Goal: Transaction & Acquisition: Purchase product/service

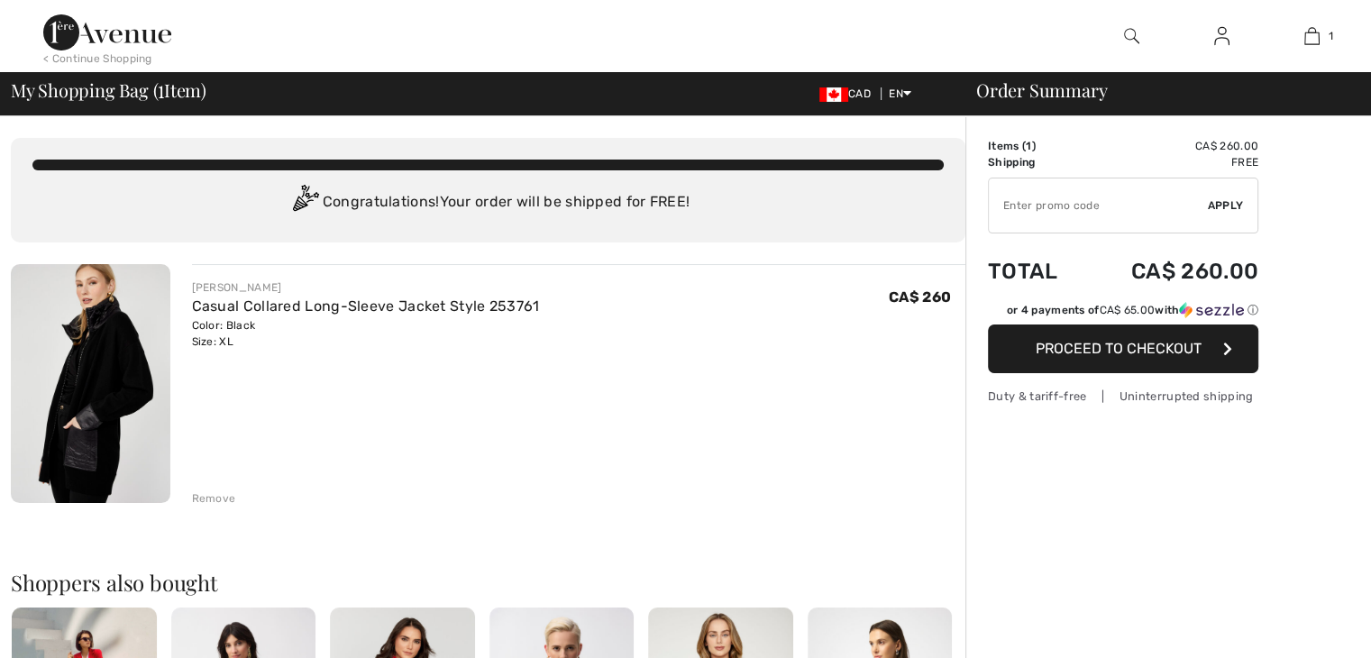
click at [1218, 39] on img at bounding box center [1221, 36] width 15 height 22
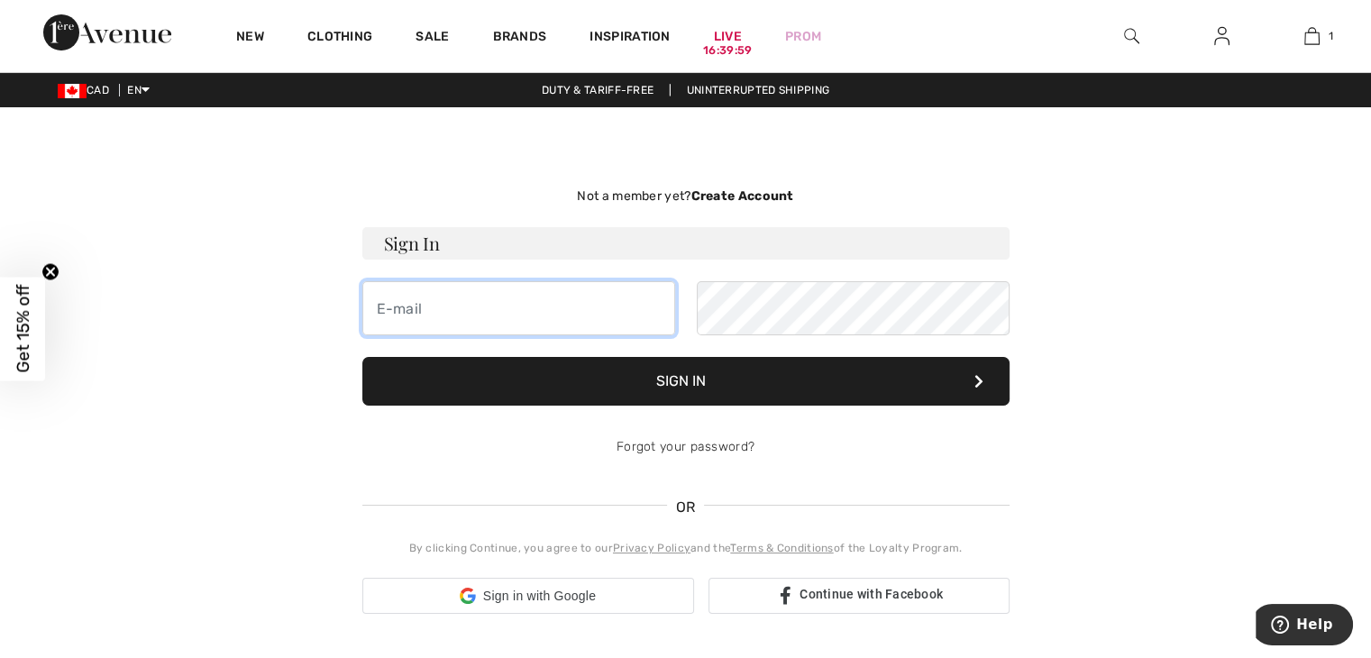
click at [487, 312] on input "email" at bounding box center [518, 308] width 313 height 54
type input "marinarosati939@gmail.com"
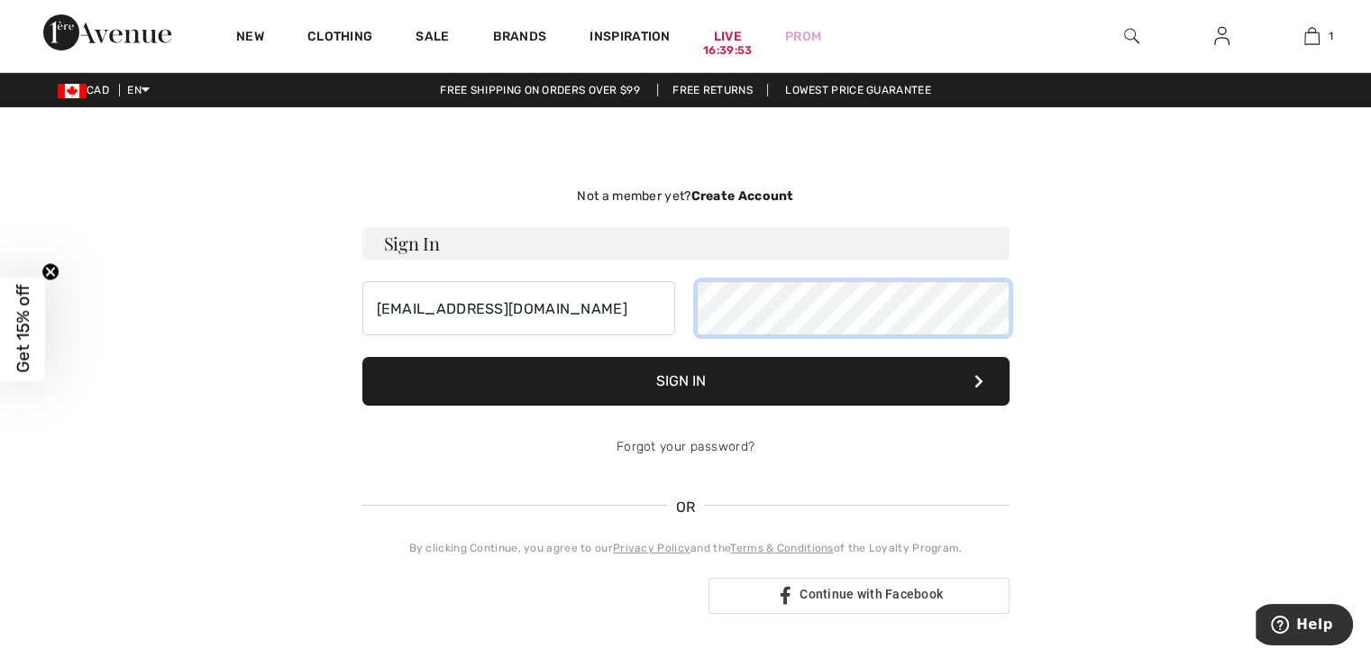
click at [362, 357] on button "Sign In" at bounding box center [685, 381] width 647 height 49
click at [679, 377] on button "Sign In" at bounding box center [685, 381] width 647 height 49
click at [362, 357] on button "Sign In" at bounding box center [685, 381] width 647 height 49
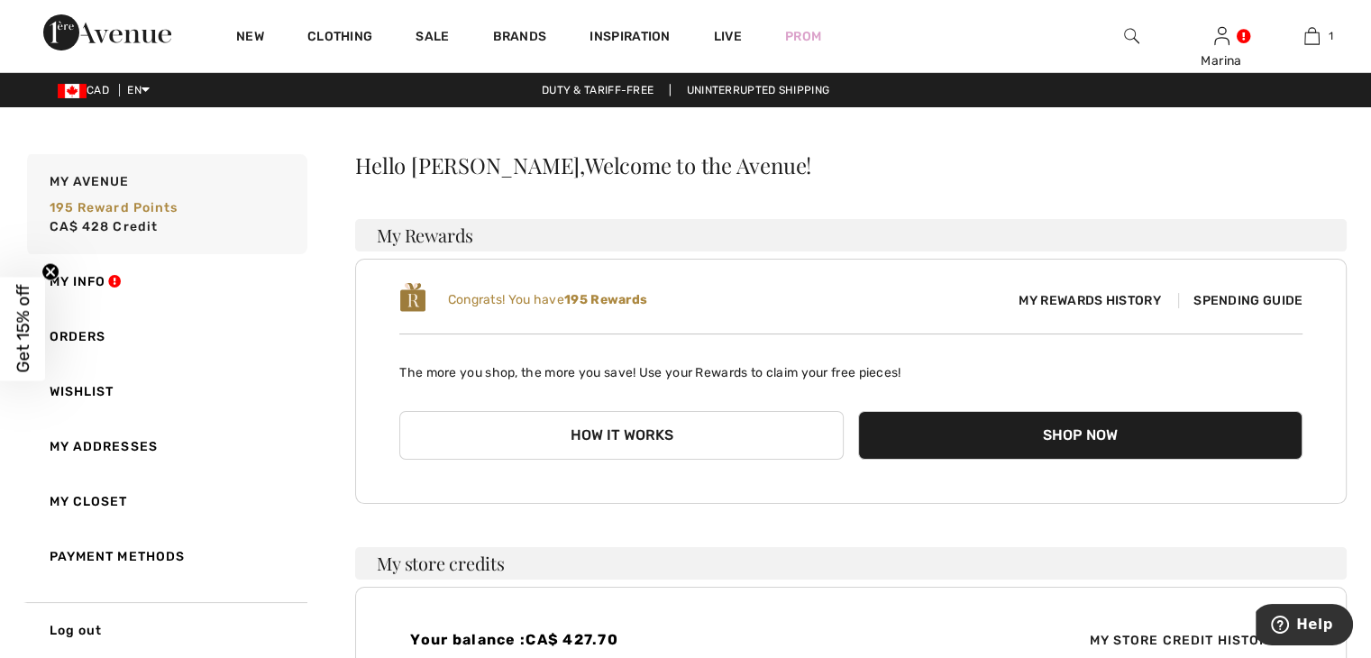
click at [1222, 300] on span "Spending Guide" at bounding box center [1240, 300] width 124 height 15
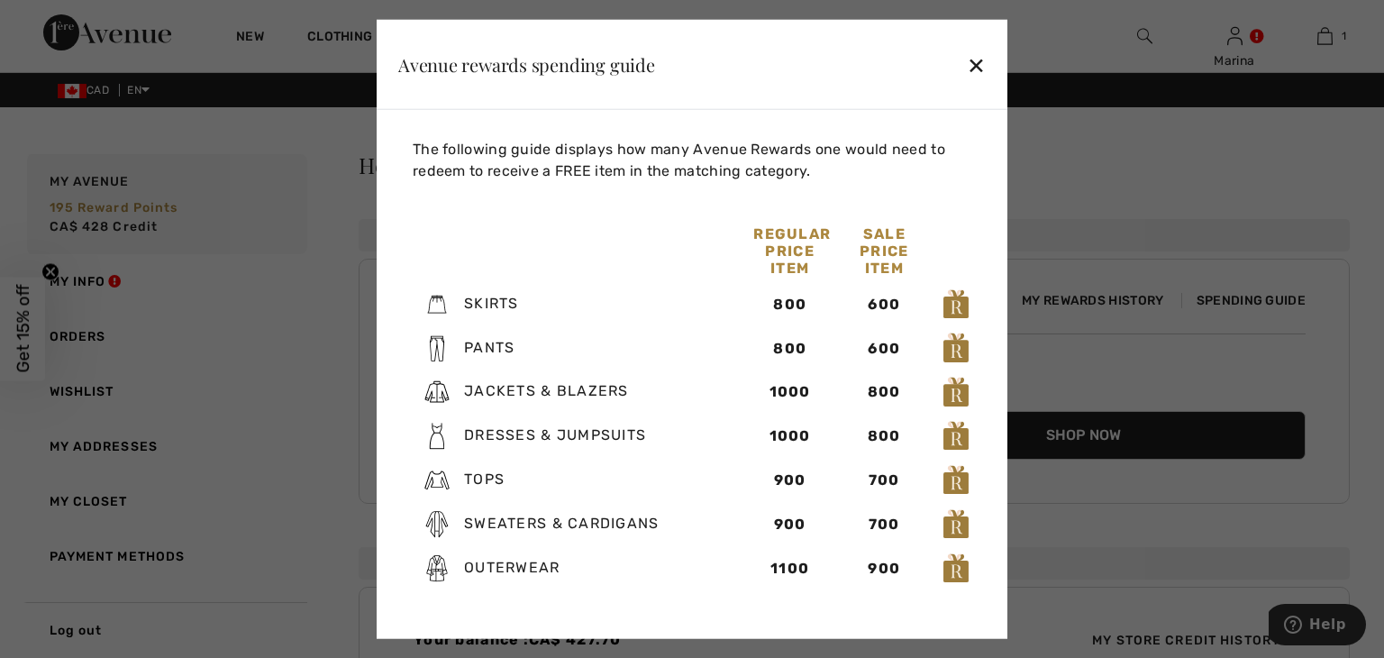
click at [978, 66] on div "✕" at bounding box center [976, 64] width 19 height 38
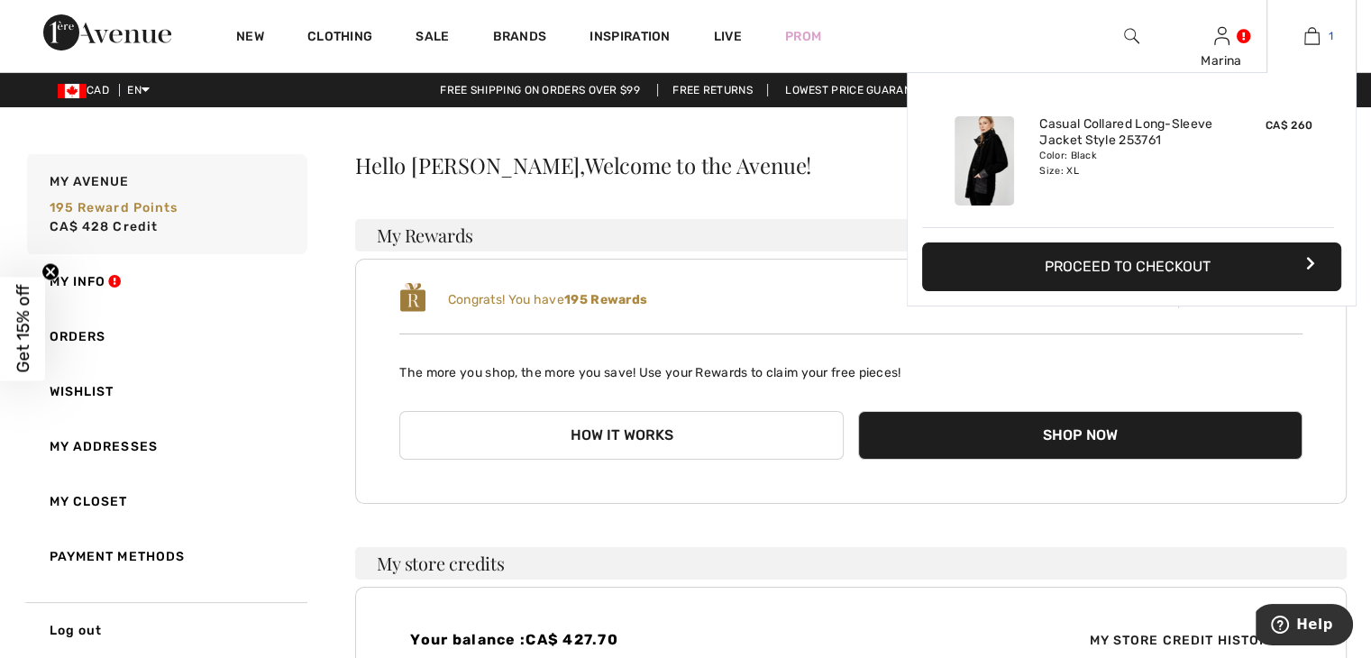
click at [1316, 37] on img at bounding box center [1311, 36] width 15 height 22
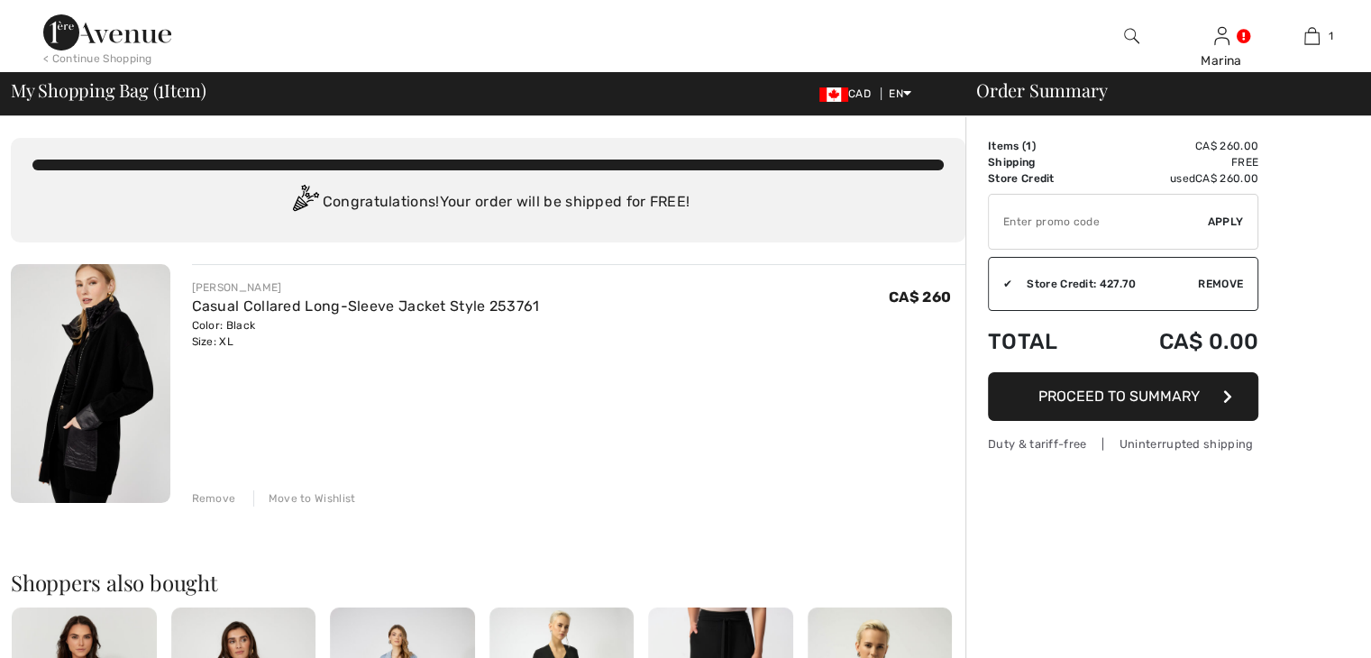
click at [1127, 397] on span "Proceed to Summary" at bounding box center [1118, 395] width 161 height 17
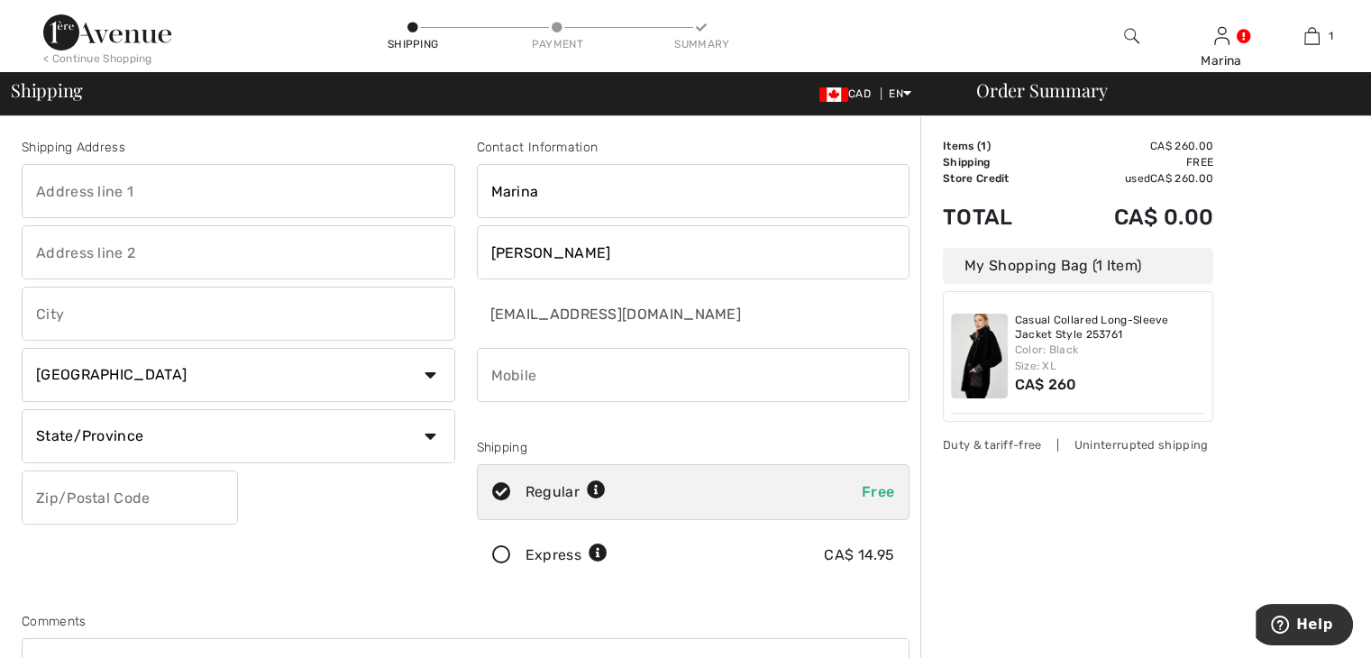
click at [59, 187] on input "text" at bounding box center [238, 191] width 433 height 54
type input "6775 chemin Baily"
type input "Cote Saint Luc"
select select "QC"
type input "H4V 1A4"
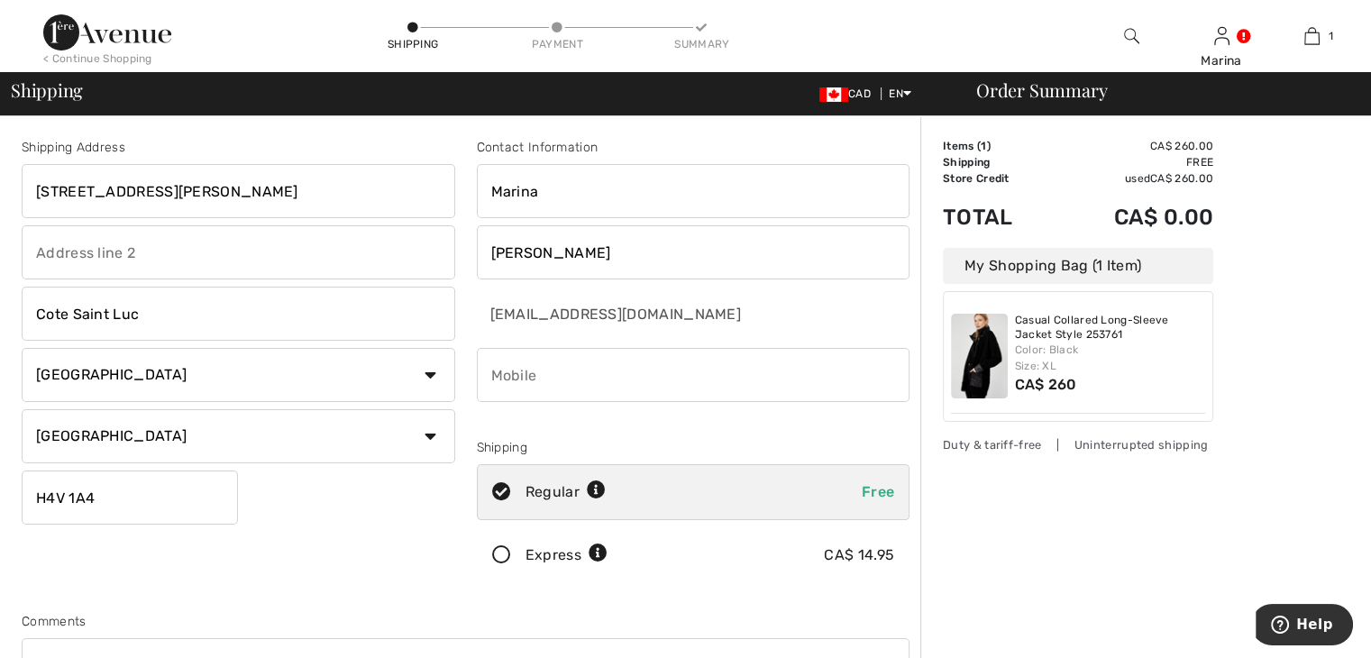
type input "5149247279"
type input "H4V1A4"
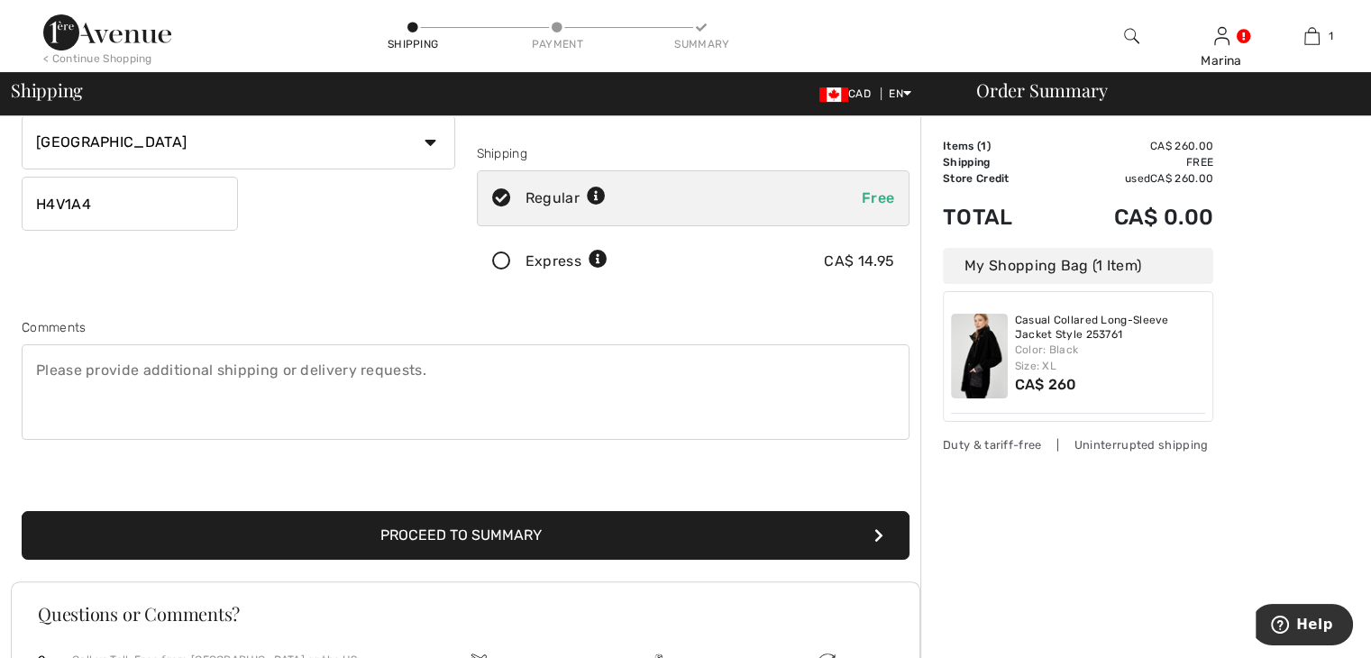
scroll to position [360, 0]
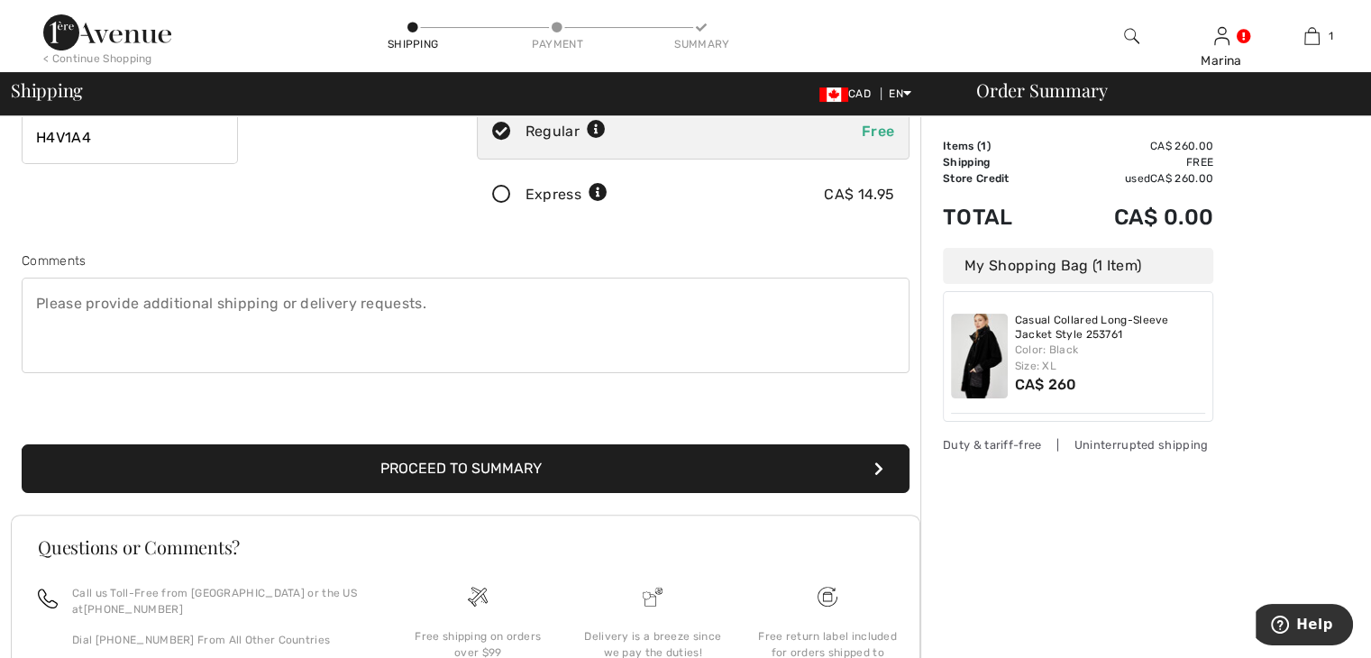
click at [417, 473] on button "Proceed to Summary" at bounding box center [466, 468] width 888 height 49
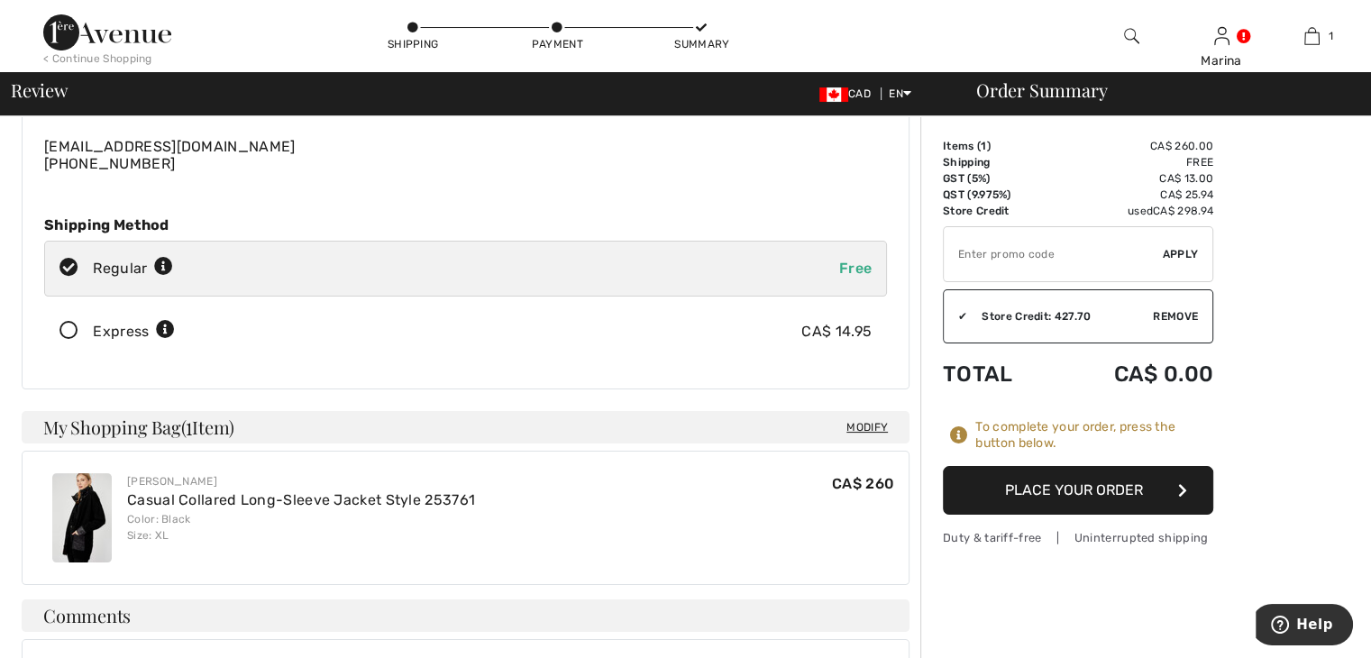
scroll to position [270, 0]
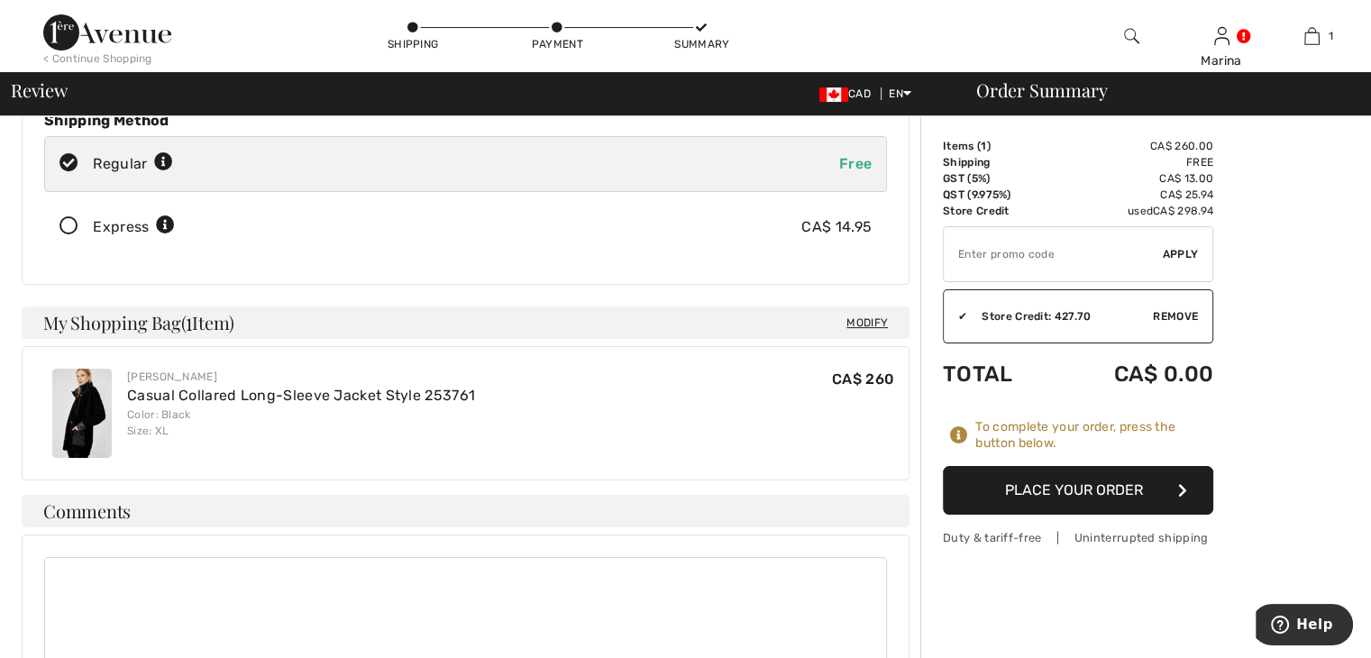
click at [1063, 491] on button "Place Your Order" at bounding box center [1078, 490] width 270 height 49
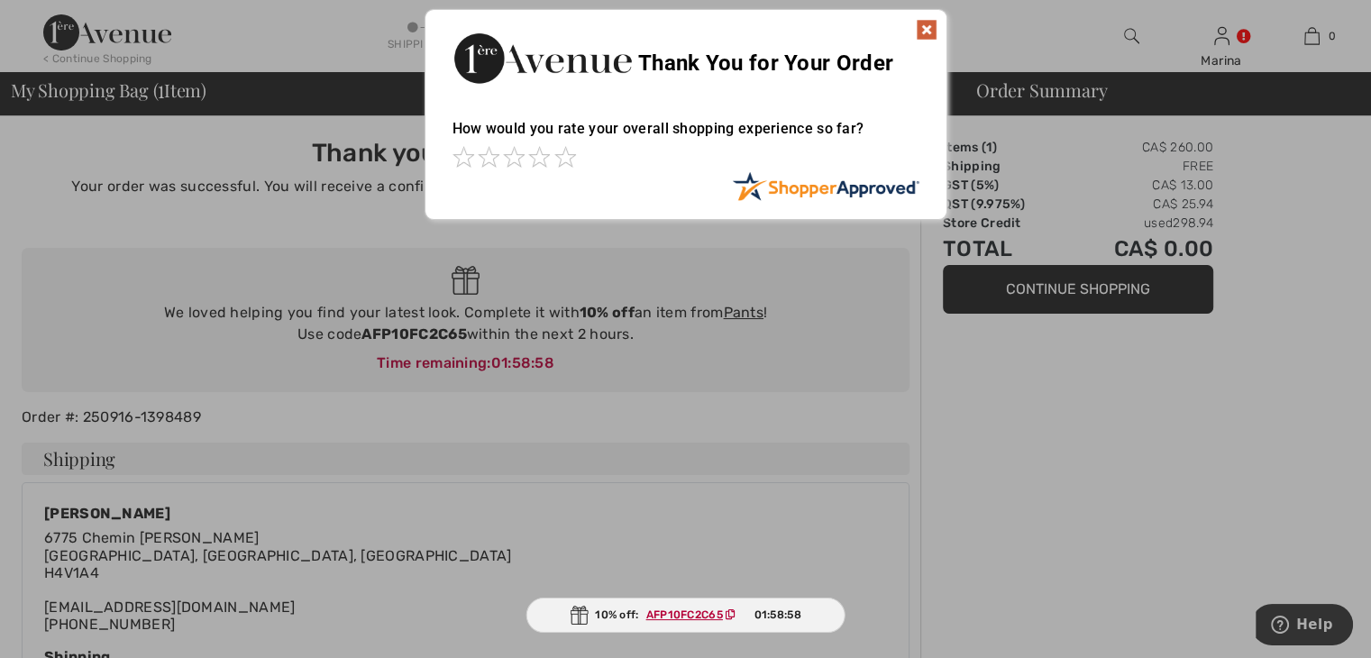
click at [925, 31] on img at bounding box center [926, 30] width 22 height 22
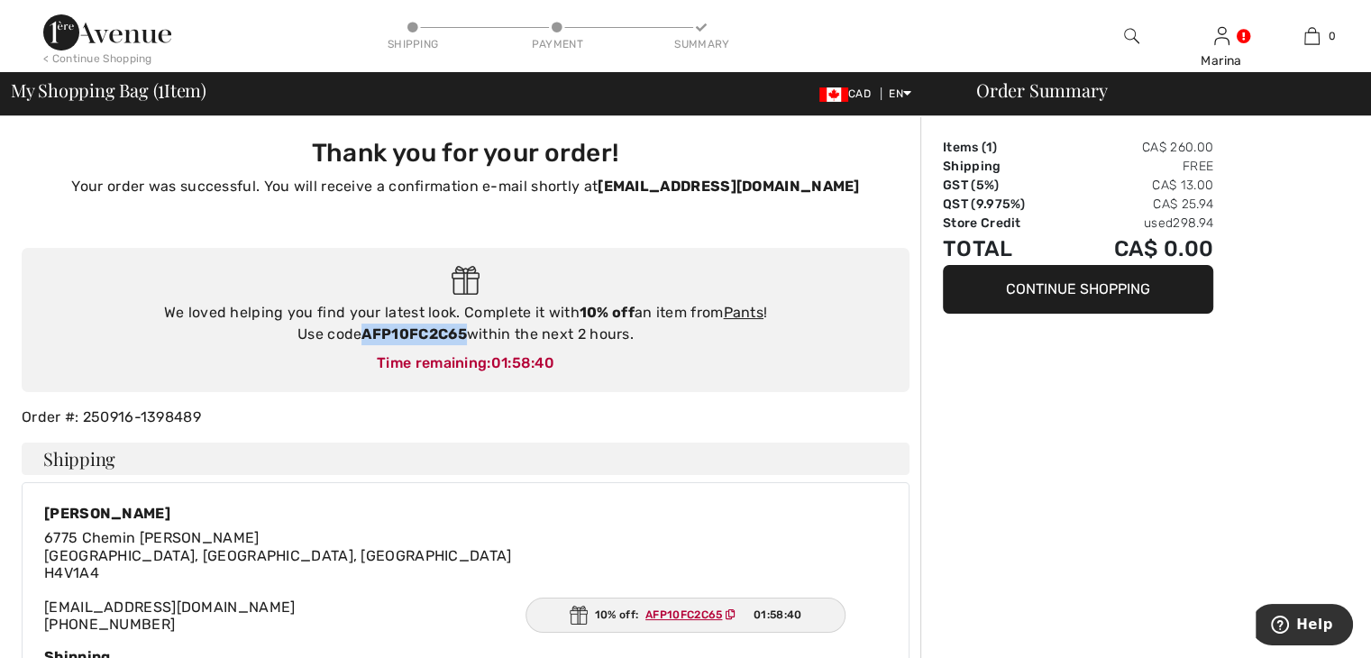
drag, startPoint x: 363, startPoint y: 331, endPoint x: 467, endPoint y: 326, distance: 103.7
click at [466, 326] on strong "AFP10FC2C65" at bounding box center [413, 333] width 105 height 17
copy strong "AFP10FC2C65"
click at [94, 37] on img at bounding box center [107, 32] width 128 height 36
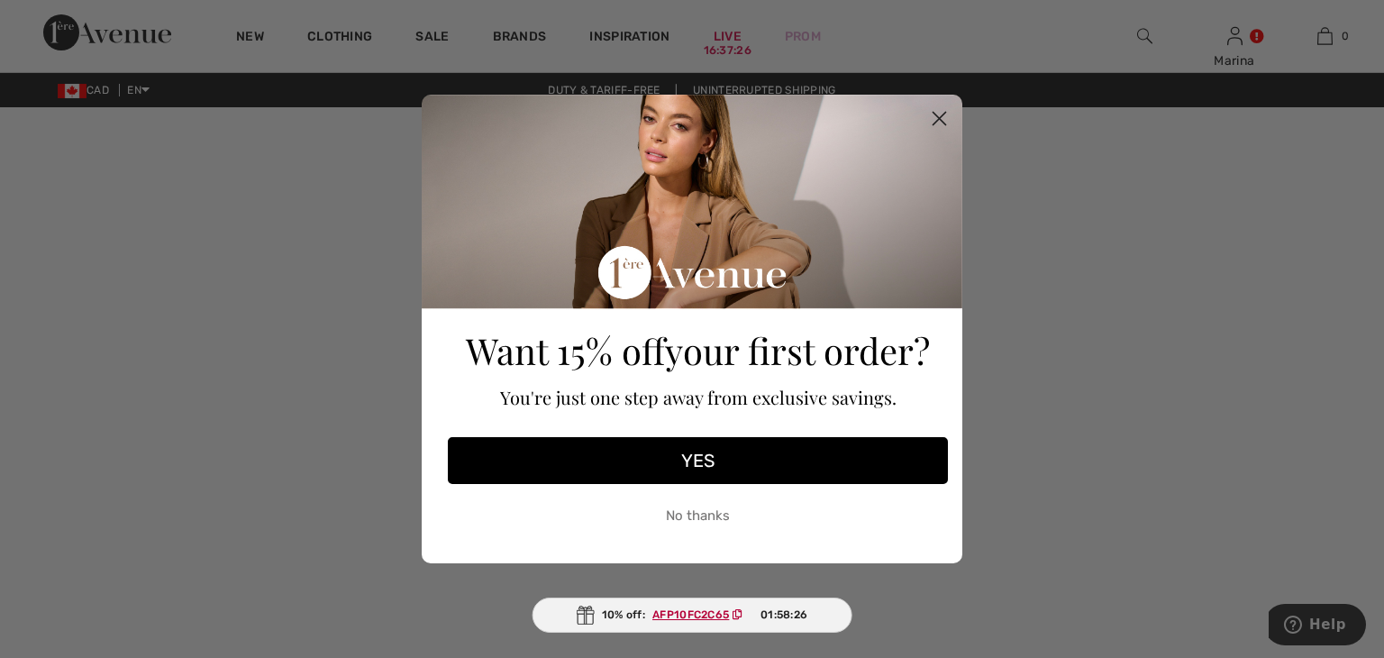
click at [941, 117] on circle "Close dialog" at bounding box center [939, 119] width 30 height 30
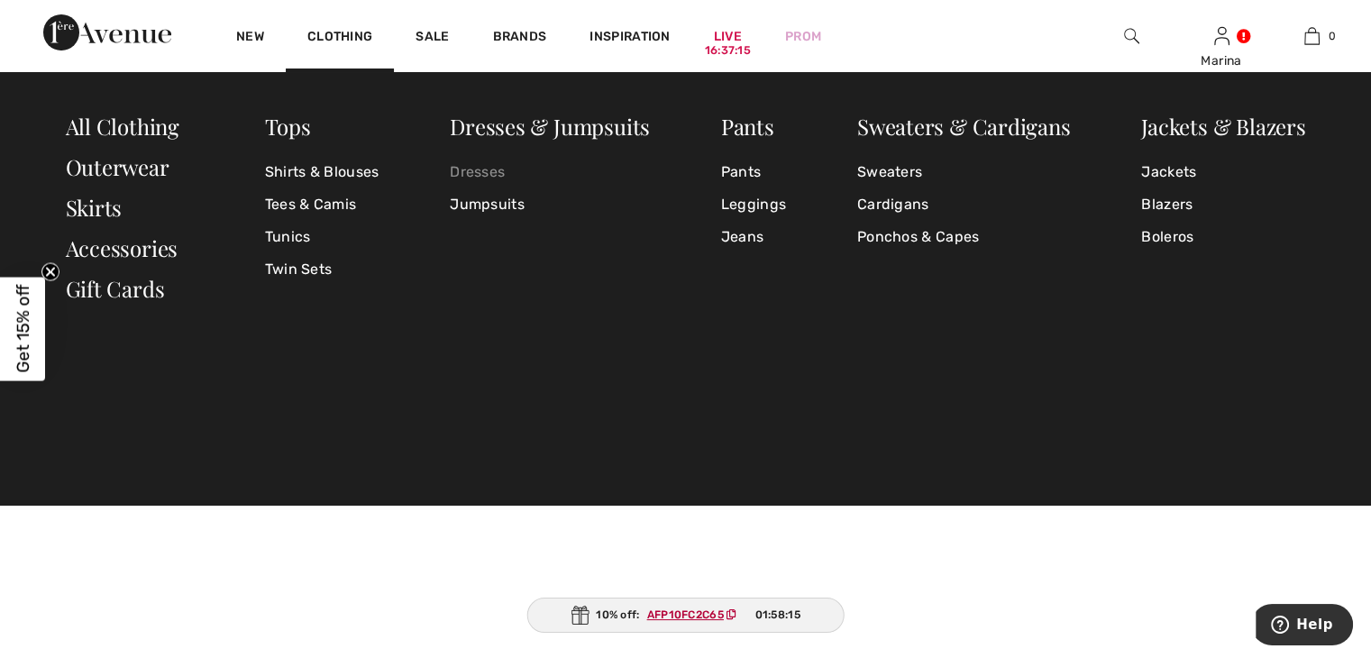
click at [480, 170] on link "Dresses" at bounding box center [550, 172] width 200 height 32
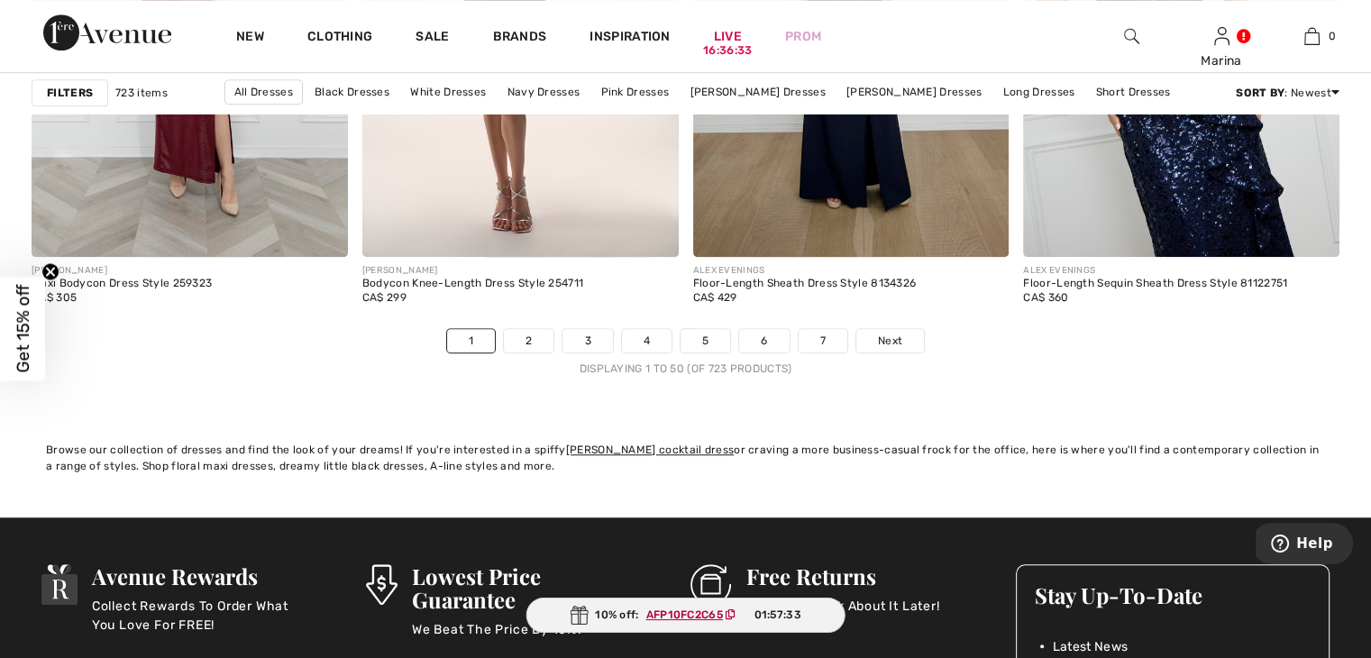
scroll to position [8470, 0]
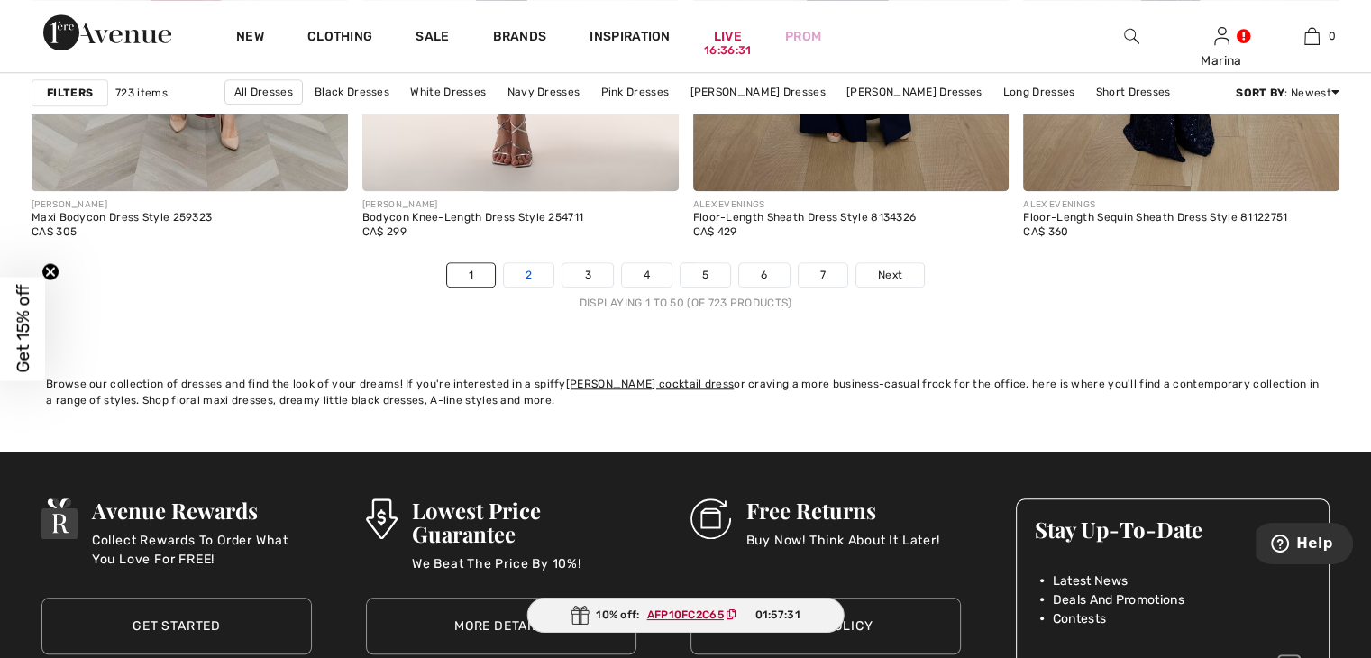
click at [529, 270] on link "2" at bounding box center [529, 274] width 50 height 23
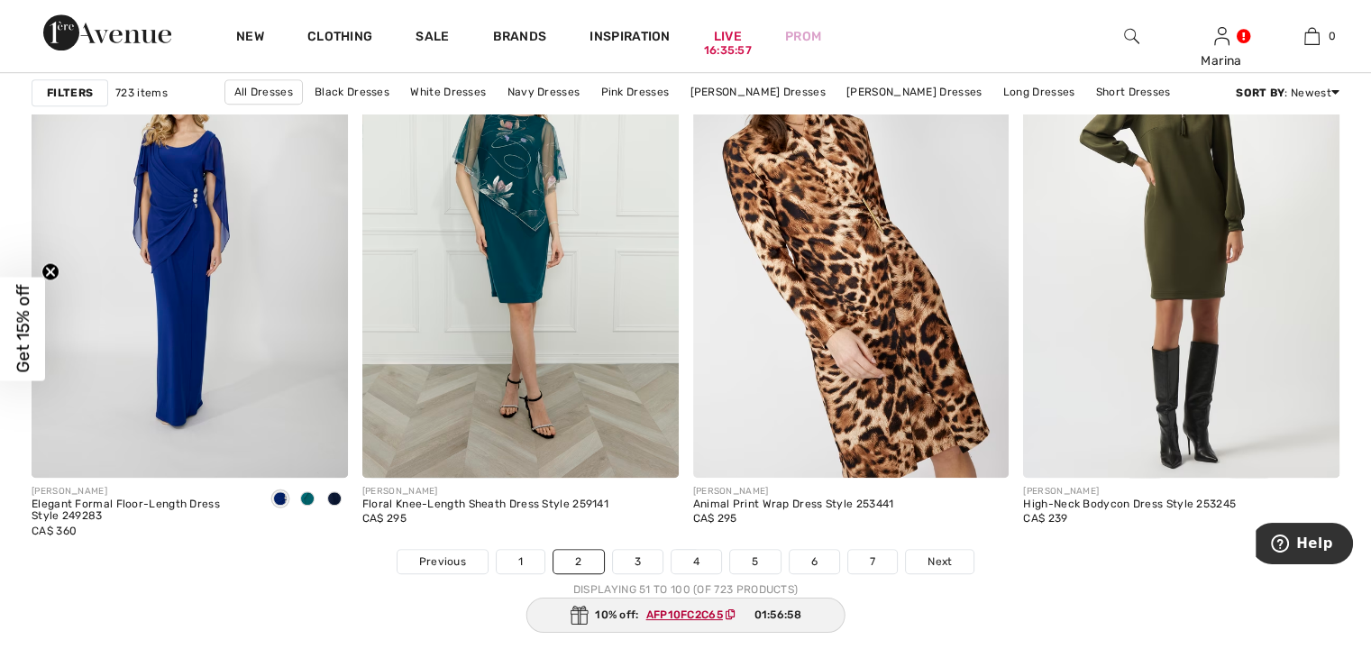
scroll to position [8470, 0]
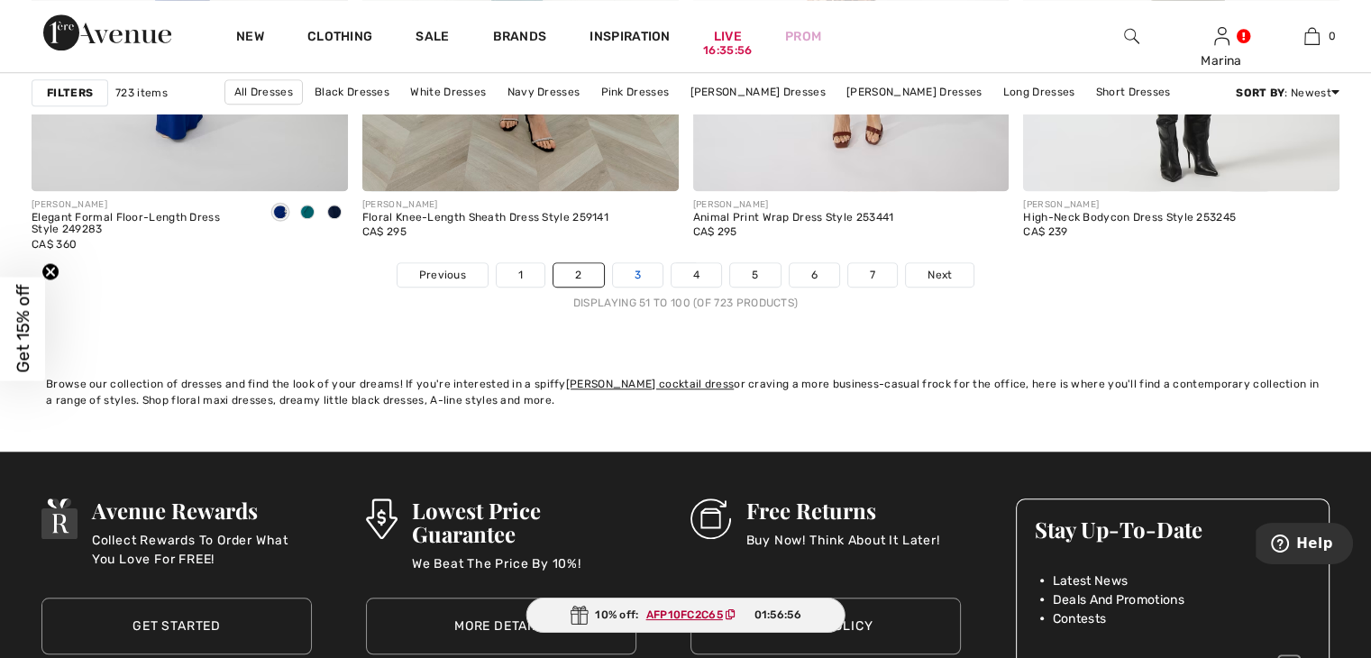
click at [635, 269] on link "3" at bounding box center [638, 274] width 50 height 23
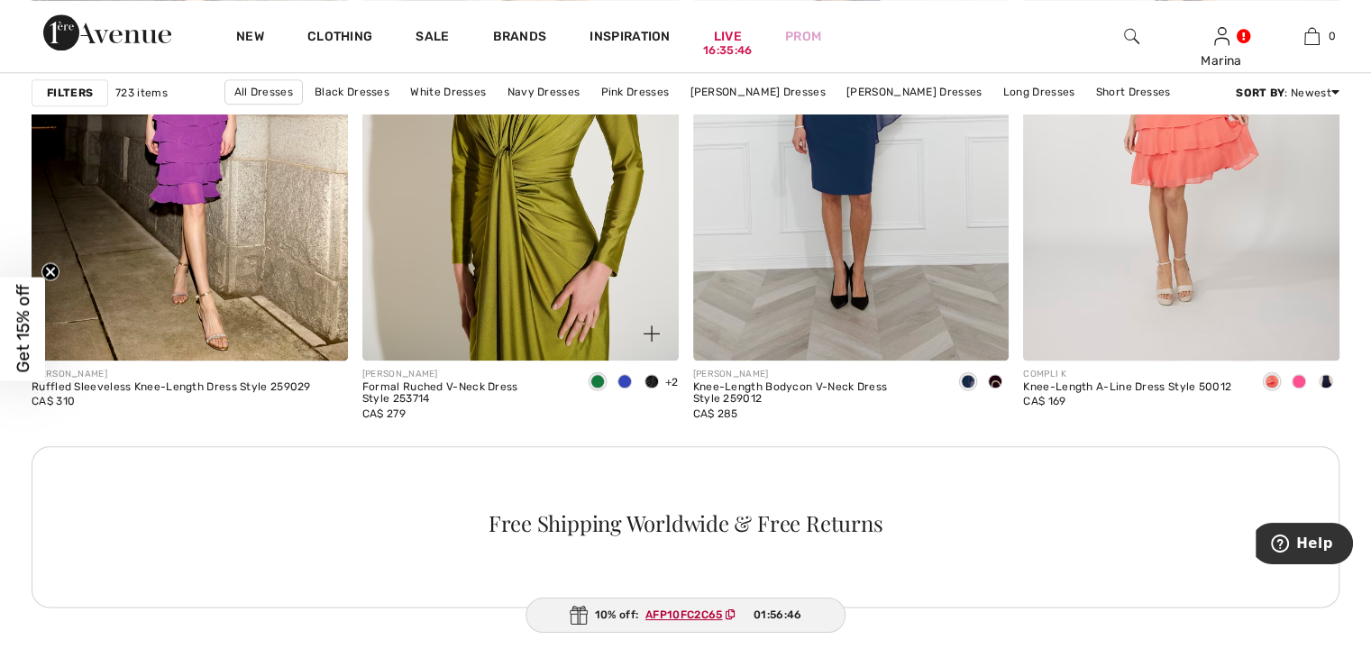
scroll to position [1802, 0]
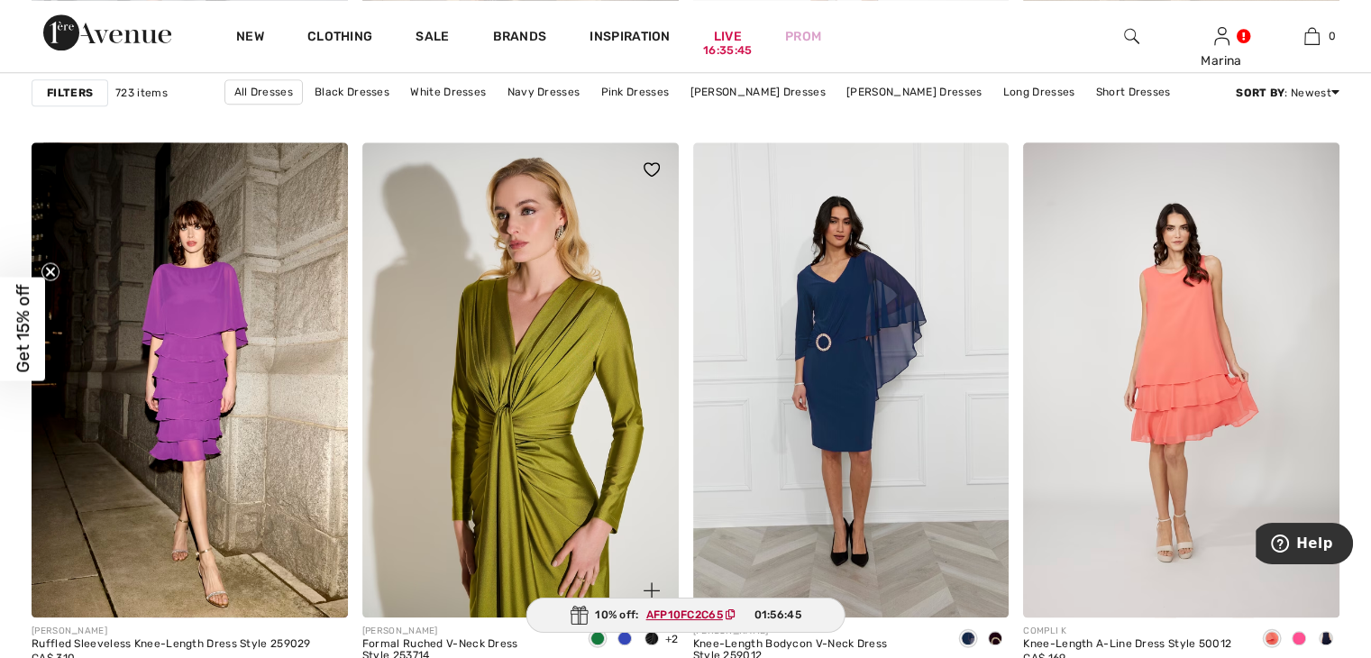
click at [556, 469] on img at bounding box center [520, 379] width 316 height 474
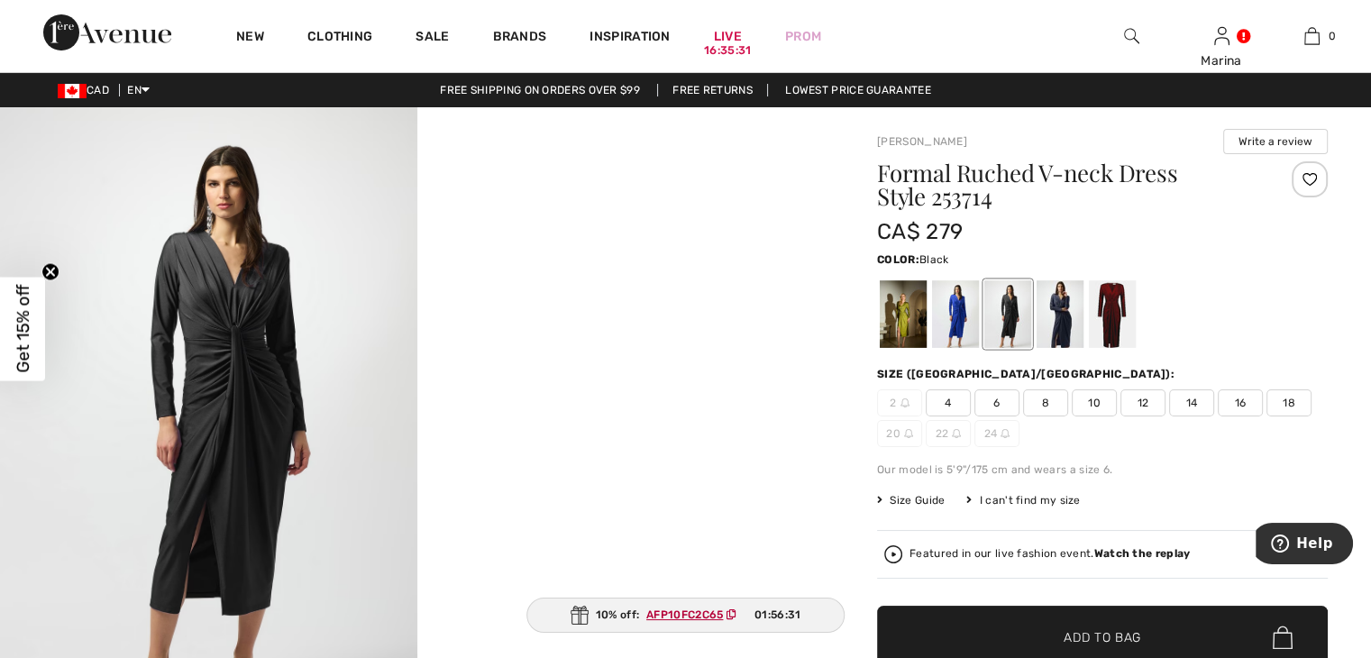
click at [1013, 319] on div at bounding box center [1007, 314] width 47 height 68
click at [253, 355] on img at bounding box center [208, 419] width 417 height 624
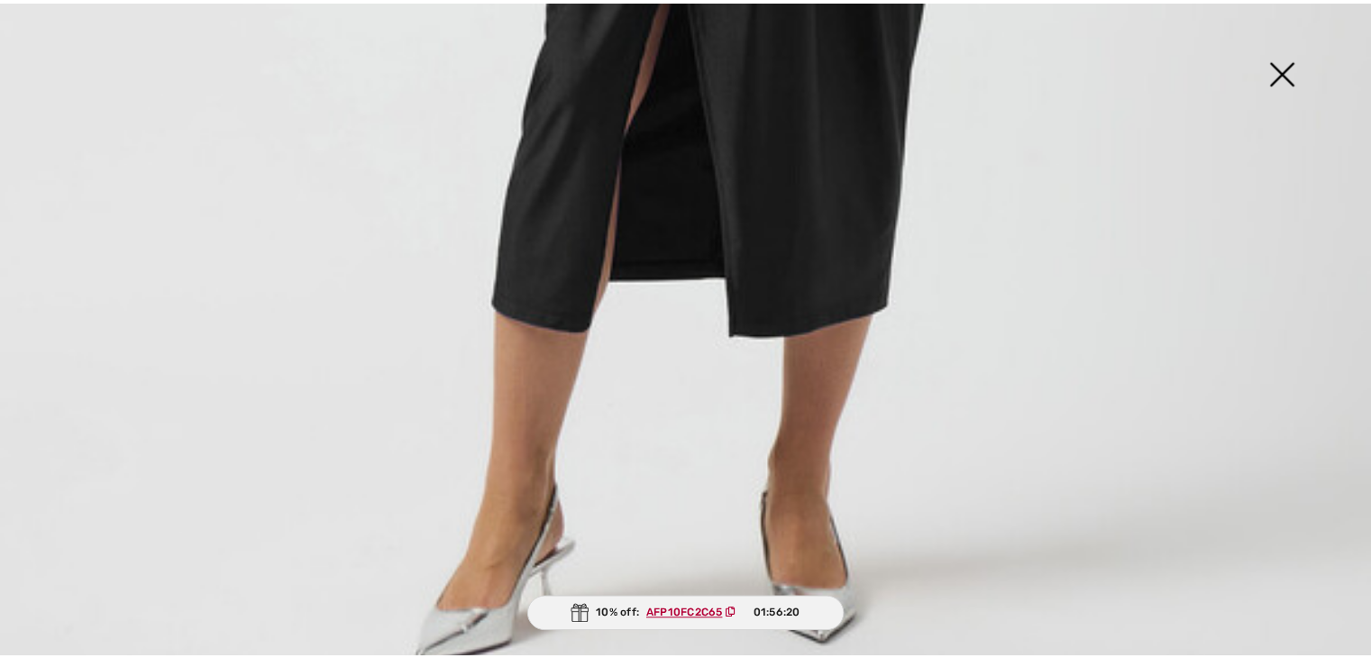
scroll to position [1352, 0]
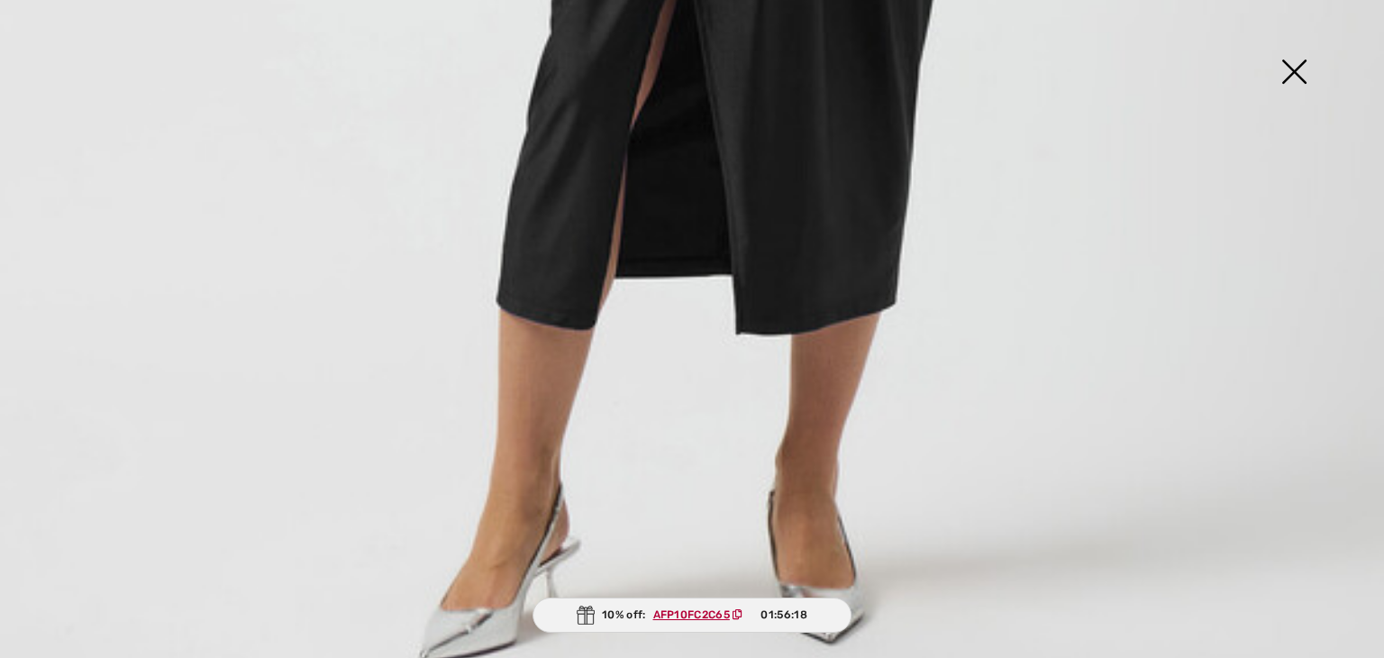
click at [1302, 71] on img at bounding box center [1294, 73] width 90 height 93
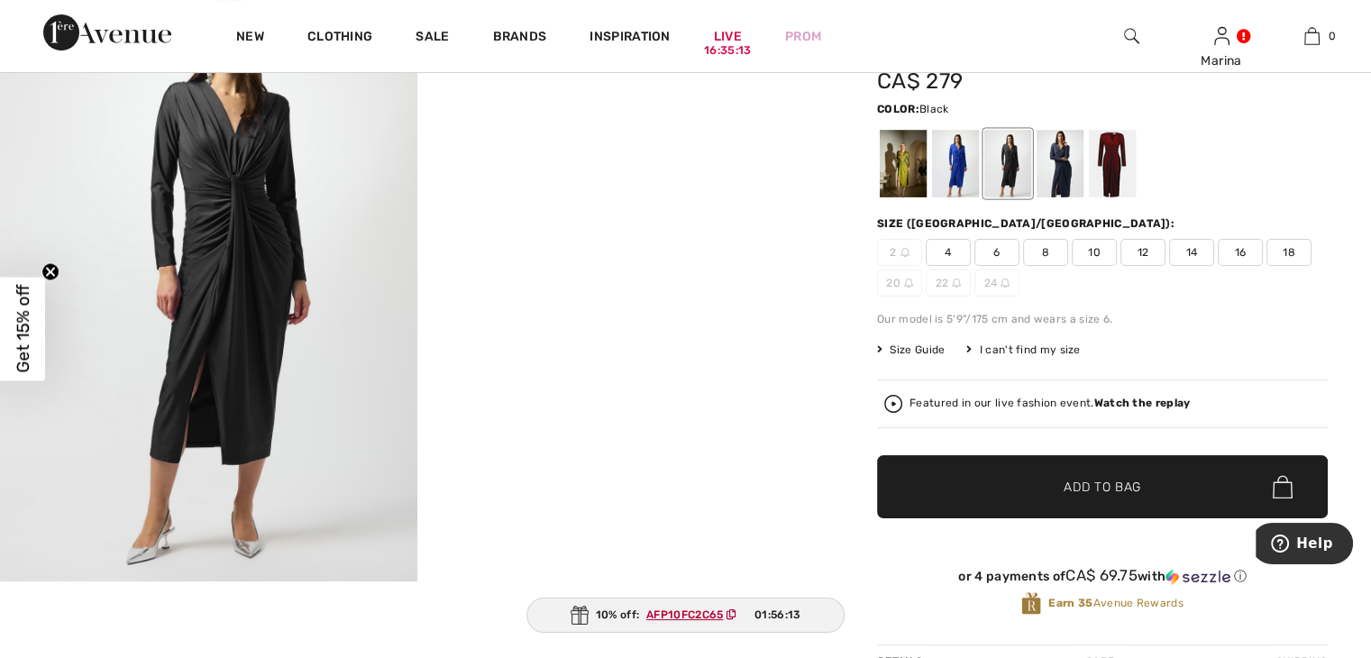
scroll to position [180, 0]
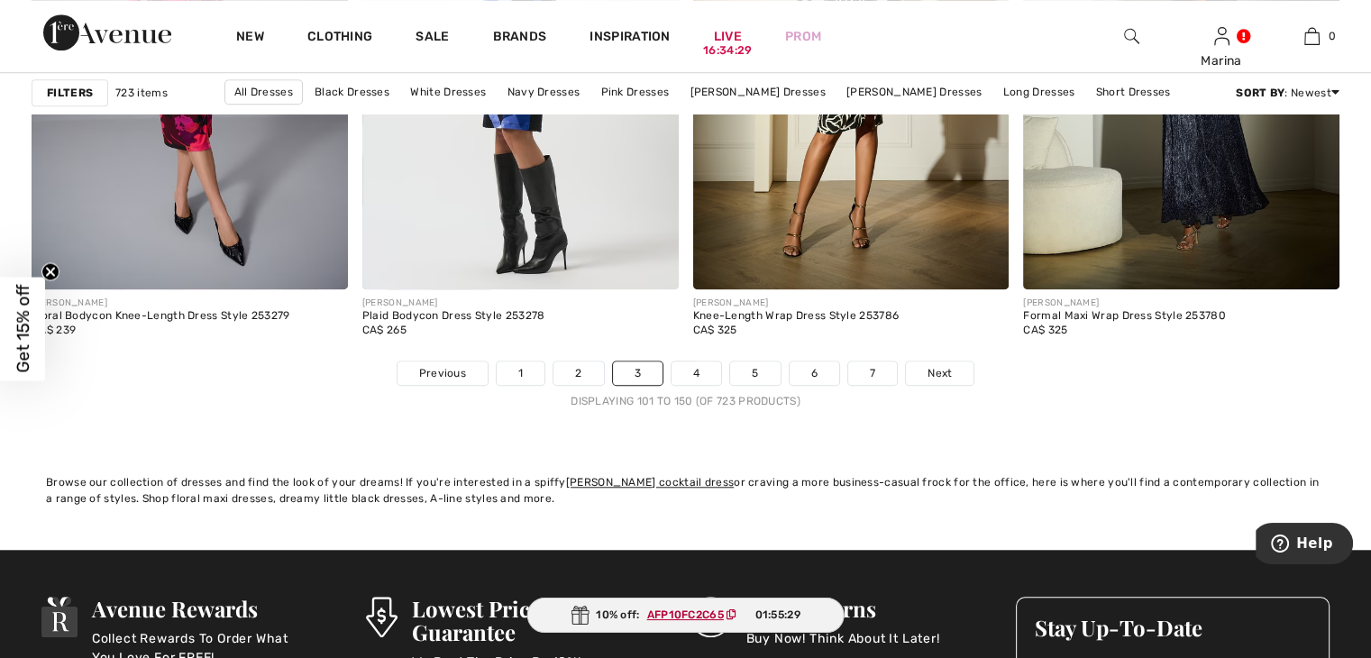
scroll to position [8469, 0]
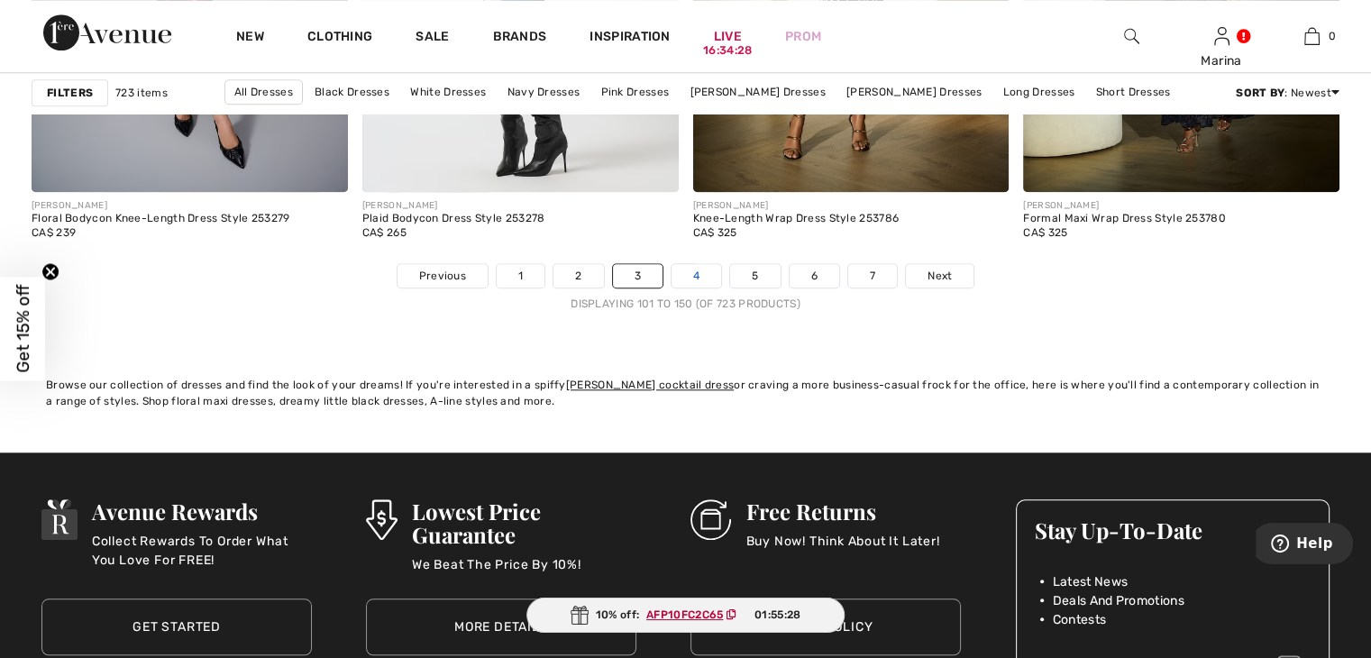
click at [700, 277] on link "4" at bounding box center [696, 275] width 50 height 23
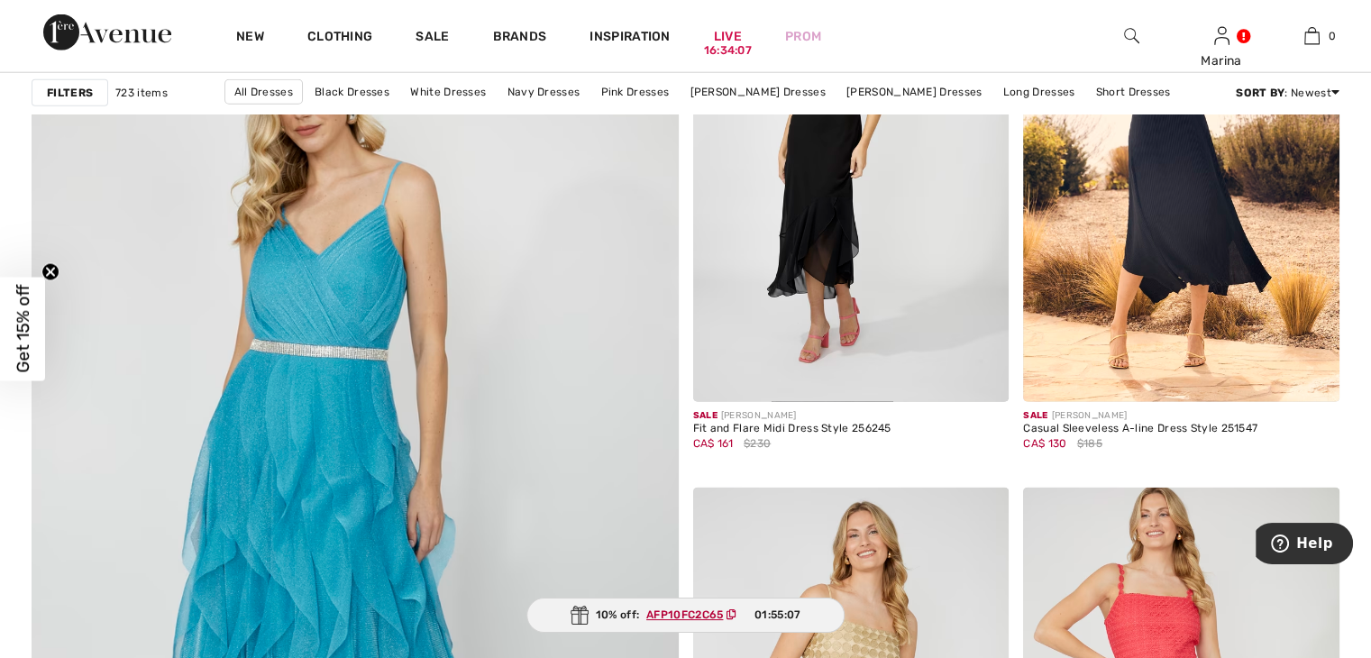
scroll to position [4415, 0]
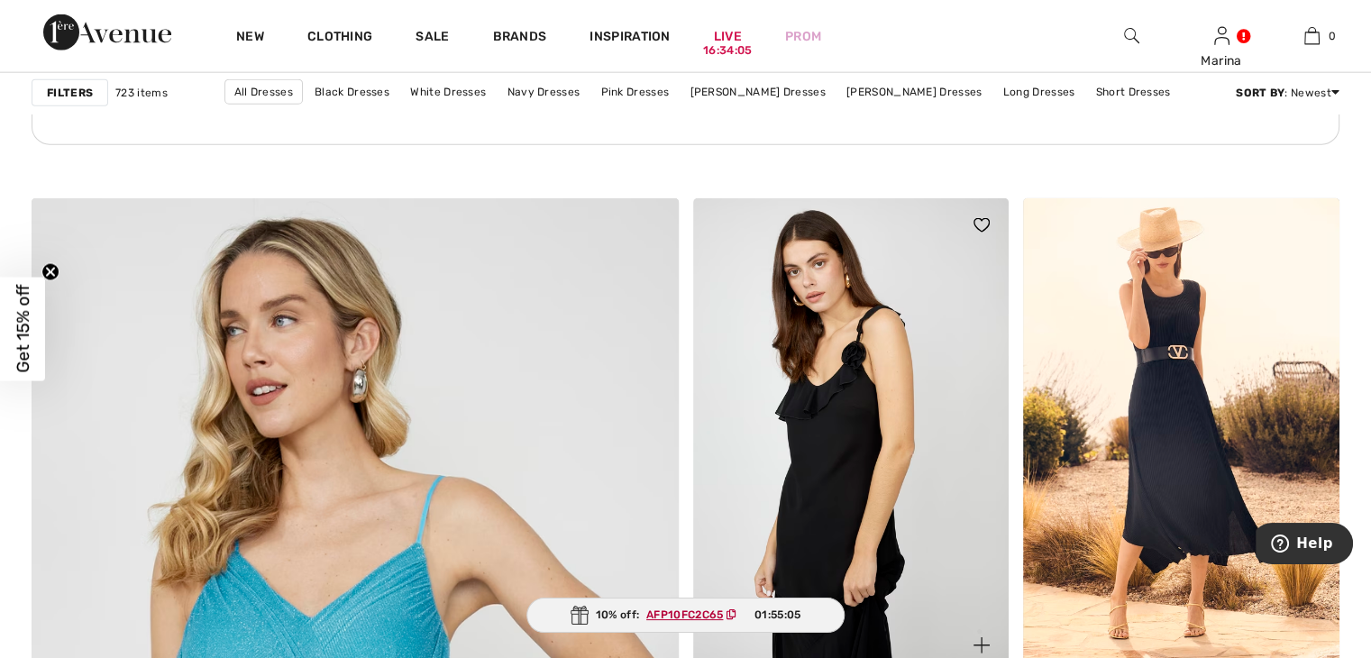
click at [836, 396] on img at bounding box center [851, 435] width 316 height 474
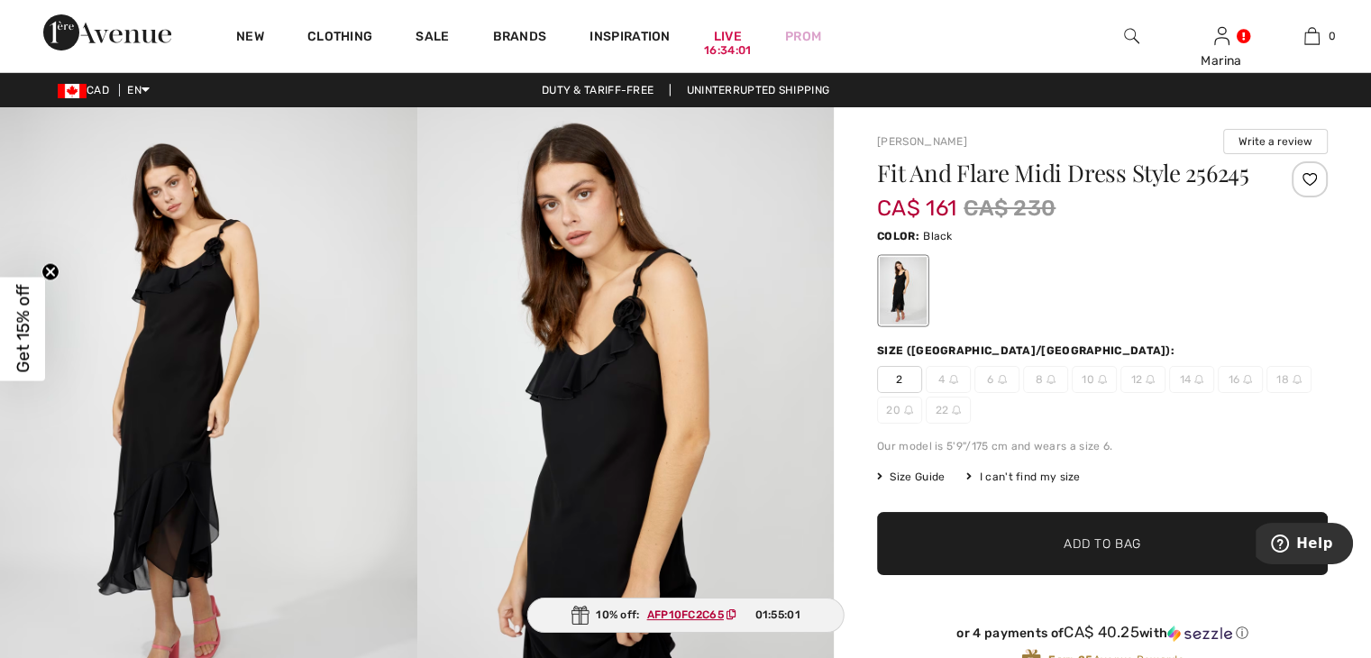
click at [642, 350] on img at bounding box center [625, 419] width 417 height 625
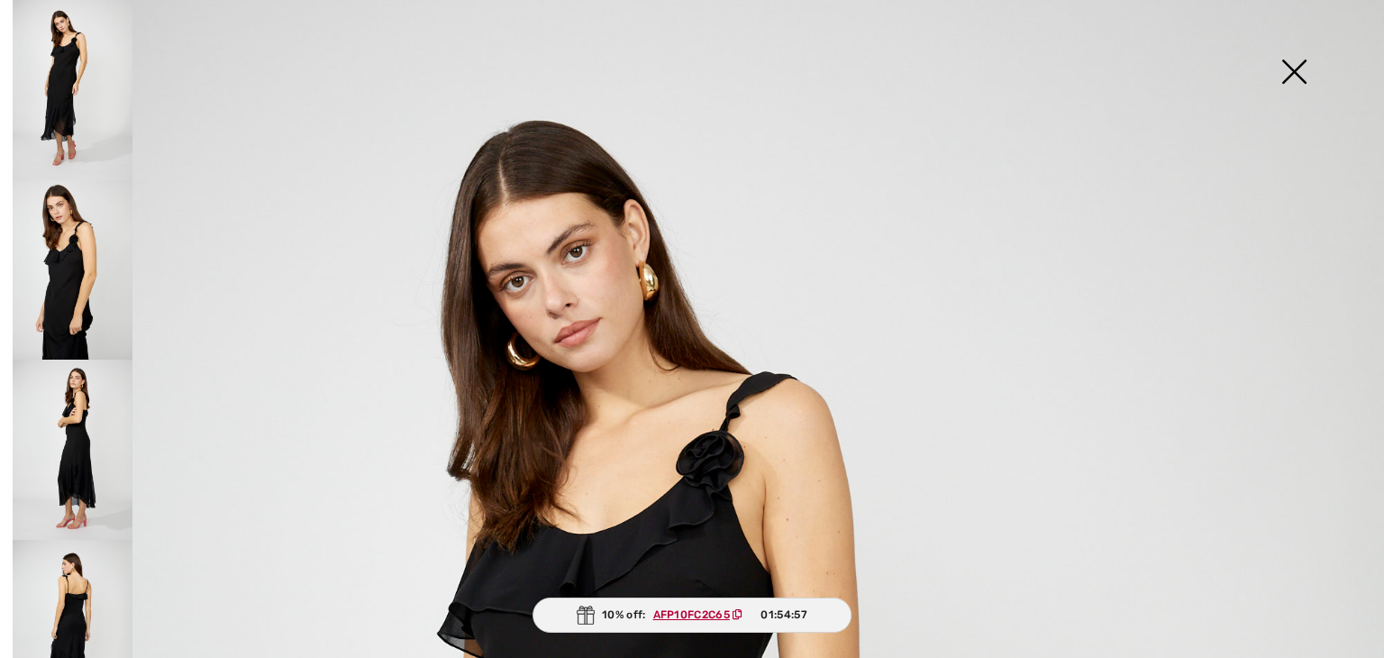
click at [76, 574] on img at bounding box center [73, 630] width 120 height 180
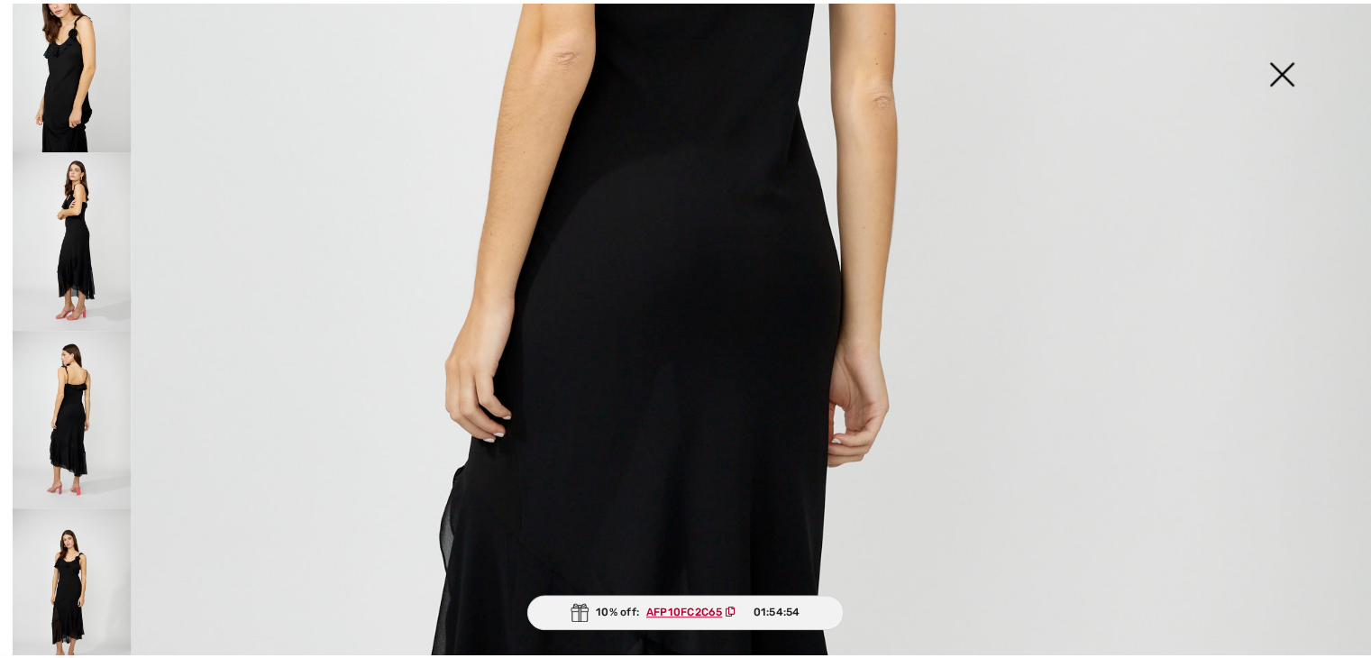
scroll to position [901, 0]
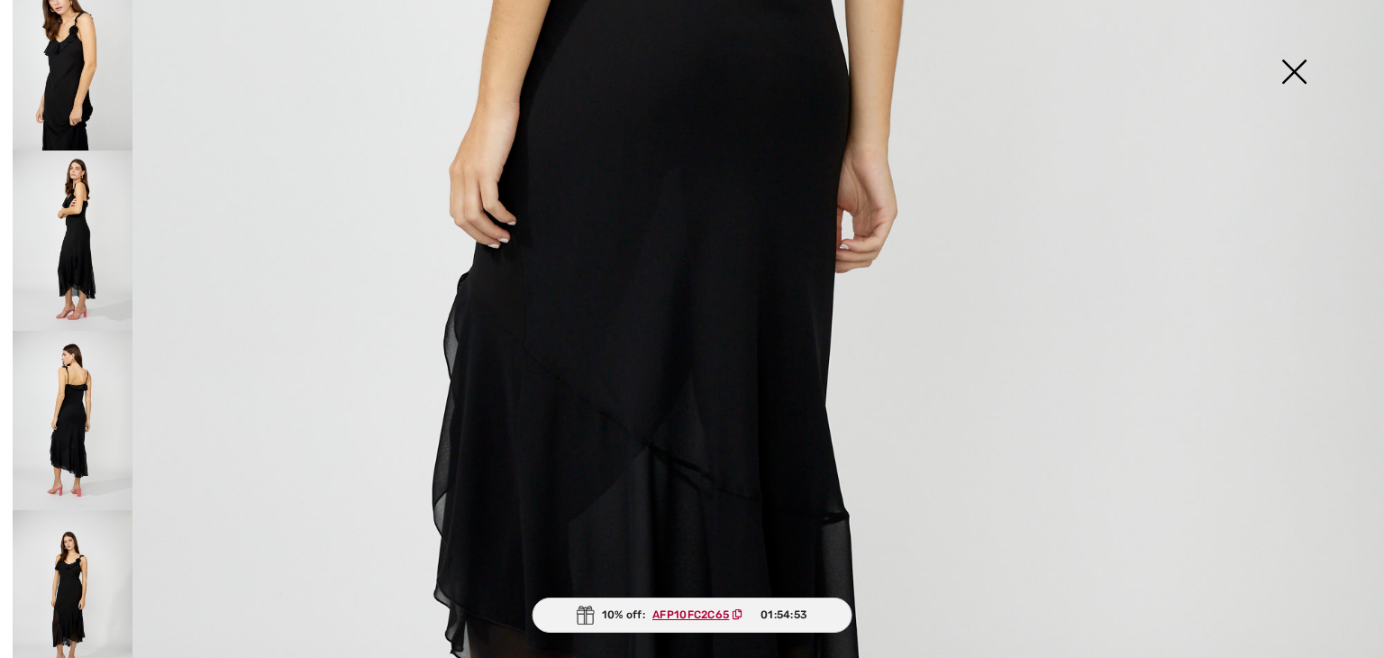
click at [1298, 65] on img at bounding box center [1294, 73] width 90 height 93
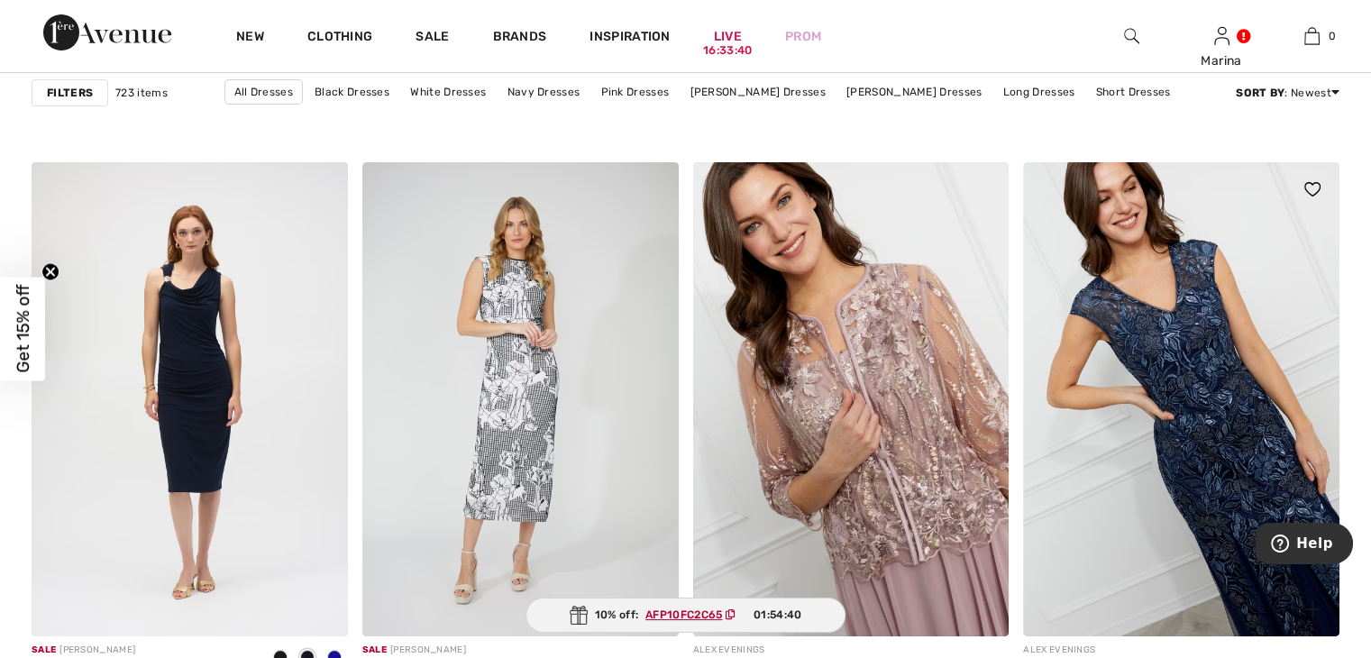
scroll to position [6942, 0]
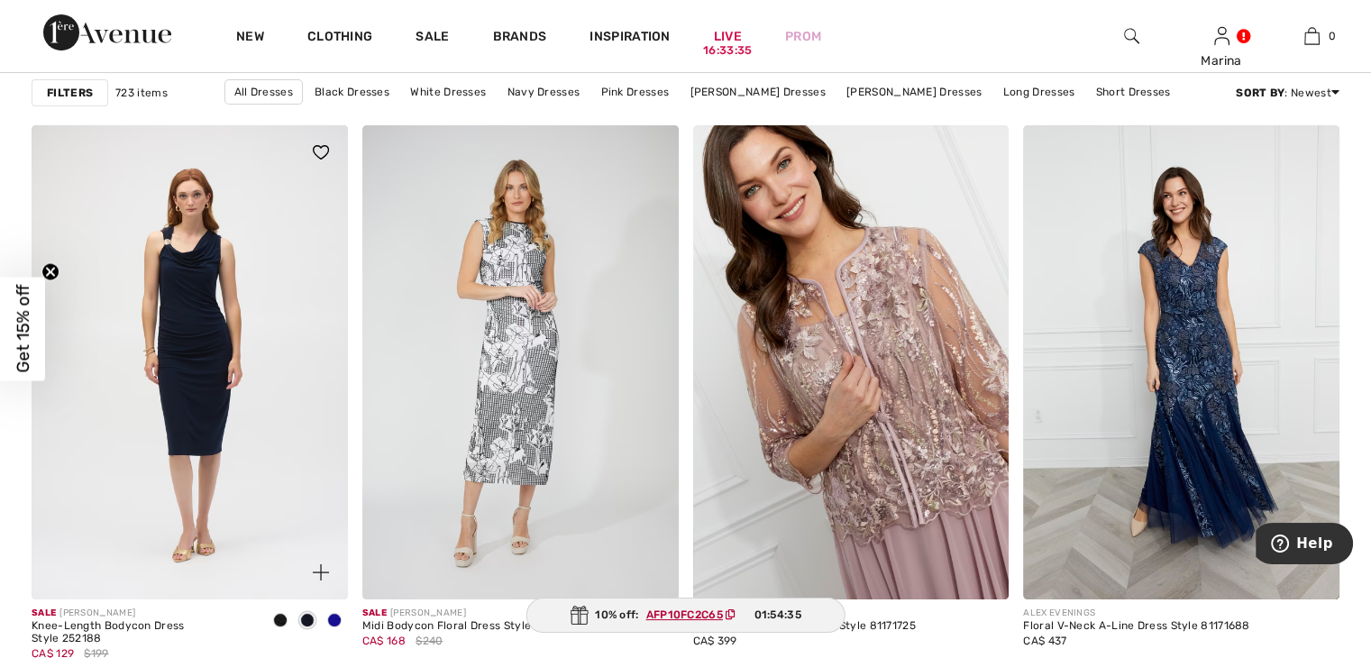
click at [281, 614] on span at bounding box center [280, 620] width 14 height 14
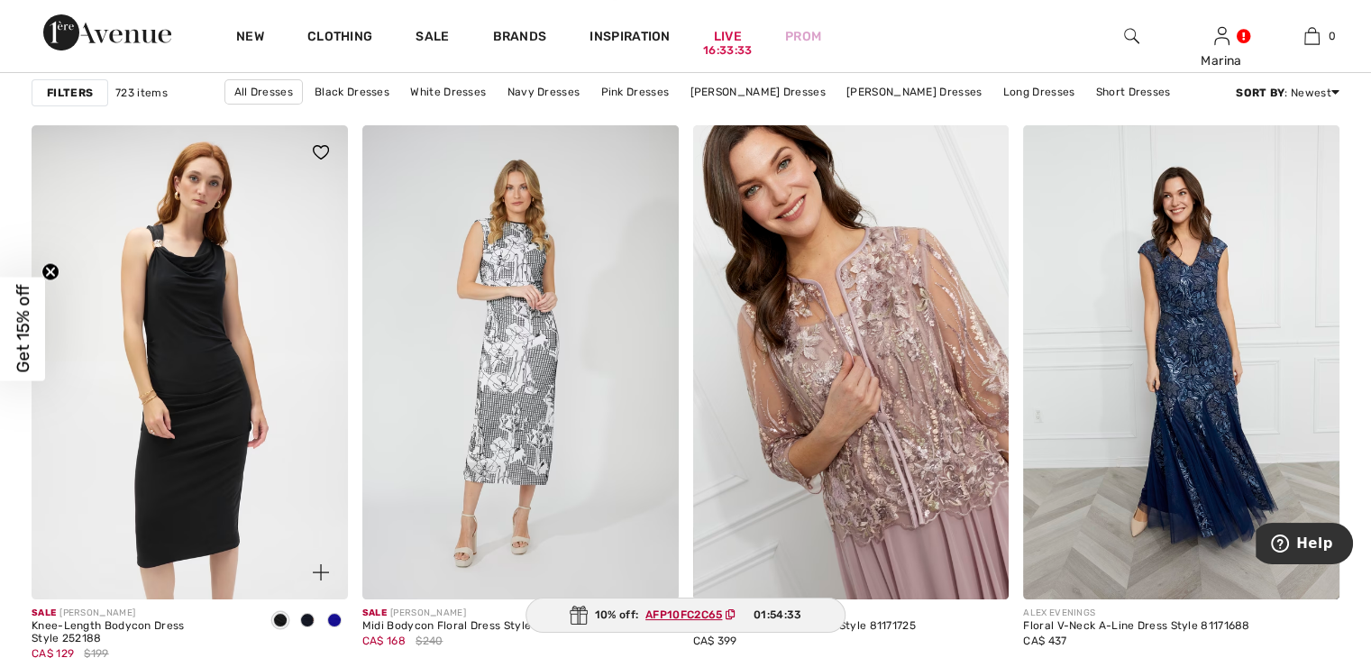
click at [201, 399] on img at bounding box center [190, 362] width 316 height 474
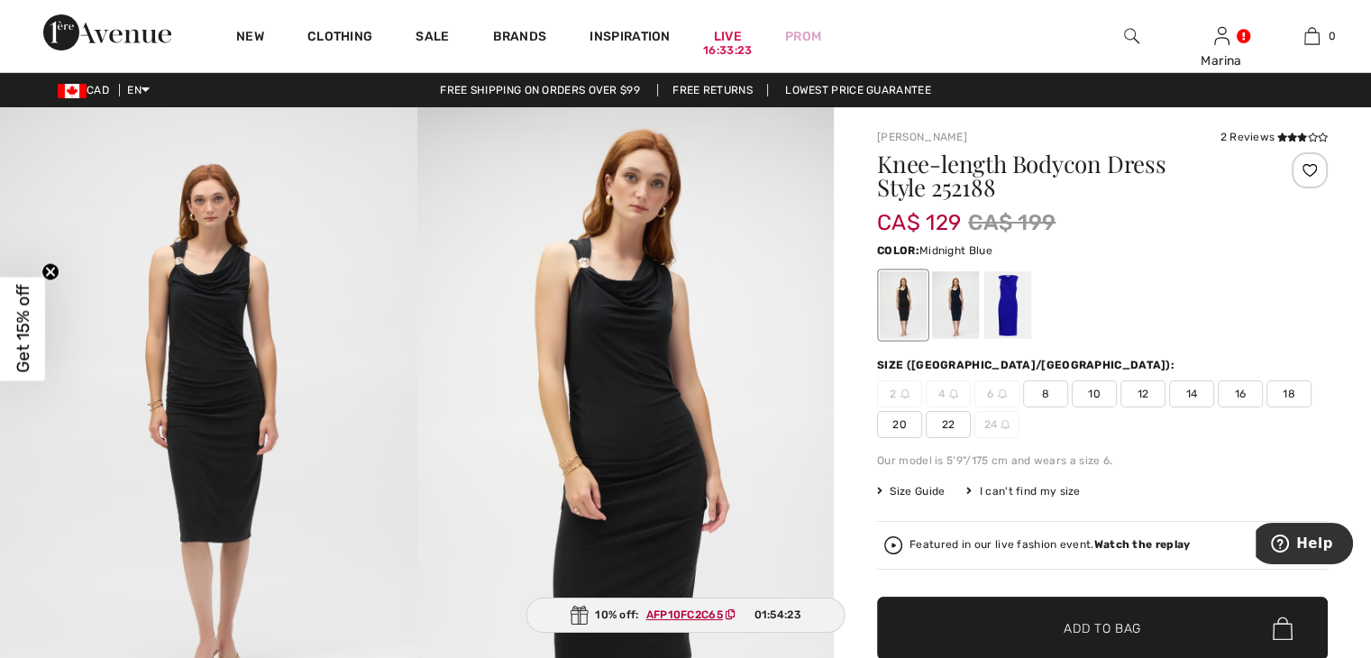
click at [955, 313] on div at bounding box center [955, 305] width 47 height 68
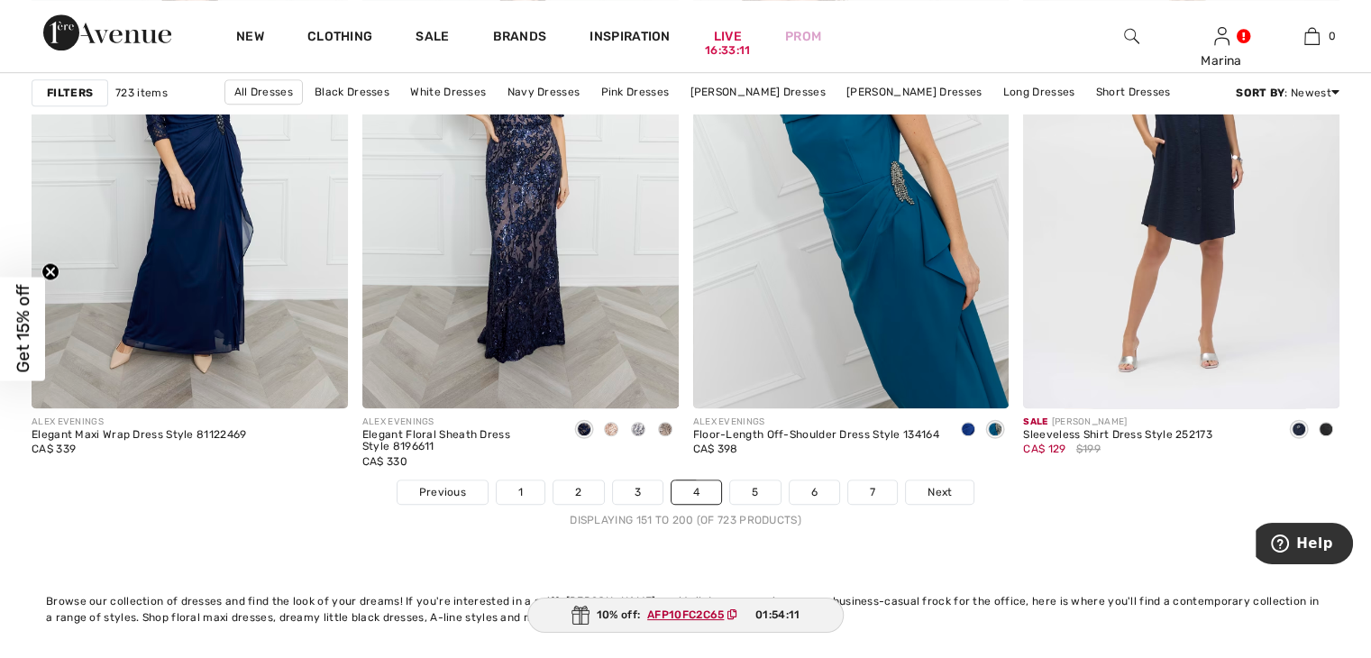
scroll to position [8293, 0]
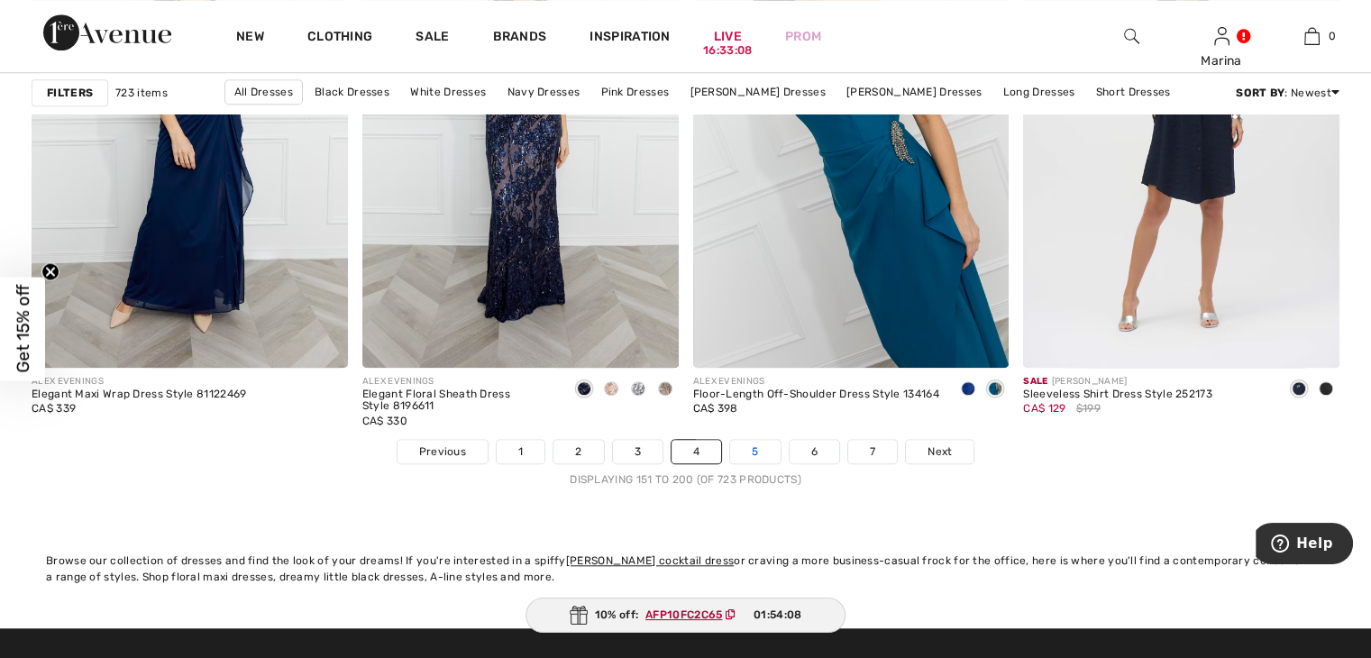
click at [754, 448] on link "5" at bounding box center [755, 451] width 50 height 23
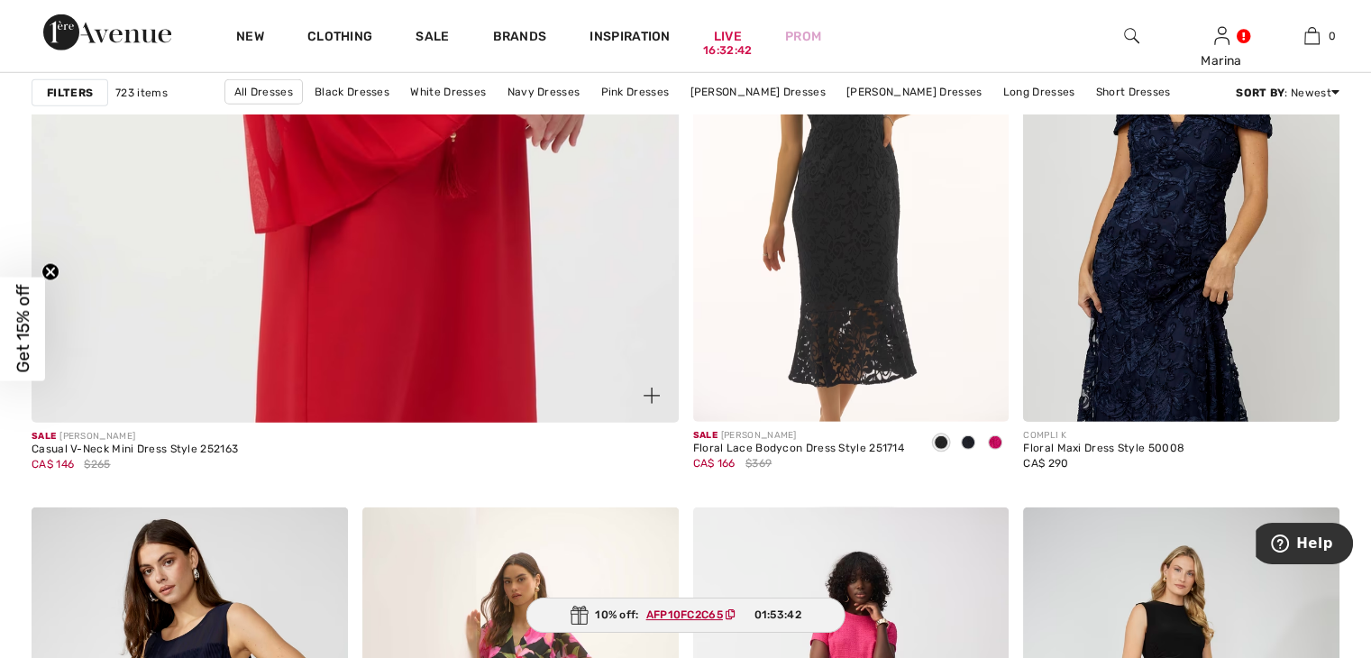
scroll to position [5226, 0]
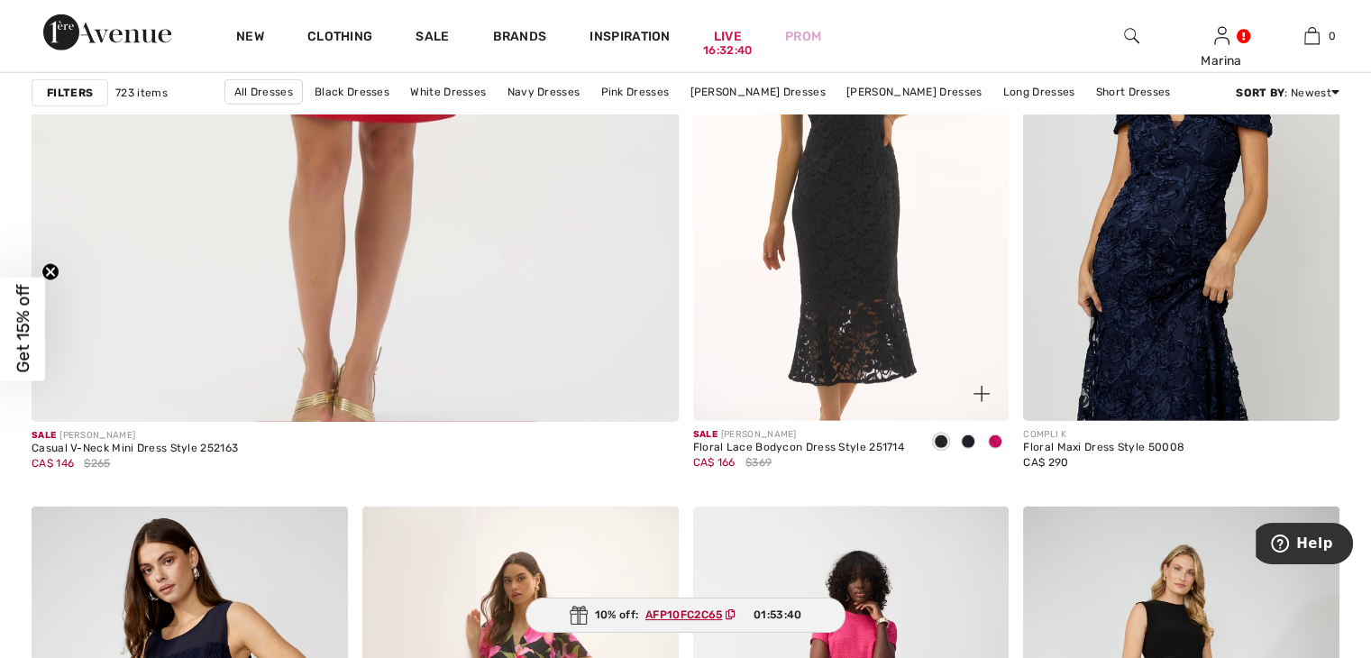
click at [858, 296] on img at bounding box center [851, 184] width 316 height 474
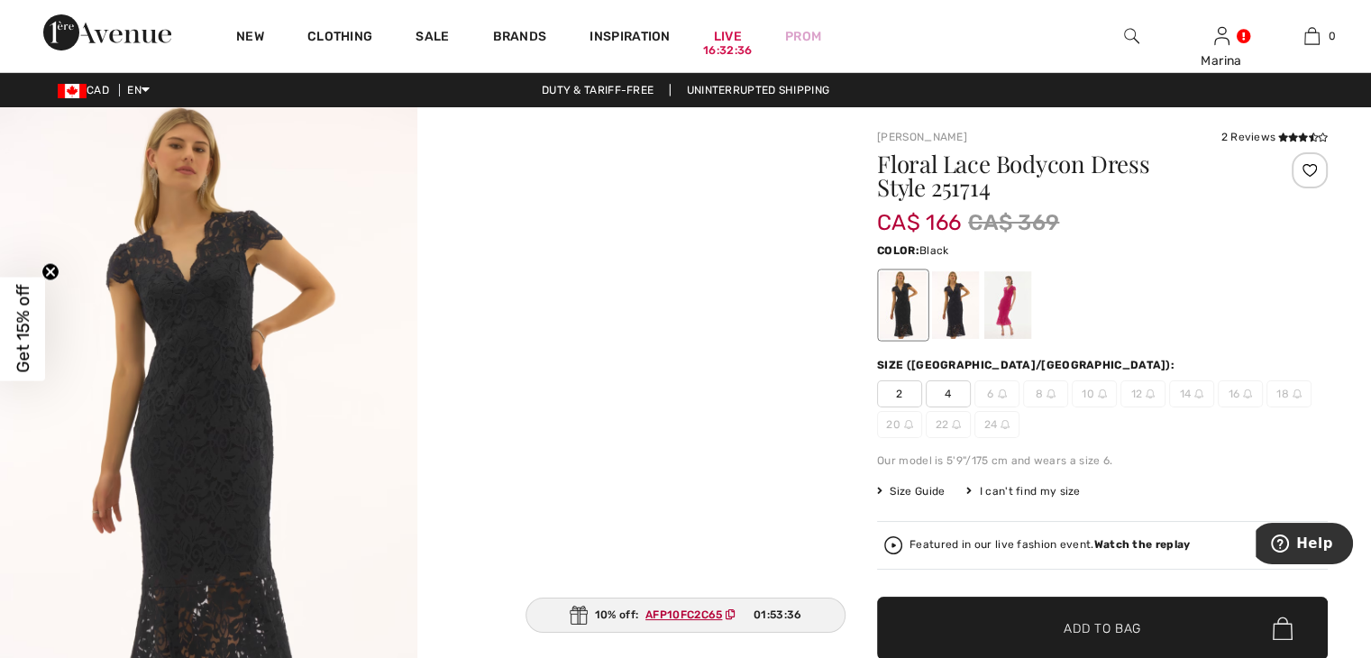
click at [906, 302] on div at bounding box center [902, 305] width 47 height 68
click at [1189, 394] on span "14" at bounding box center [1191, 393] width 45 height 27
click at [1188, 394] on span "14" at bounding box center [1191, 393] width 45 height 27
click at [1186, 389] on span "14" at bounding box center [1191, 393] width 45 height 27
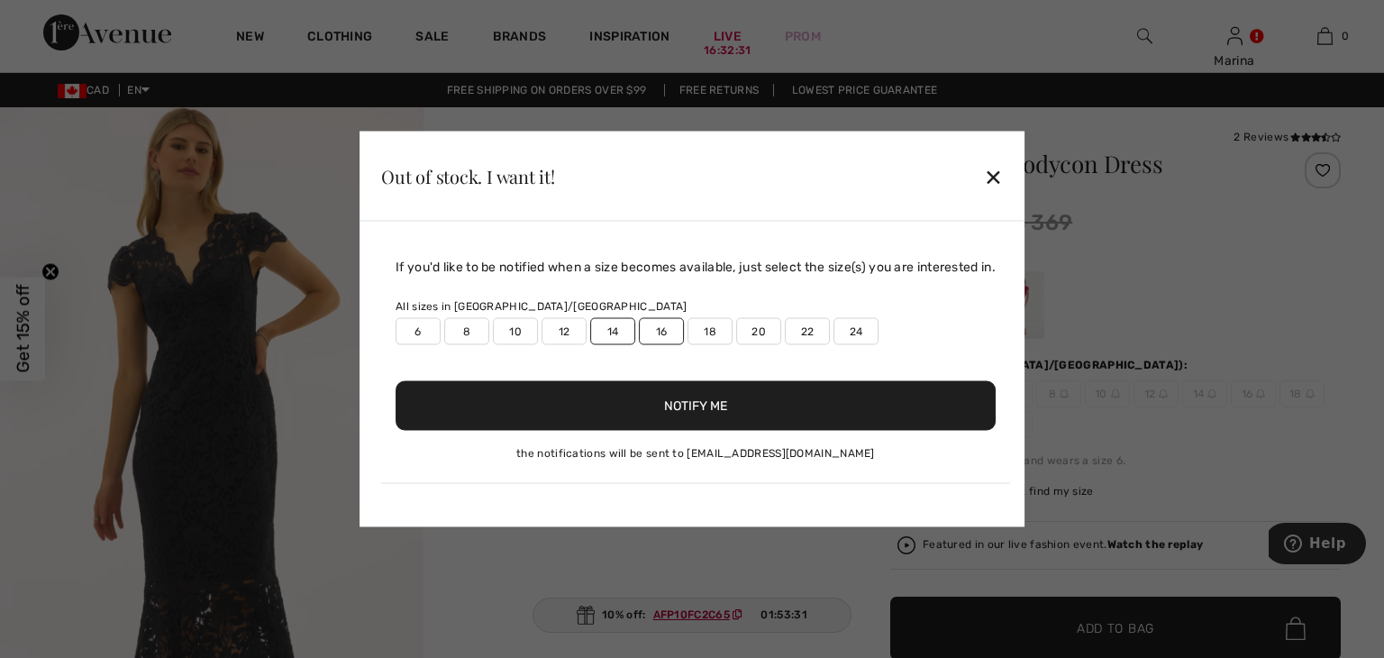
click at [613, 338] on label "14" at bounding box center [612, 331] width 45 height 27
click at [652, 335] on label "16" at bounding box center [661, 331] width 45 height 27
click at [606, 334] on label "14" at bounding box center [612, 331] width 45 height 27
click at [670, 332] on label "16" at bounding box center [661, 331] width 45 height 27
click at [687, 411] on button "Notify Me" at bounding box center [696, 406] width 600 height 50
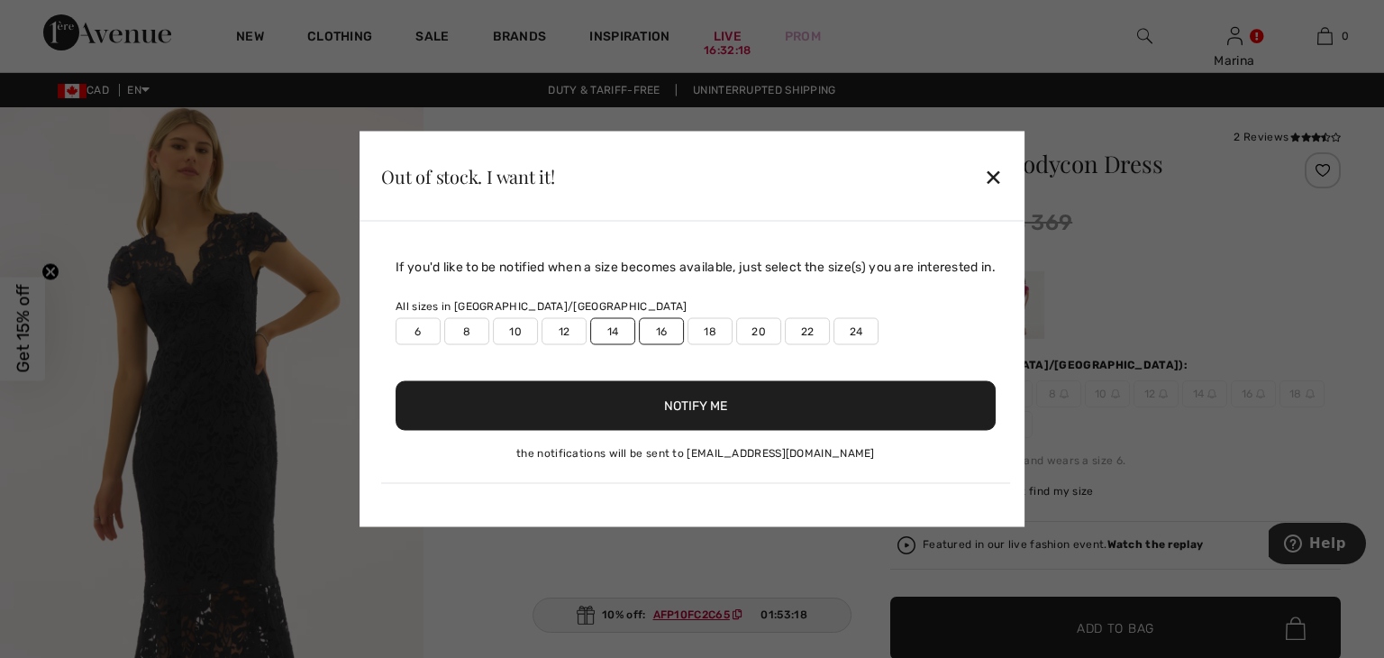
click at [692, 405] on button "Notify Me" at bounding box center [696, 406] width 600 height 50
click at [996, 170] on div "✕" at bounding box center [993, 176] width 19 height 38
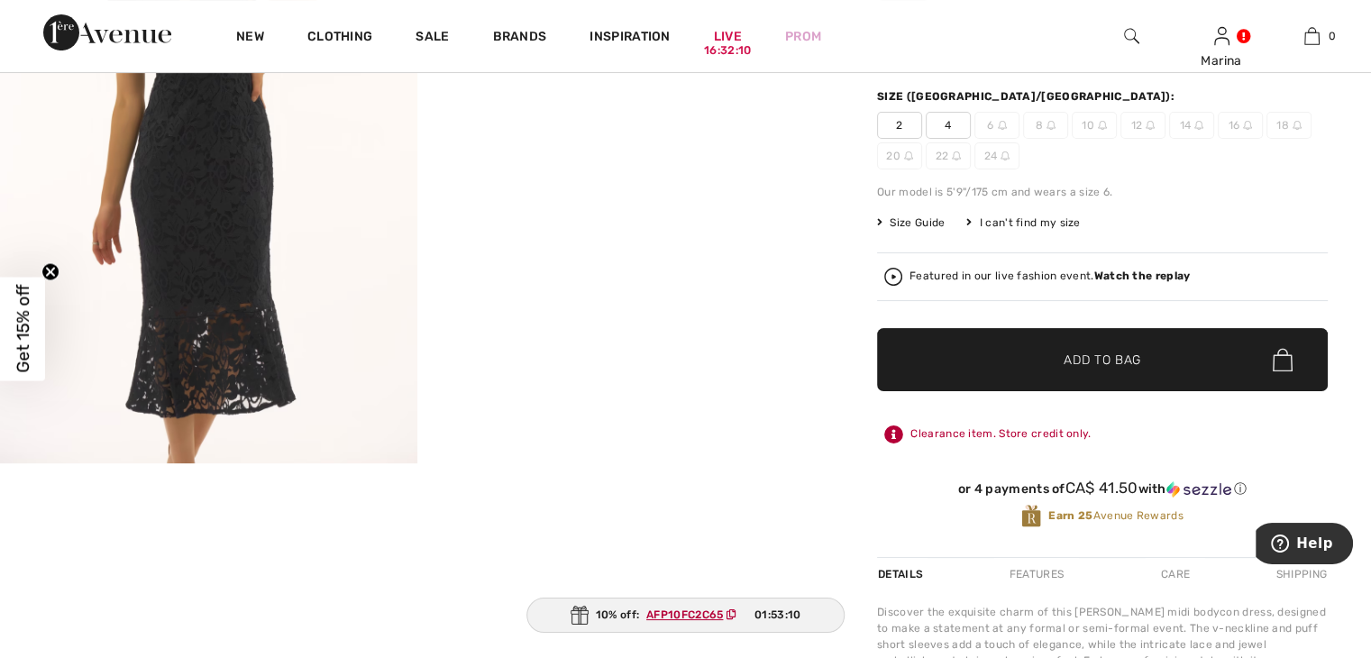
scroll to position [270, 0]
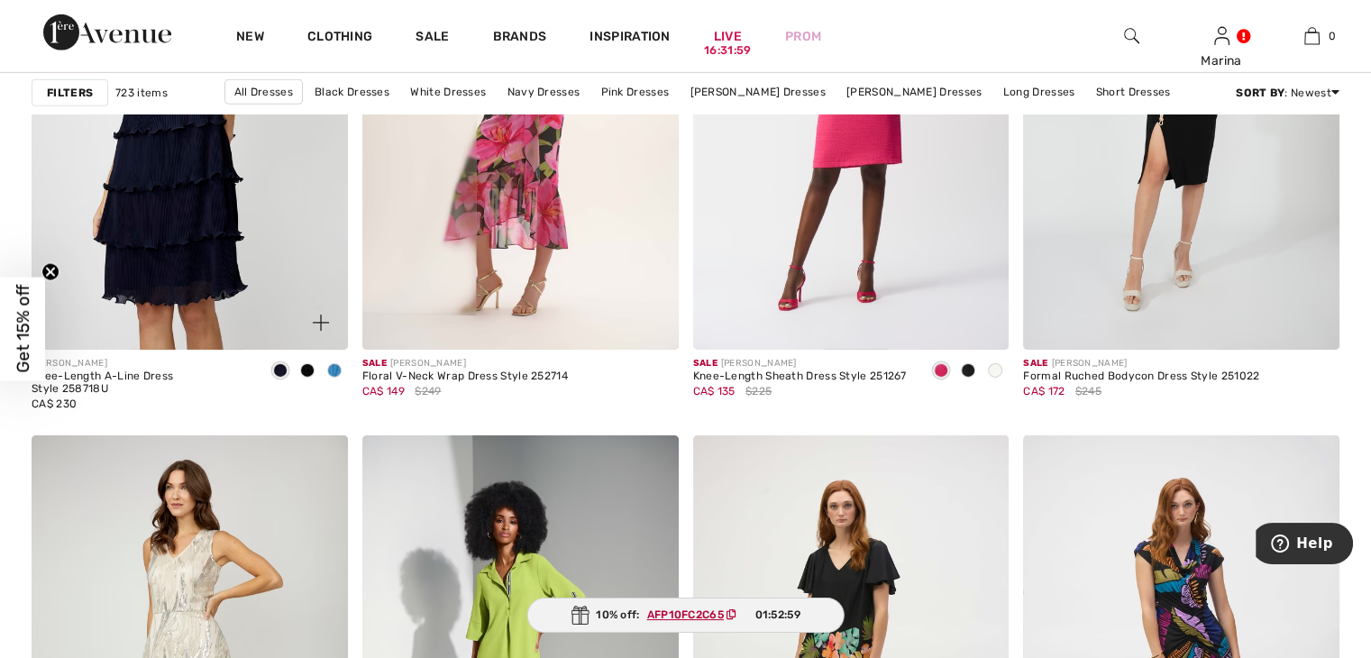
scroll to position [5587, 0]
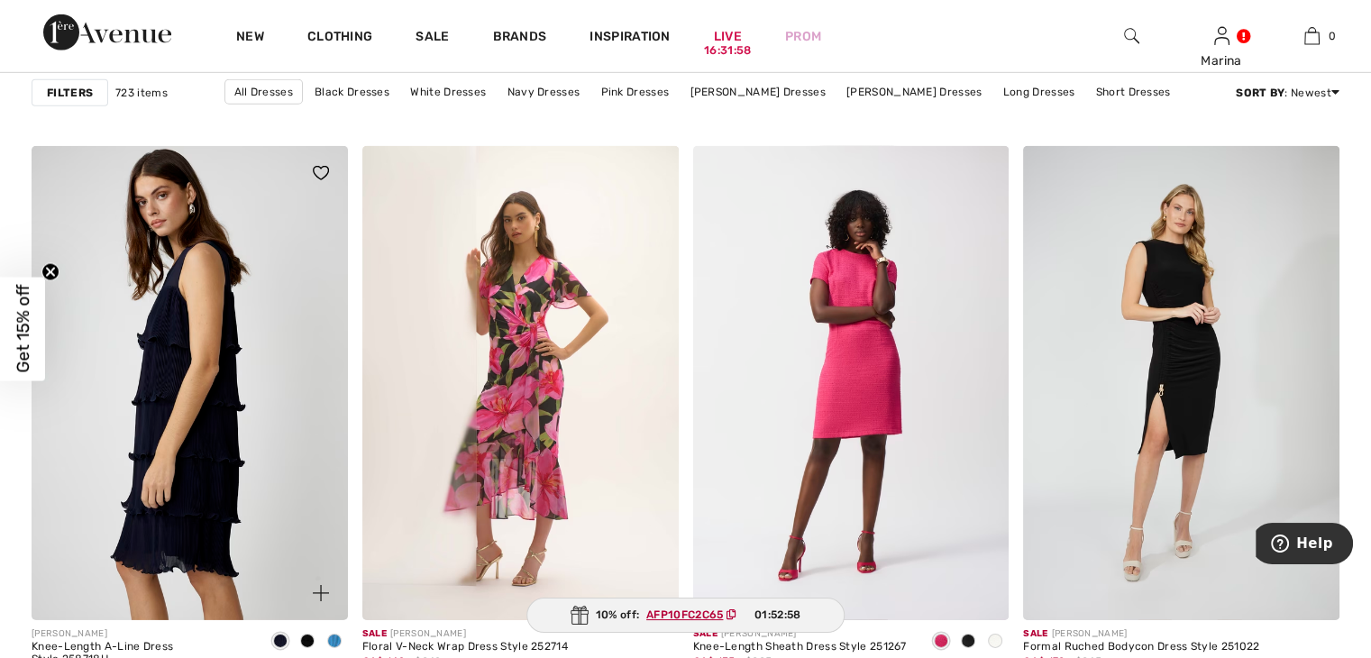
click at [166, 378] on img at bounding box center [190, 383] width 316 height 474
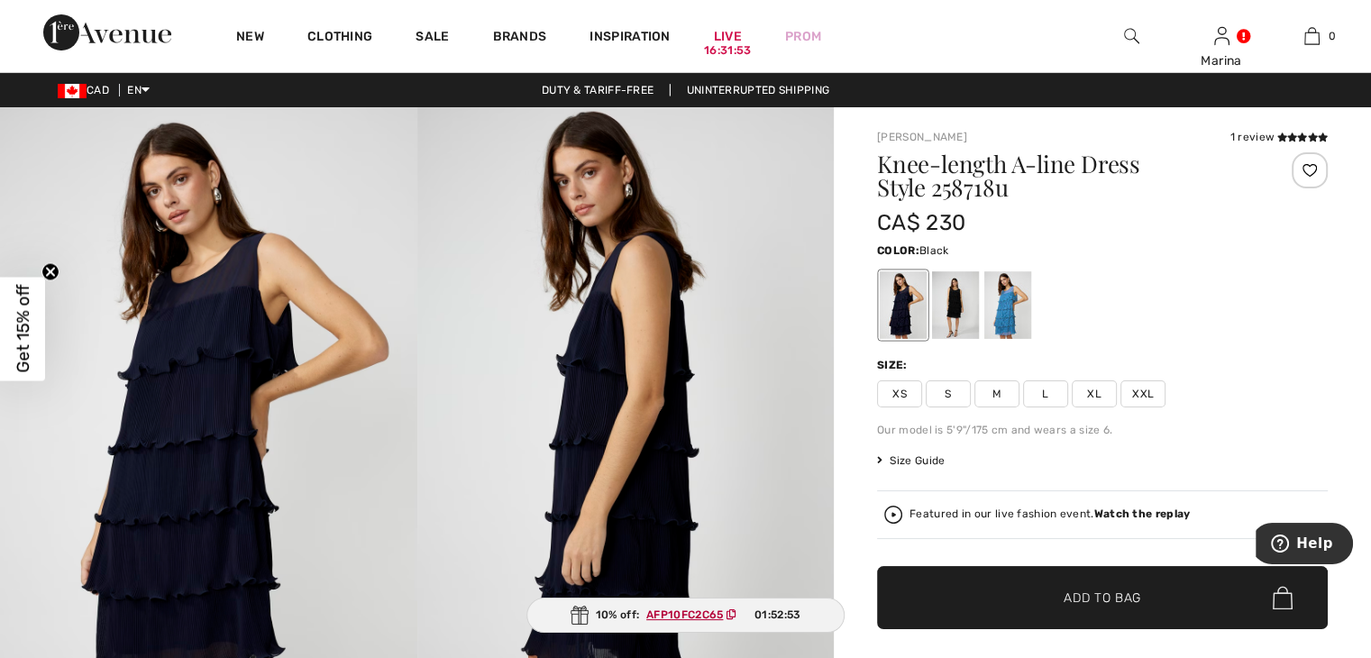
click at [957, 309] on div at bounding box center [955, 305] width 47 height 68
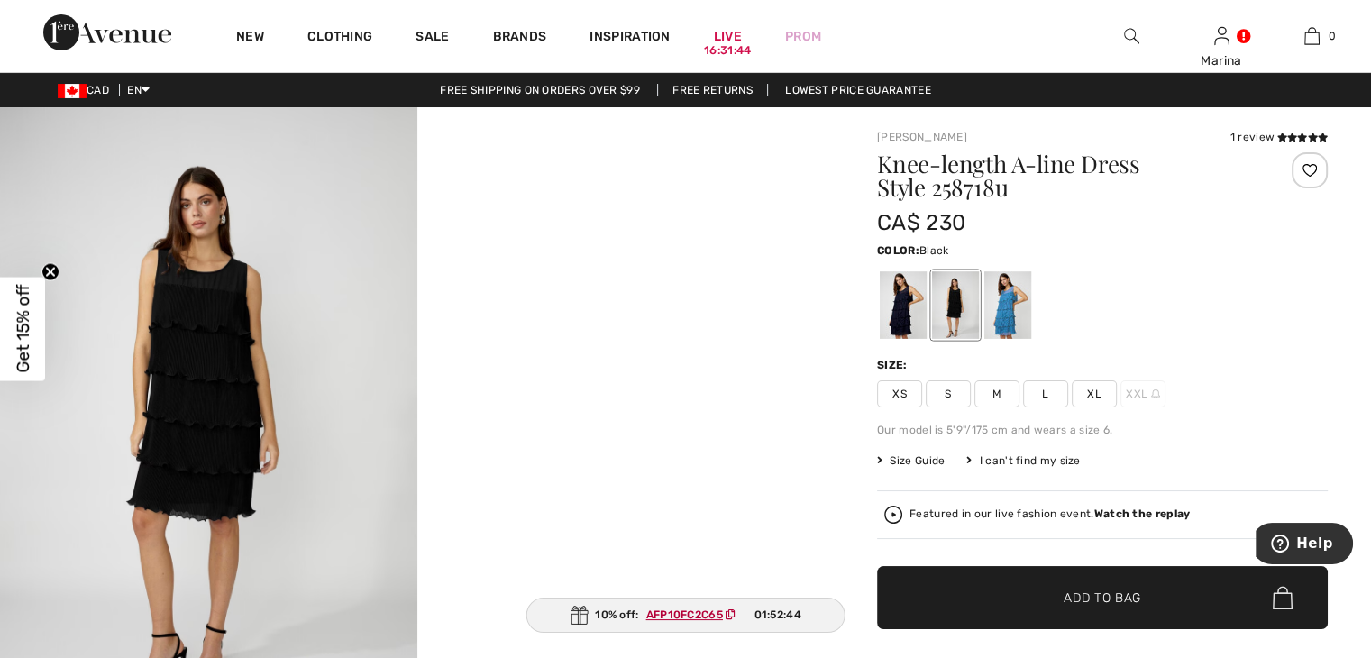
click at [1091, 395] on span "XL" at bounding box center [1093, 393] width 45 height 27
click at [1074, 589] on span "Add to Bag" at bounding box center [1101, 597] width 77 height 19
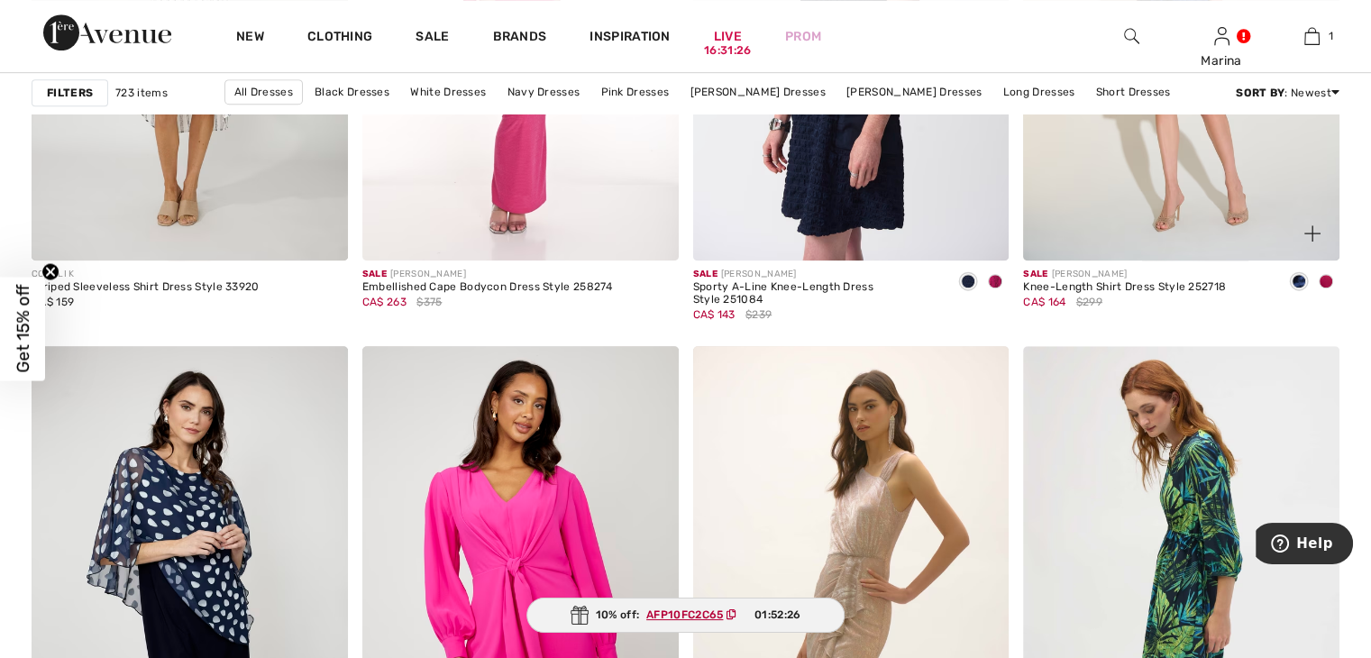
scroll to position [8200, 0]
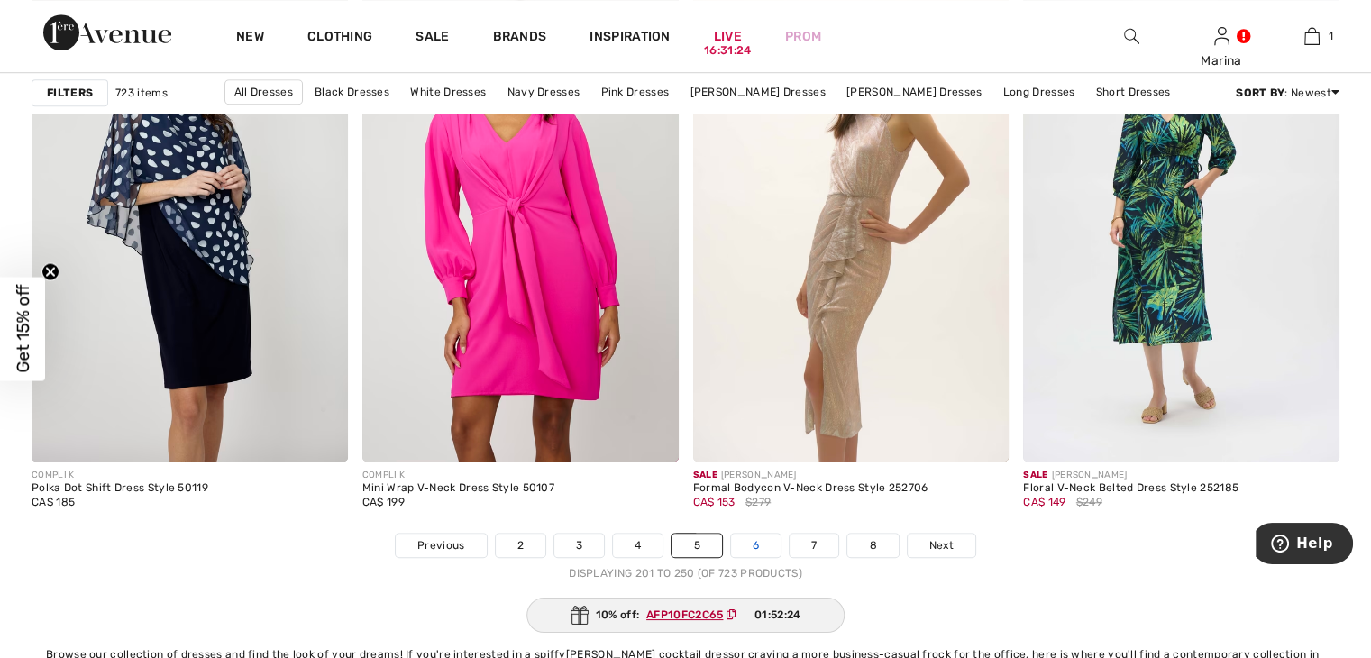
click at [760, 542] on link "6" at bounding box center [756, 544] width 50 height 23
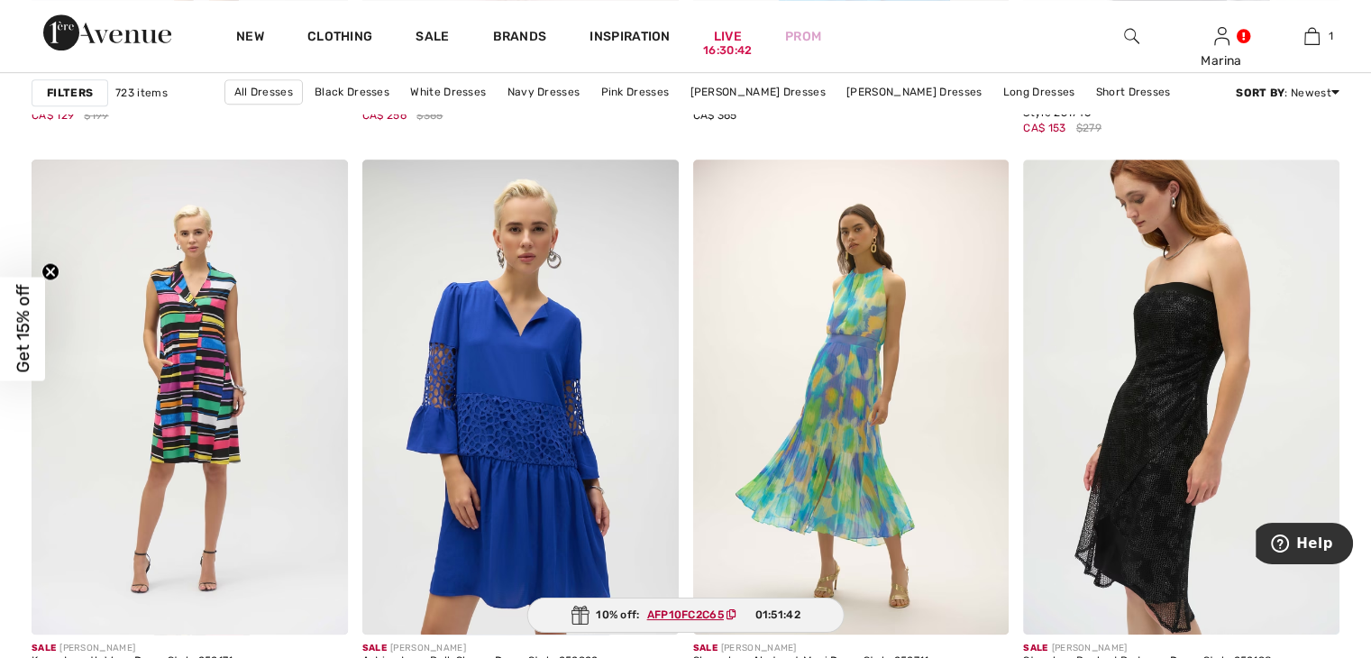
scroll to position [8110, 0]
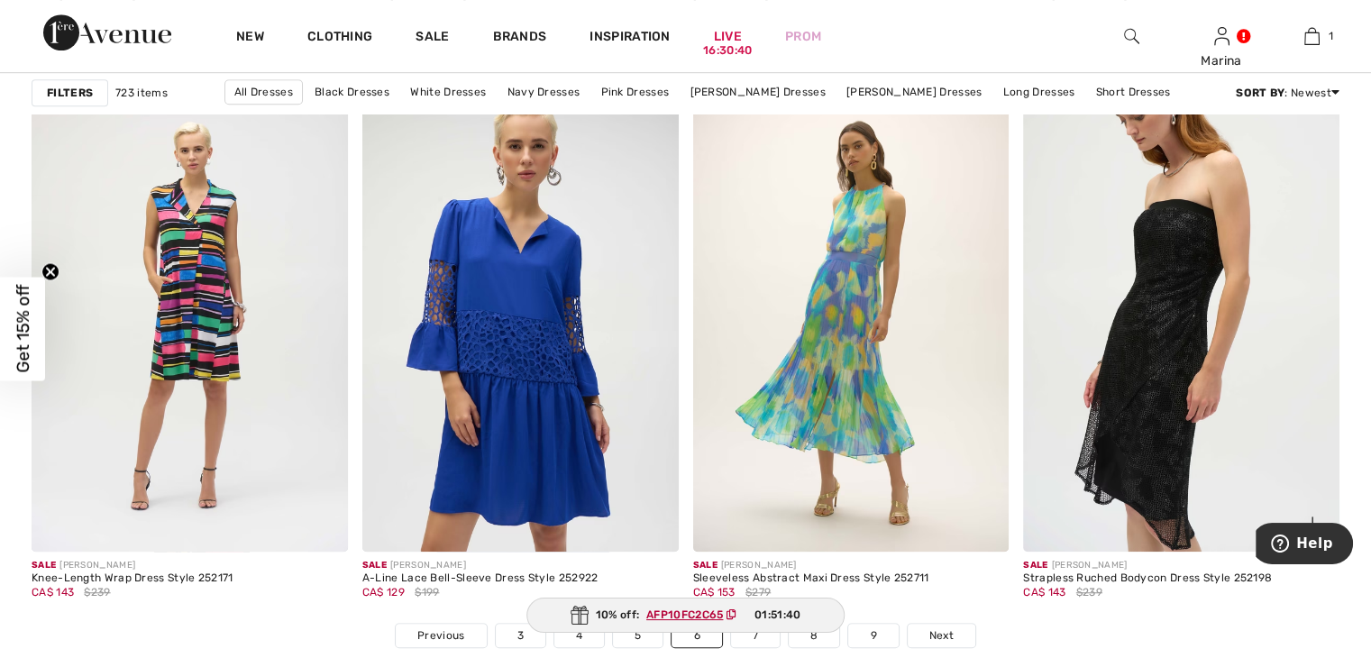
click at [1172, 315] on img at bounding box center [1181, 314] width 316 height 474
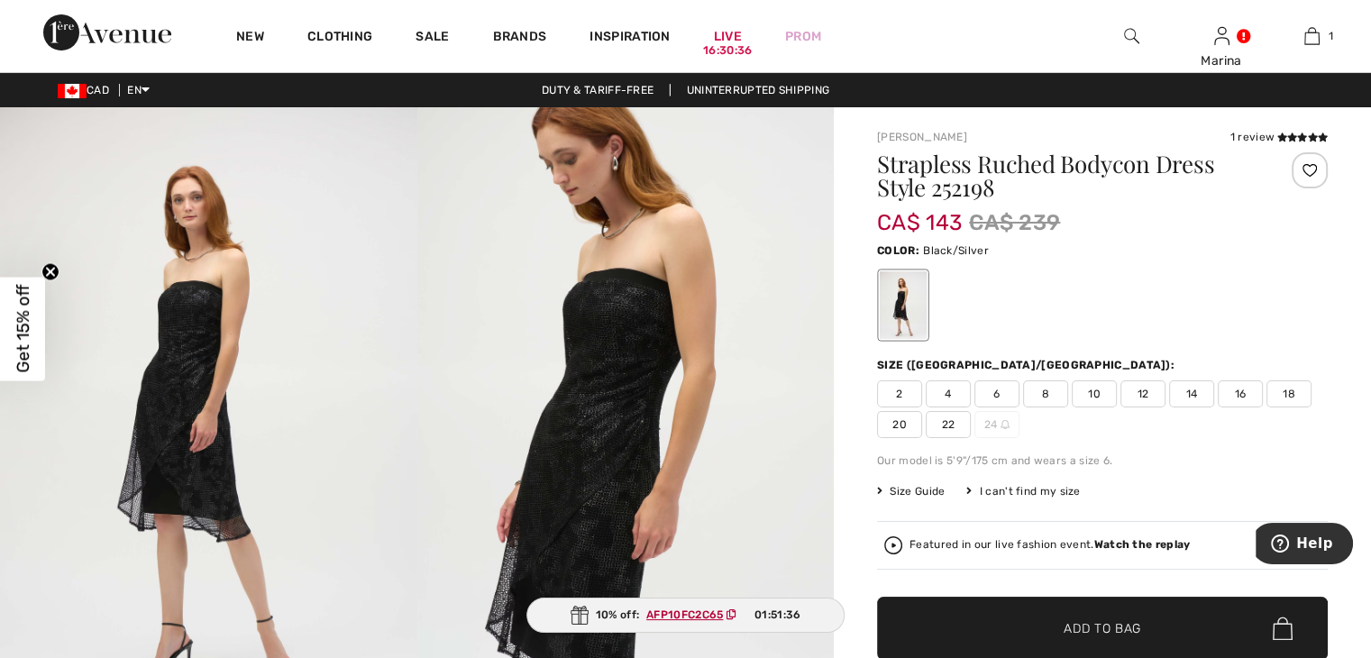
click at [214, 396] on img at bounding box center [208, 419] width 417 height 624
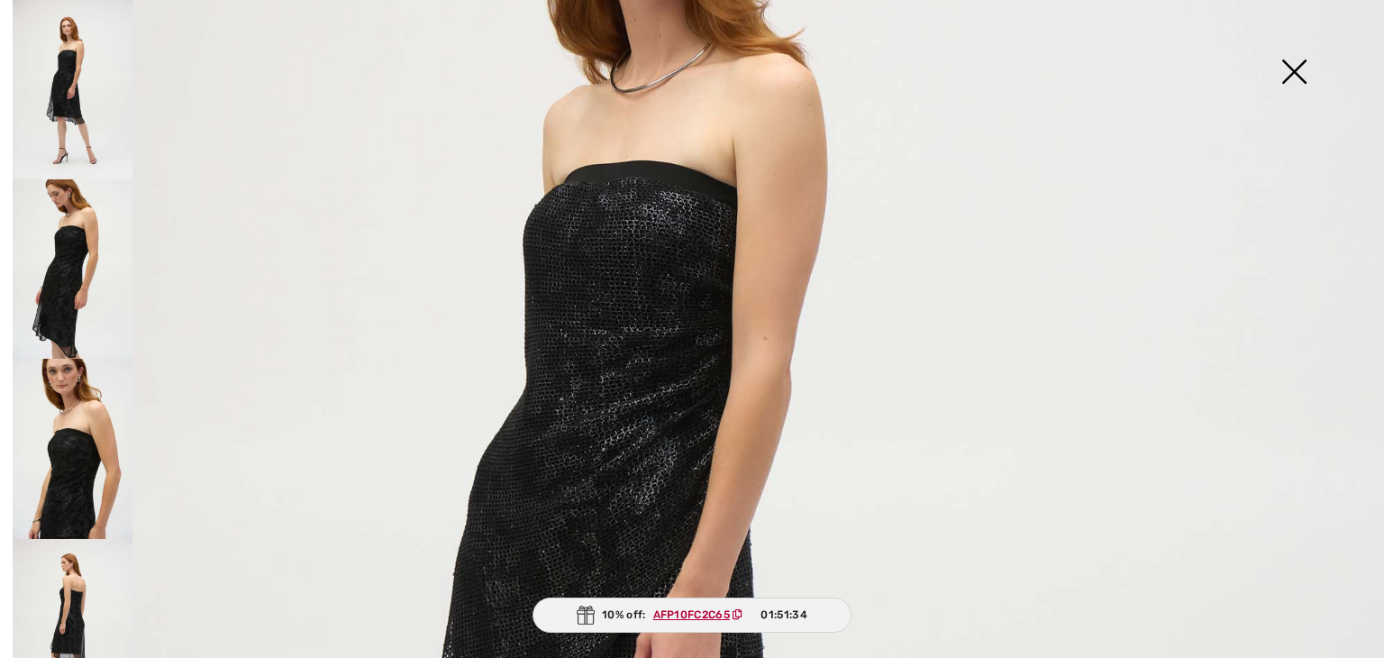
scroll to position [451, 0]
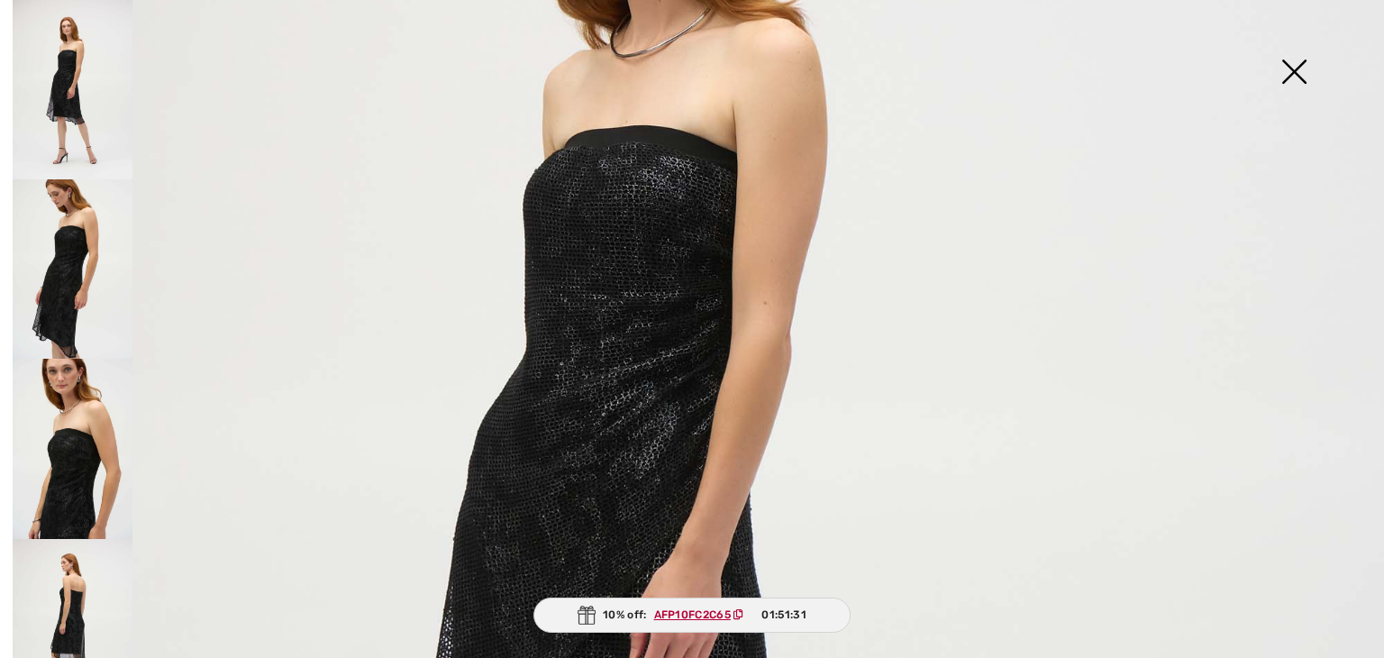
click at [54, 269] on img at bounding box center [73, 268] width 120 height 179
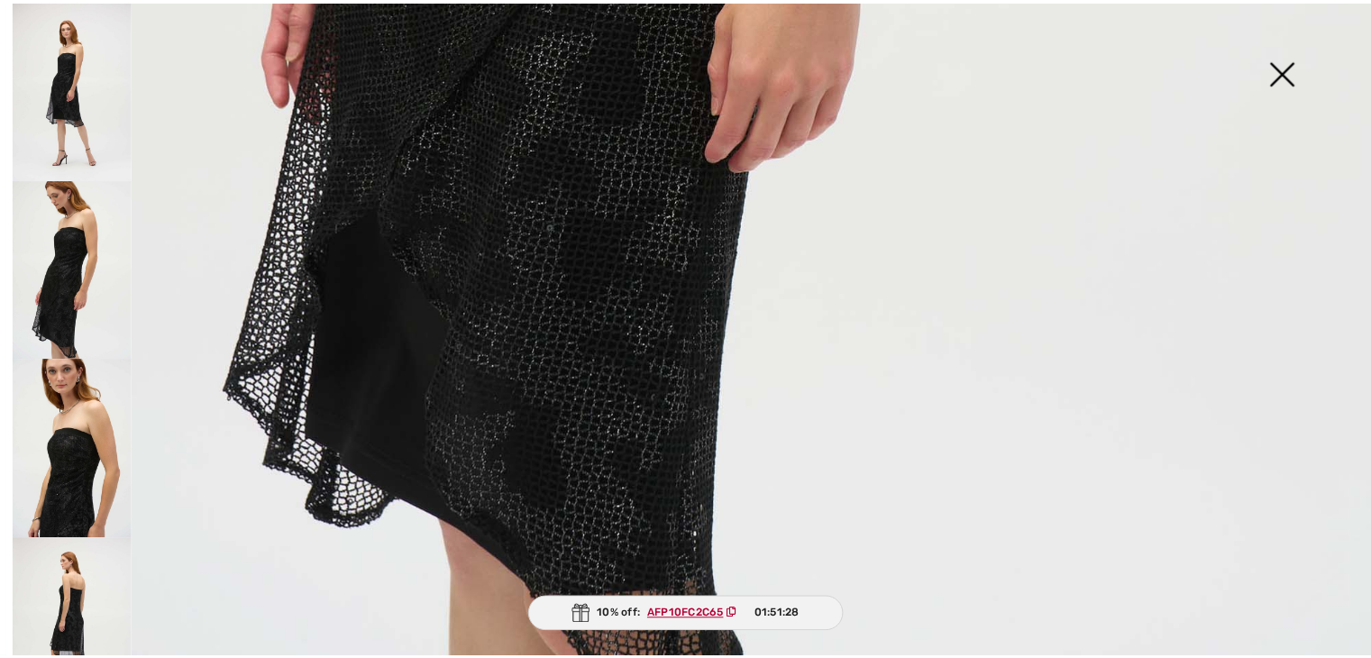
scroll to position [1396, 0]
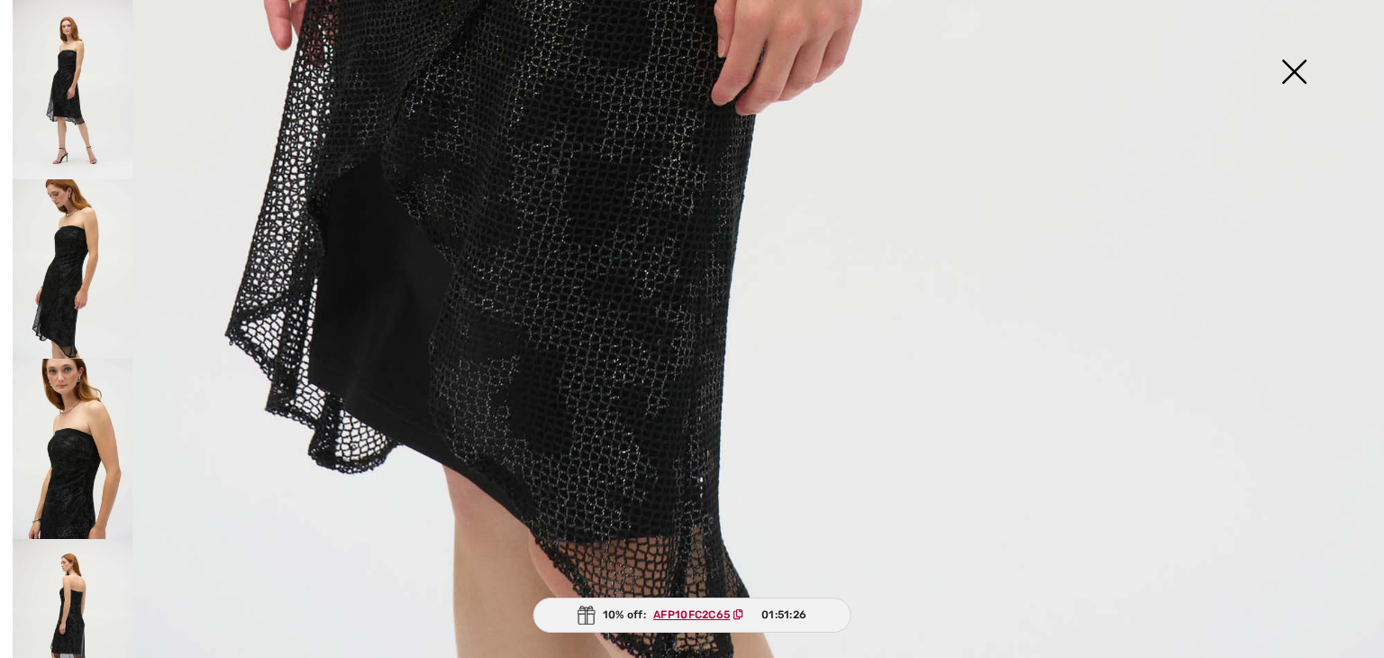
click at [1288, 78] on img at bounding box center [1294, 73] width 90 height 93
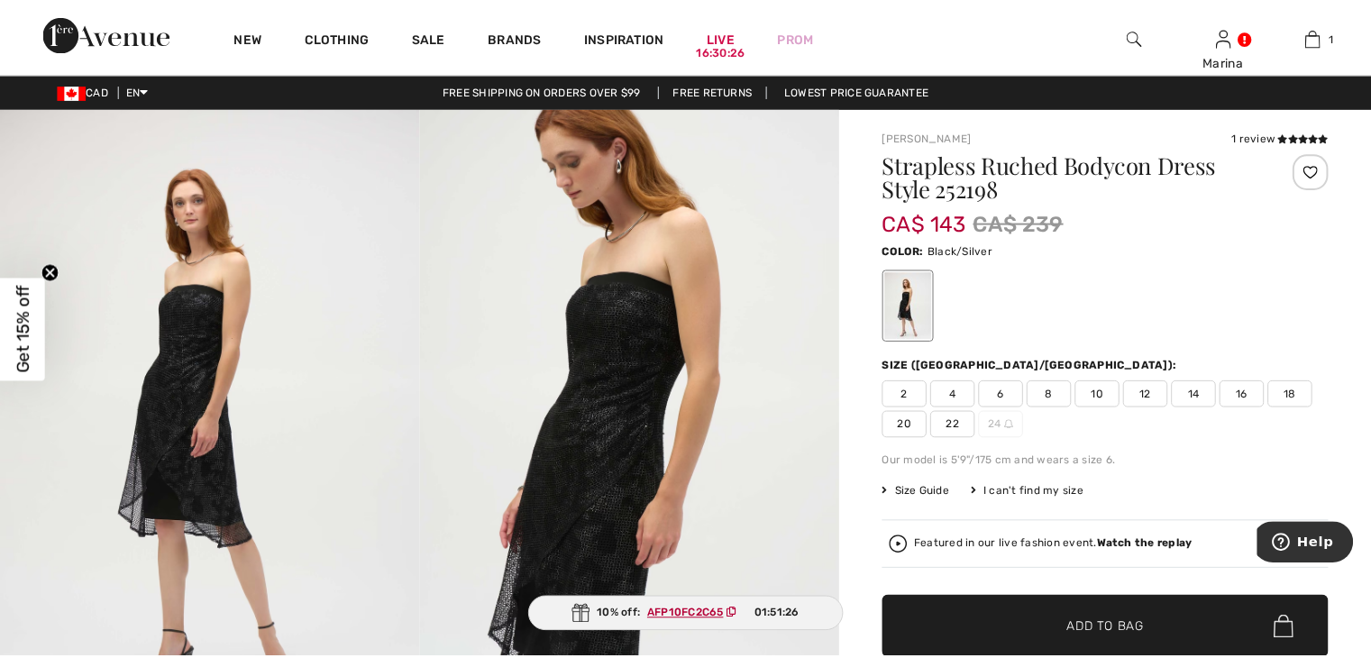
scroll to position [1375, 0]
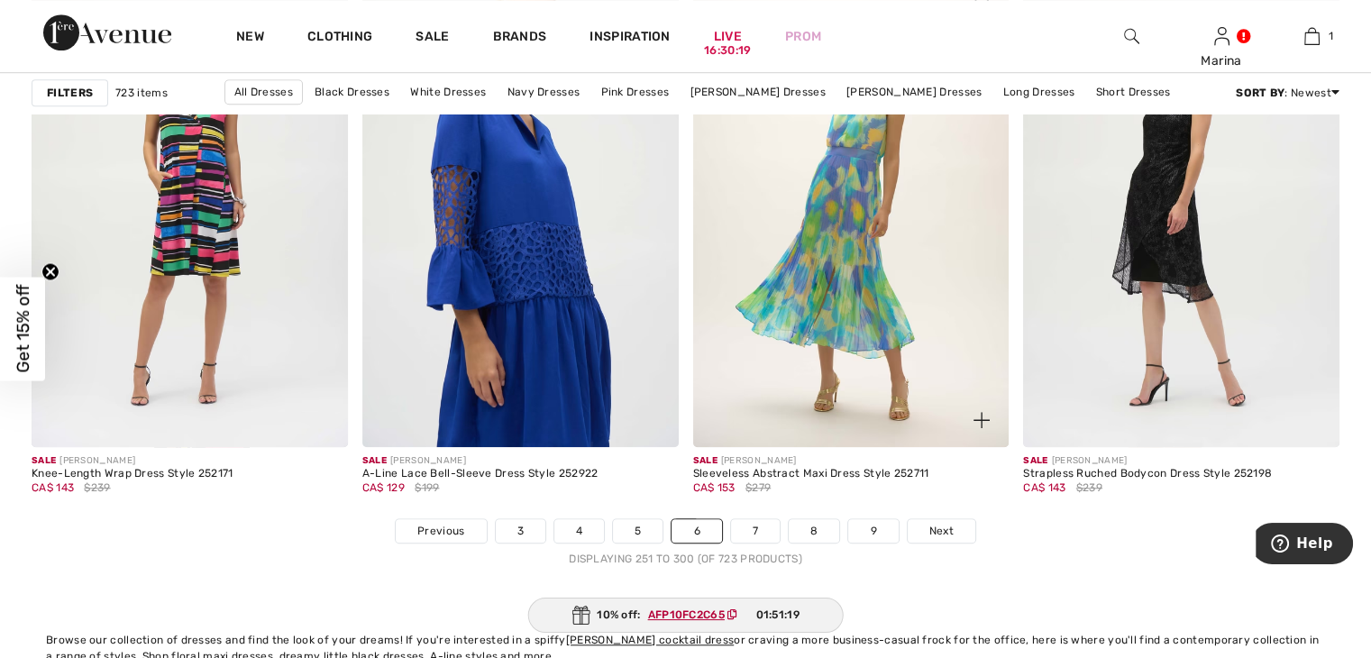
scroll to position [8200, 0]
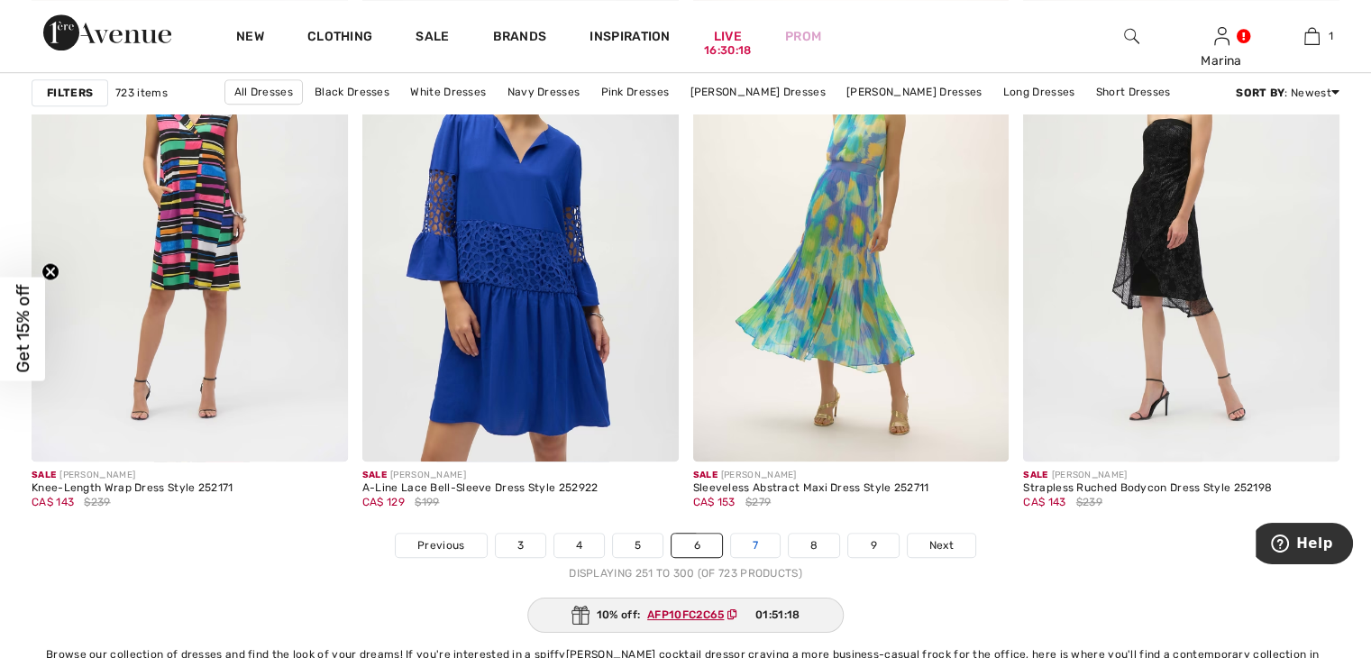
click at [757, 542] on link "7" at bounding box center [755, 544] width 49 height 23
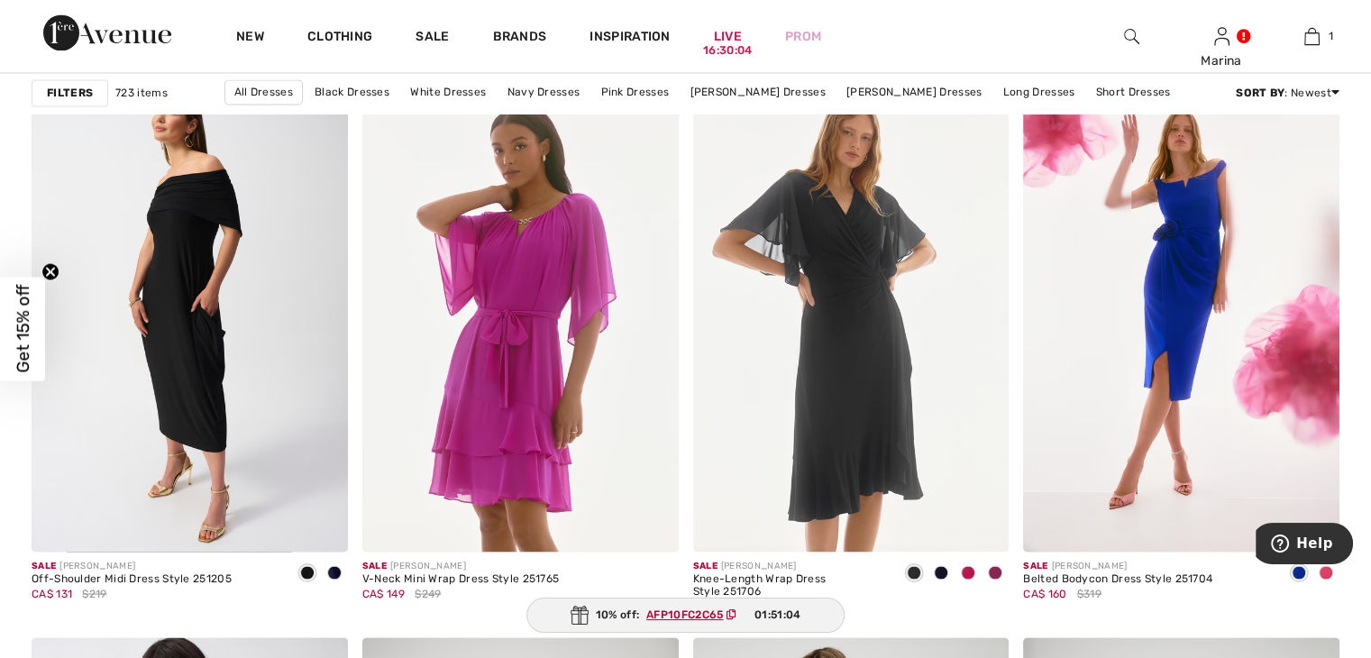
scroll to position [3154, 0]
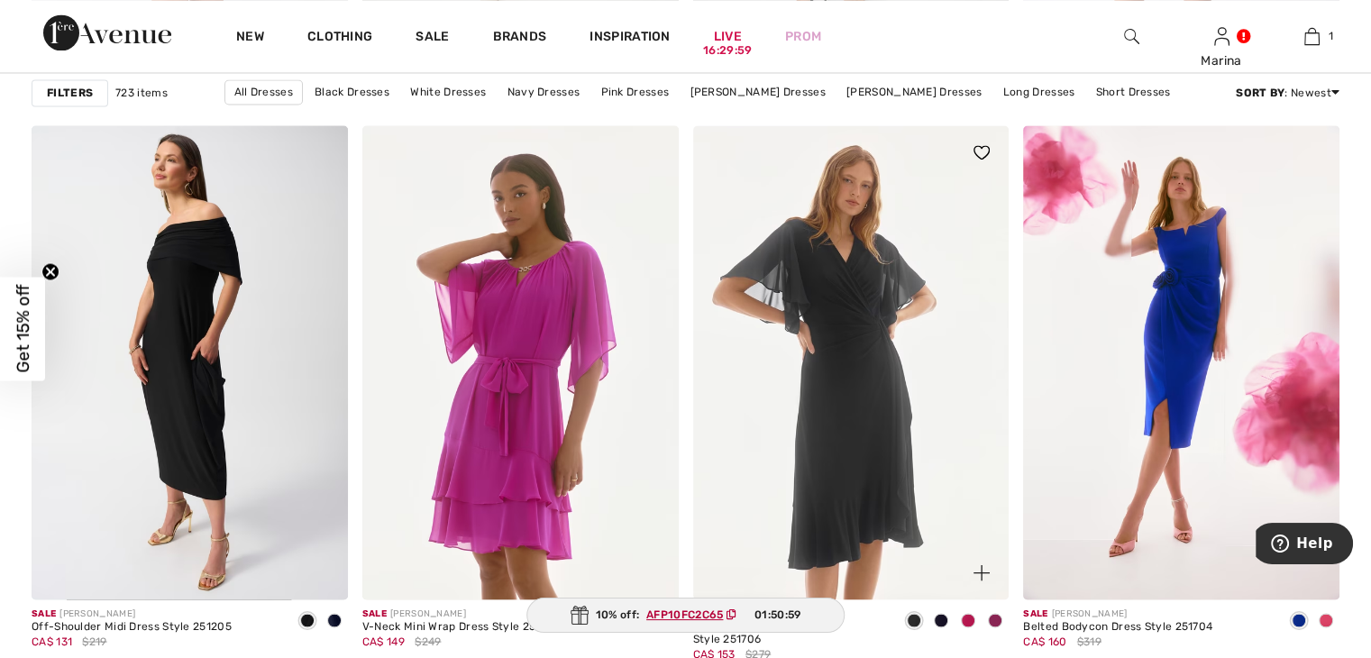
click at [872, 408] on img at bounding box center [851, 362] width 316 height 474
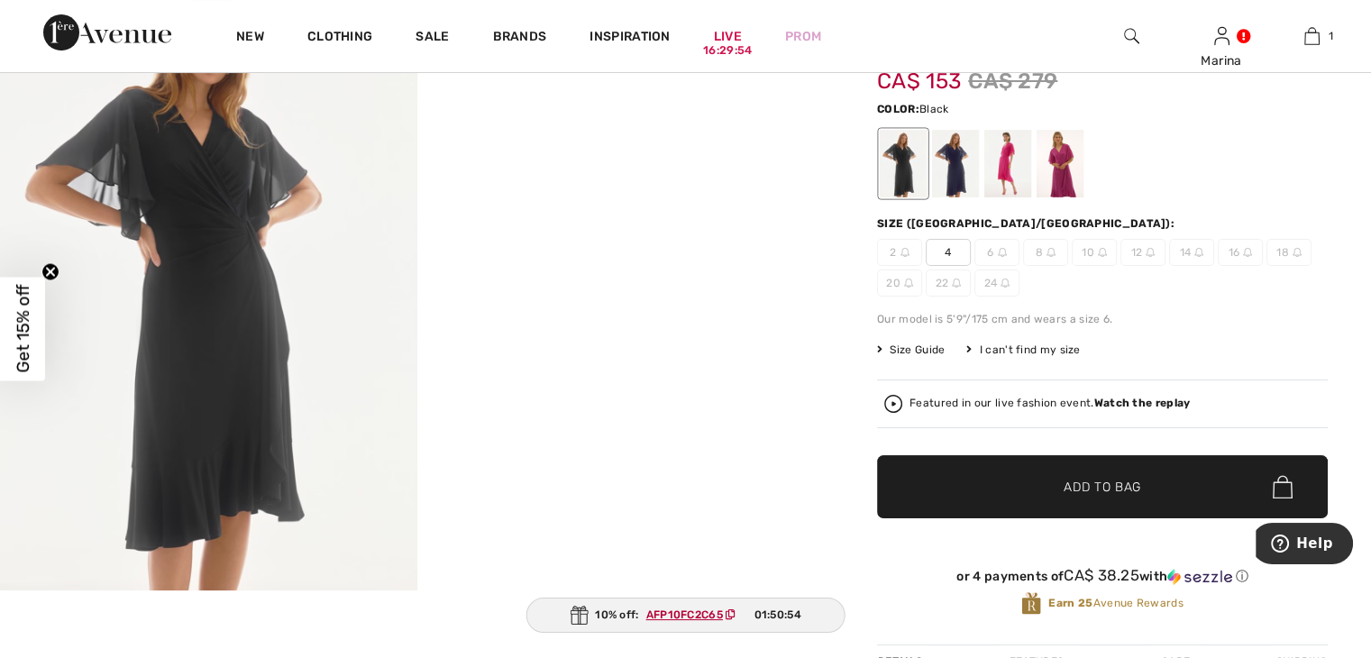
scroll to position [180, 0]
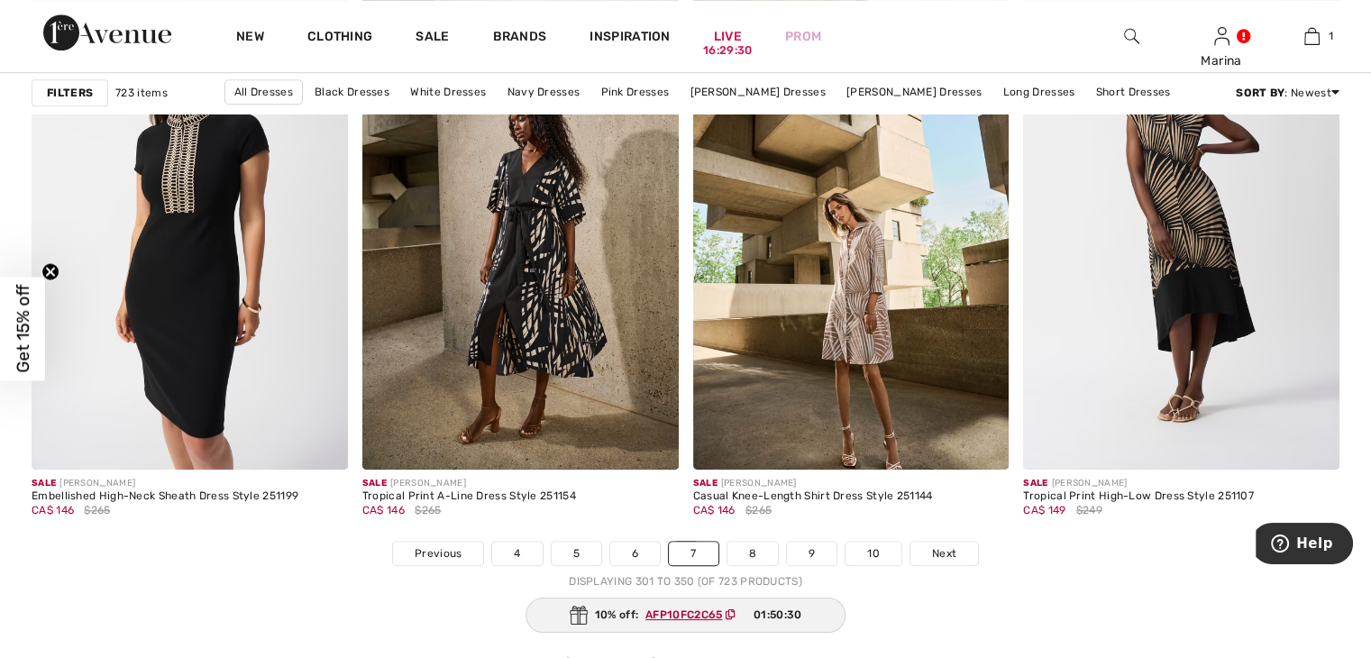
scroll to position [8200, 0]
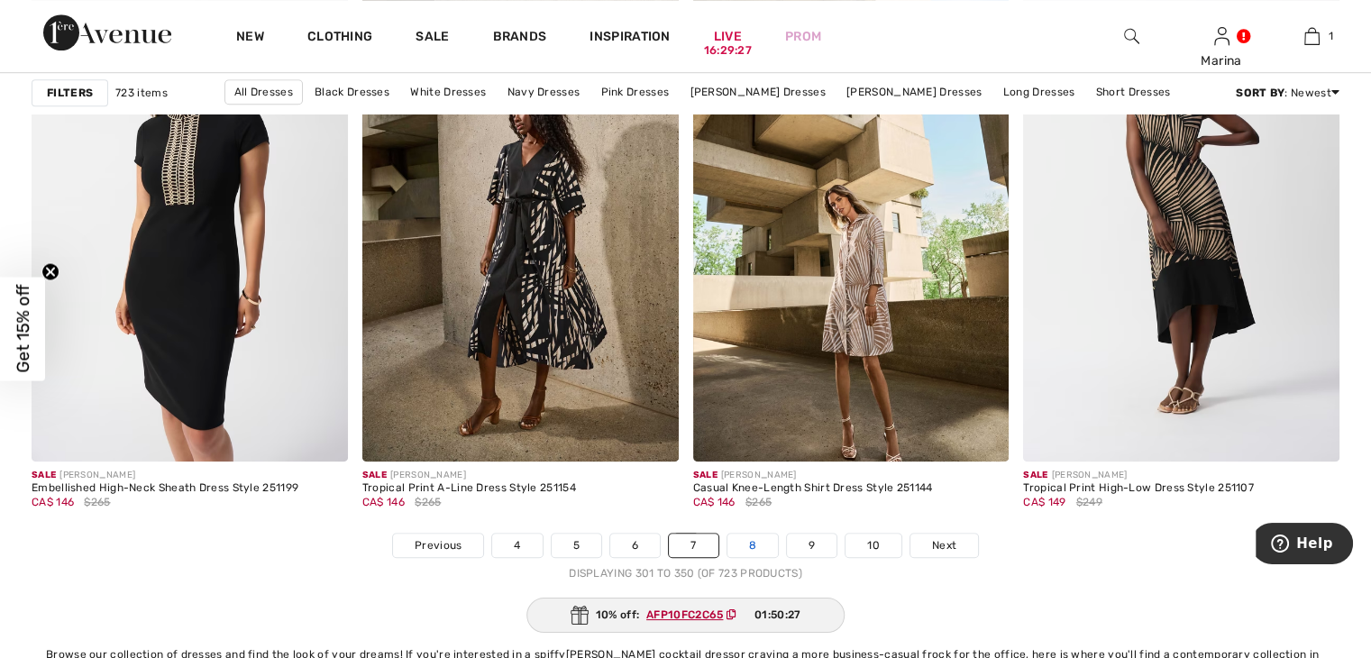
click at [757, 538] on link "8" at bounding box center [752, 544] width 50 height 23
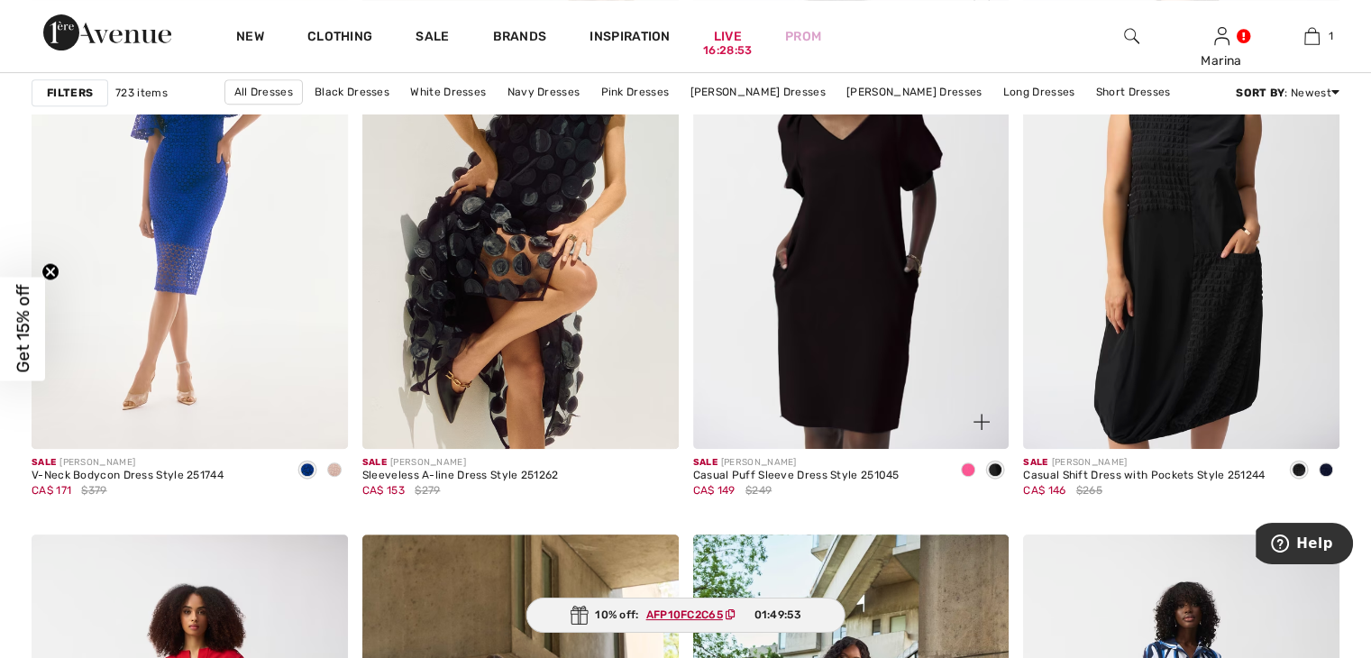
scroll to position [7659, 0]
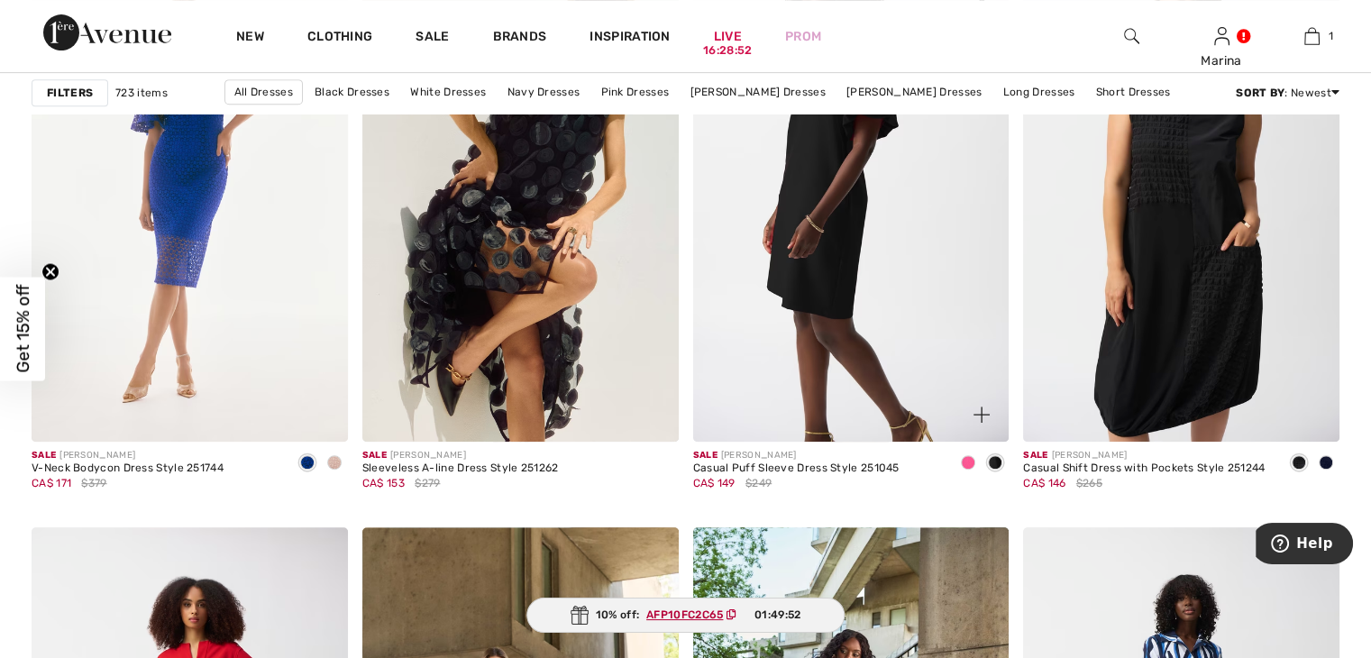
click at [973, 458] on span at bounding box center [968, 462] width 14 height 14
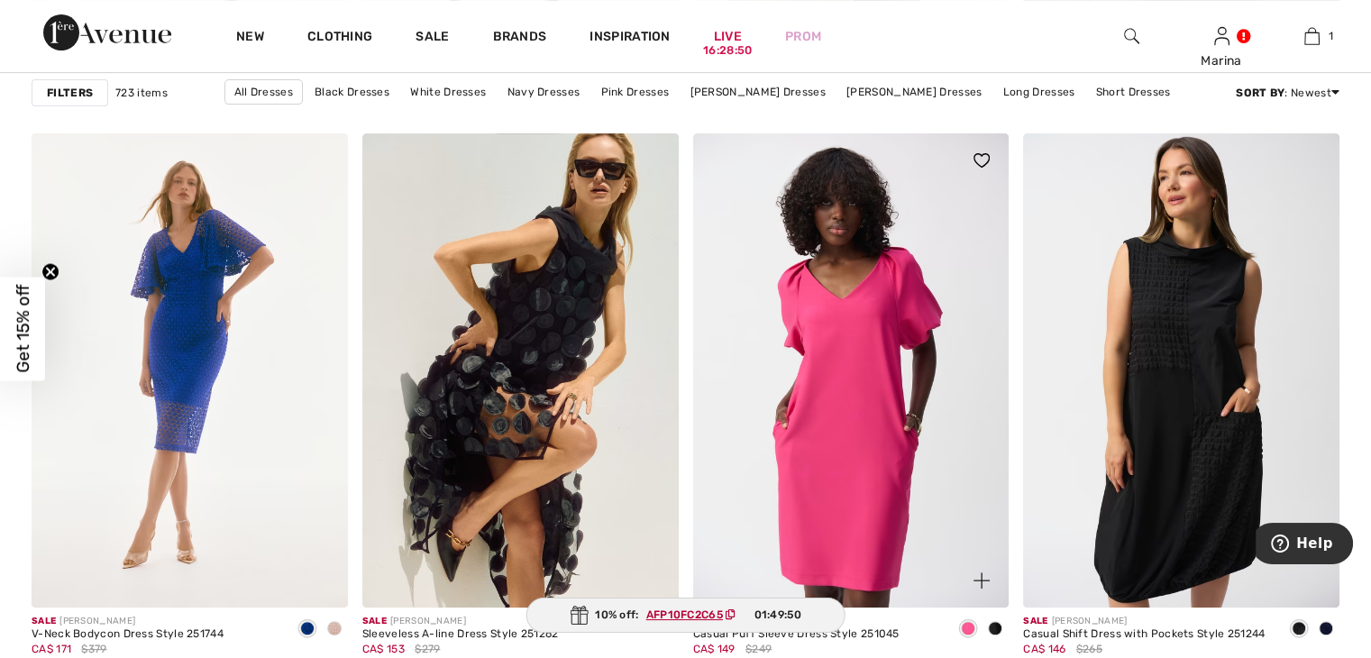
scroll to position [7479, 0]
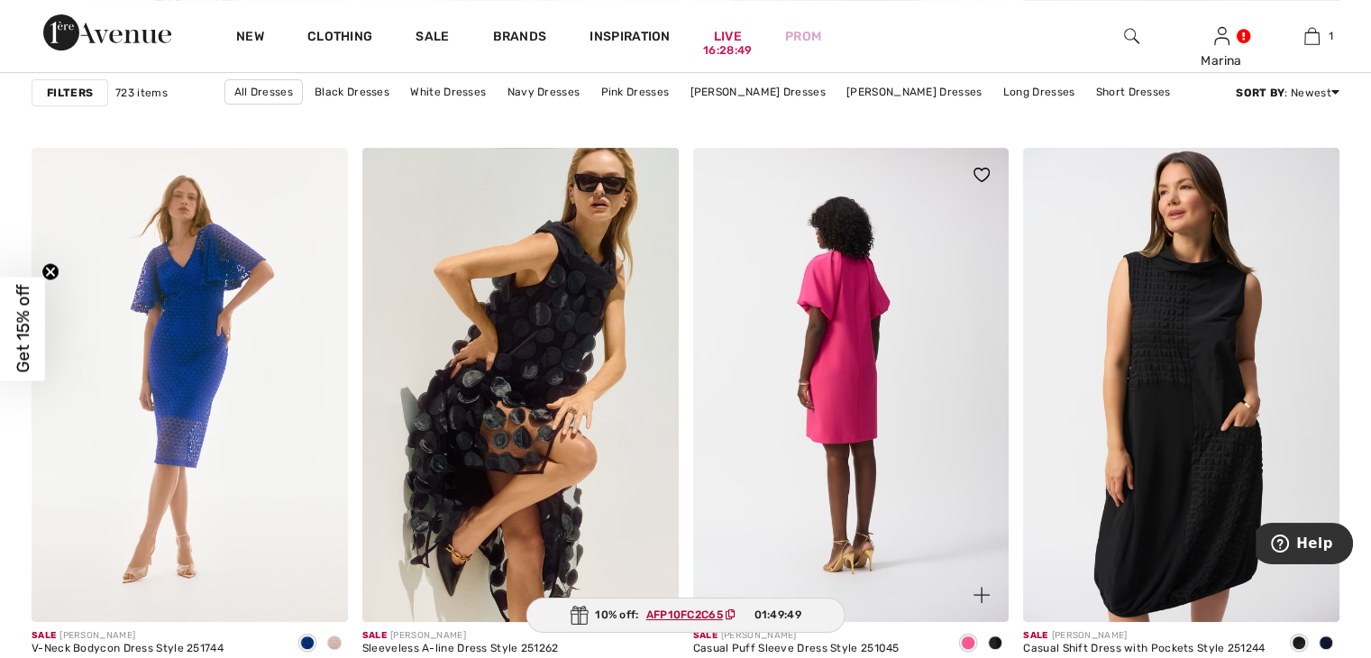
click at [850, 386] on img at bounding box center [851, 385] width 316 height 474
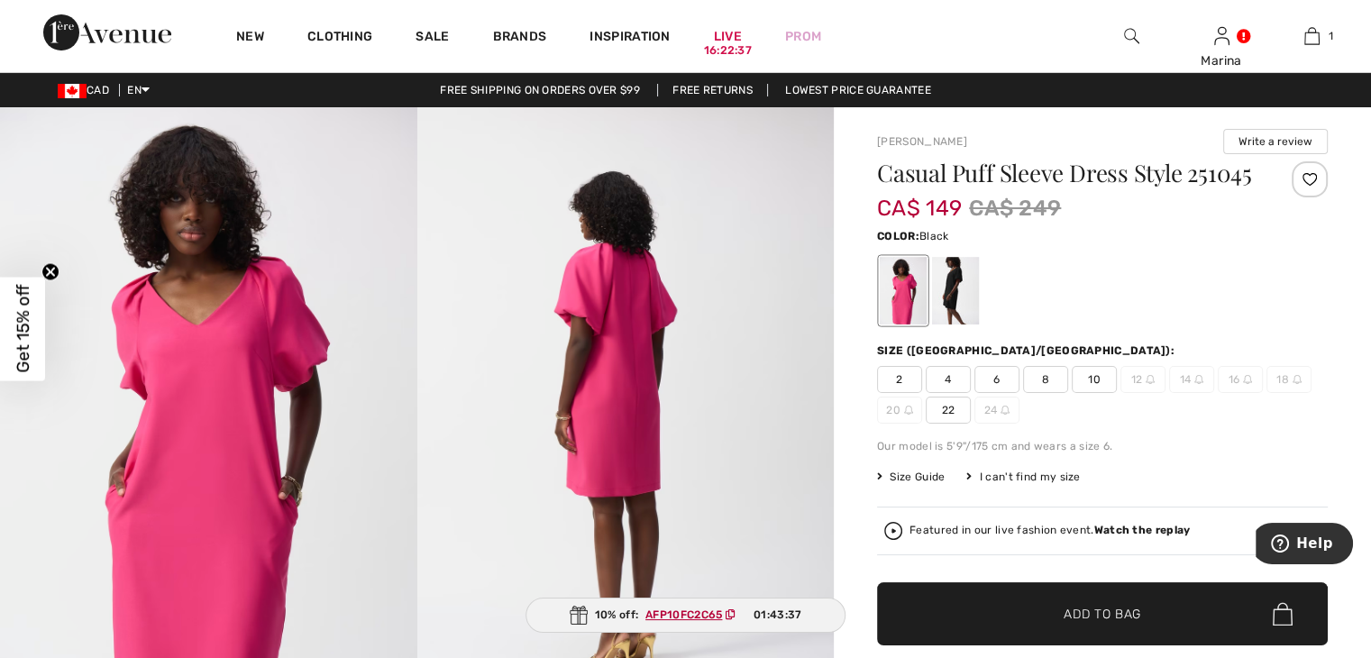
click at [960, 321] on div at bounding box center [955, 291] width 47 height 68
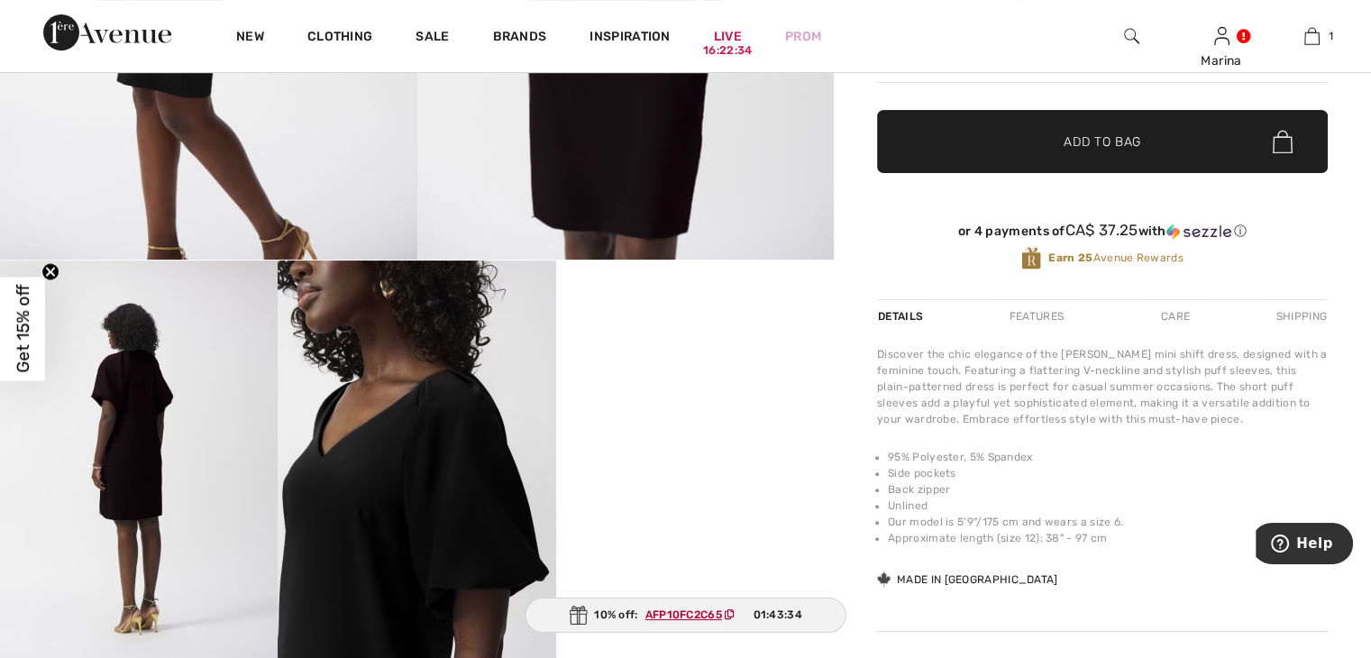
scroll to position [541, 0]
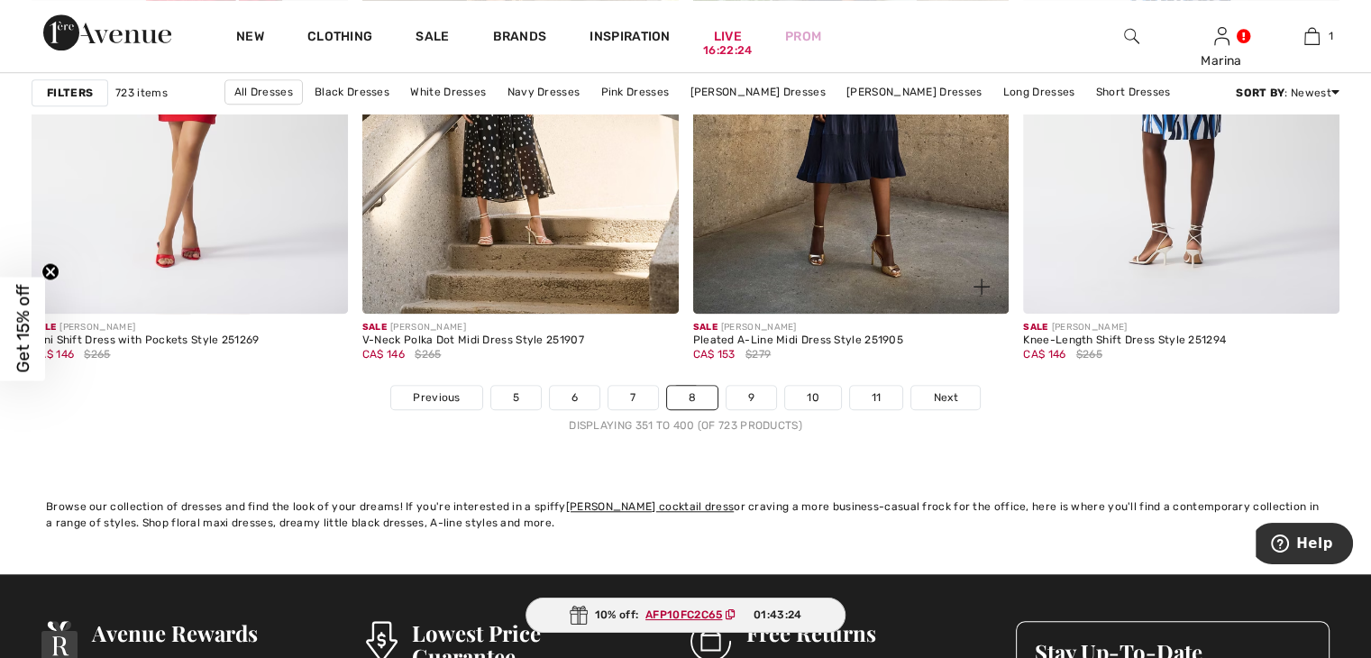
scroll to position [8200, 0]
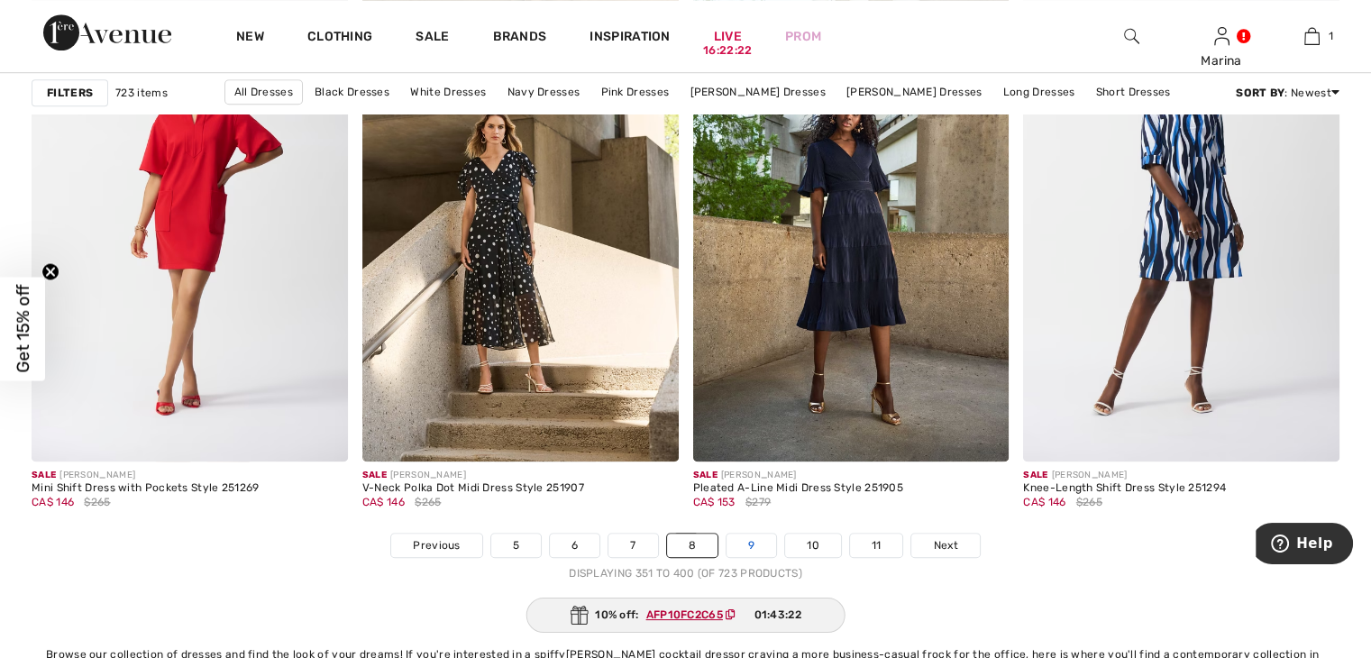
click at [750, 542] on link "9" at bounding box center [751, 544] width 50 height 23
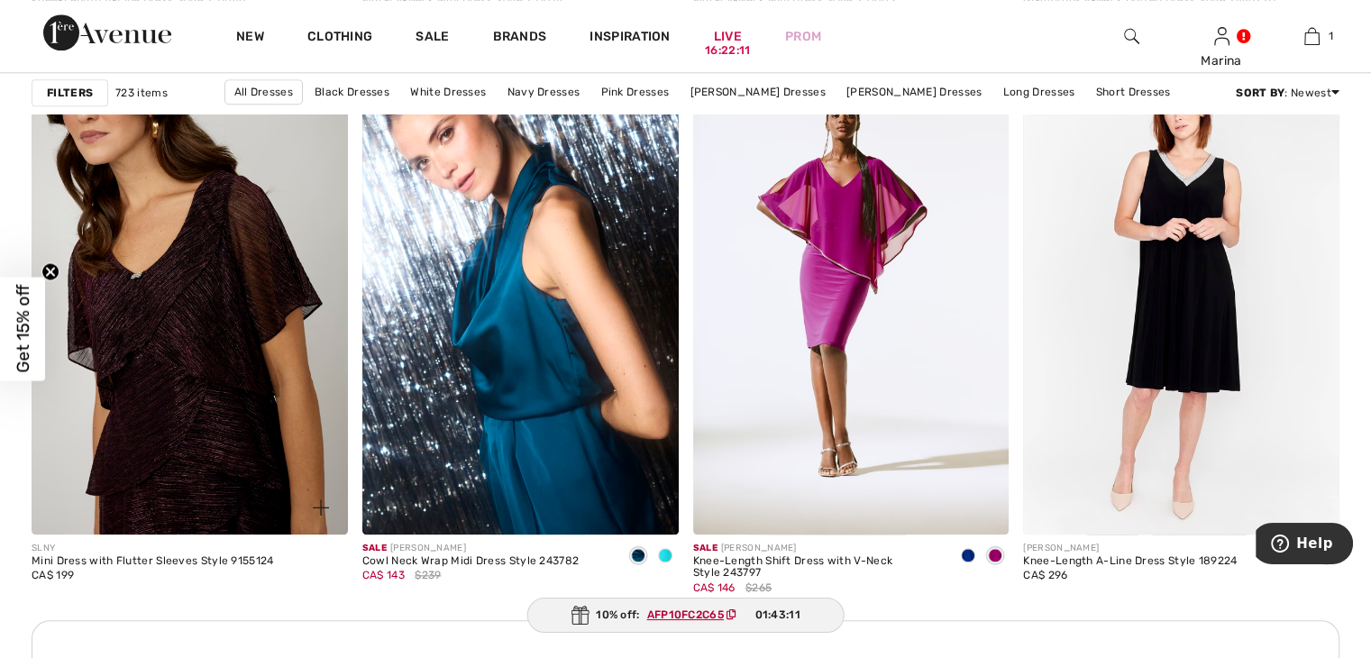
scroll to position [1892, 0]
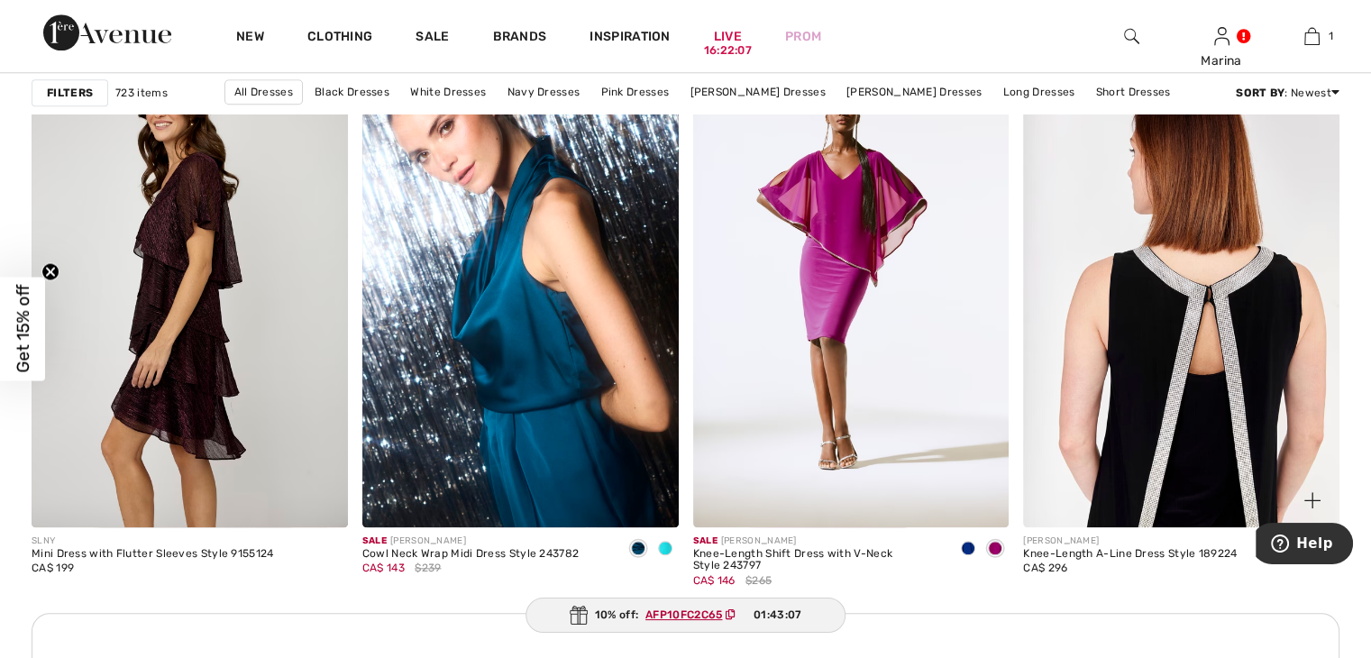
click at [1169, 339] on img at bounding box center [1181, 289] width 316 height 474
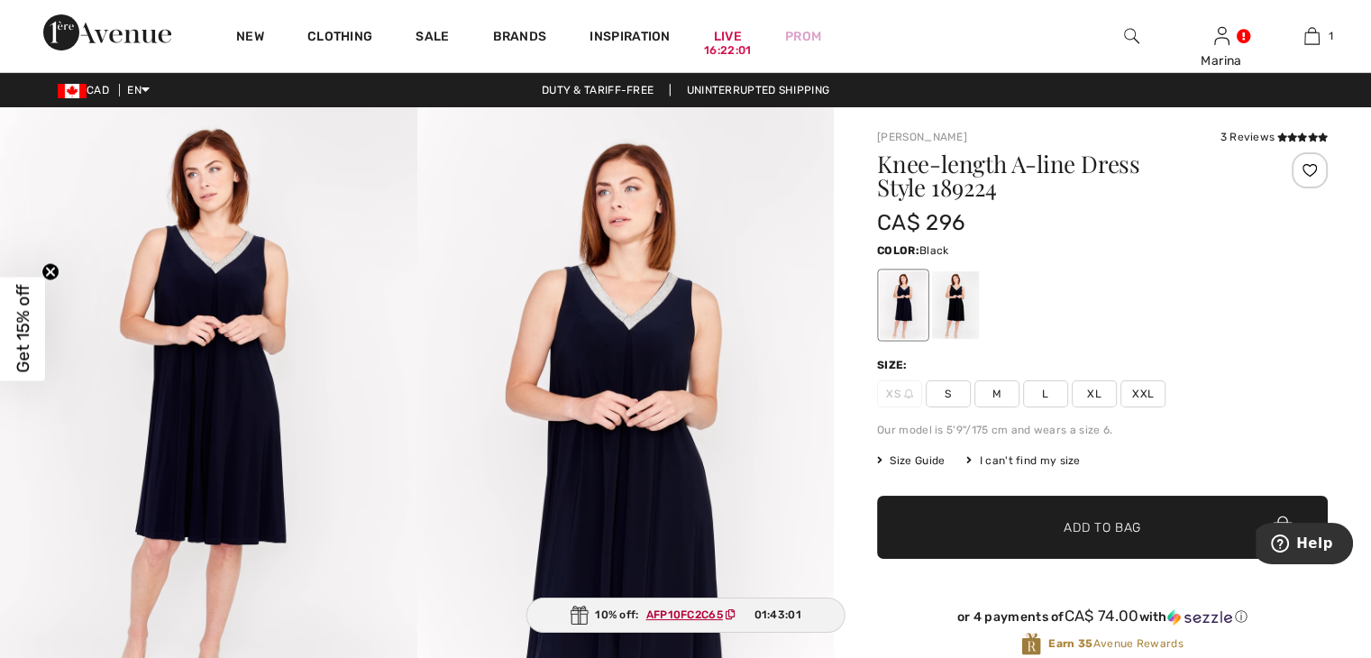
click at [959, 305] on div at bounding box center [955, 305] width 47 height 68
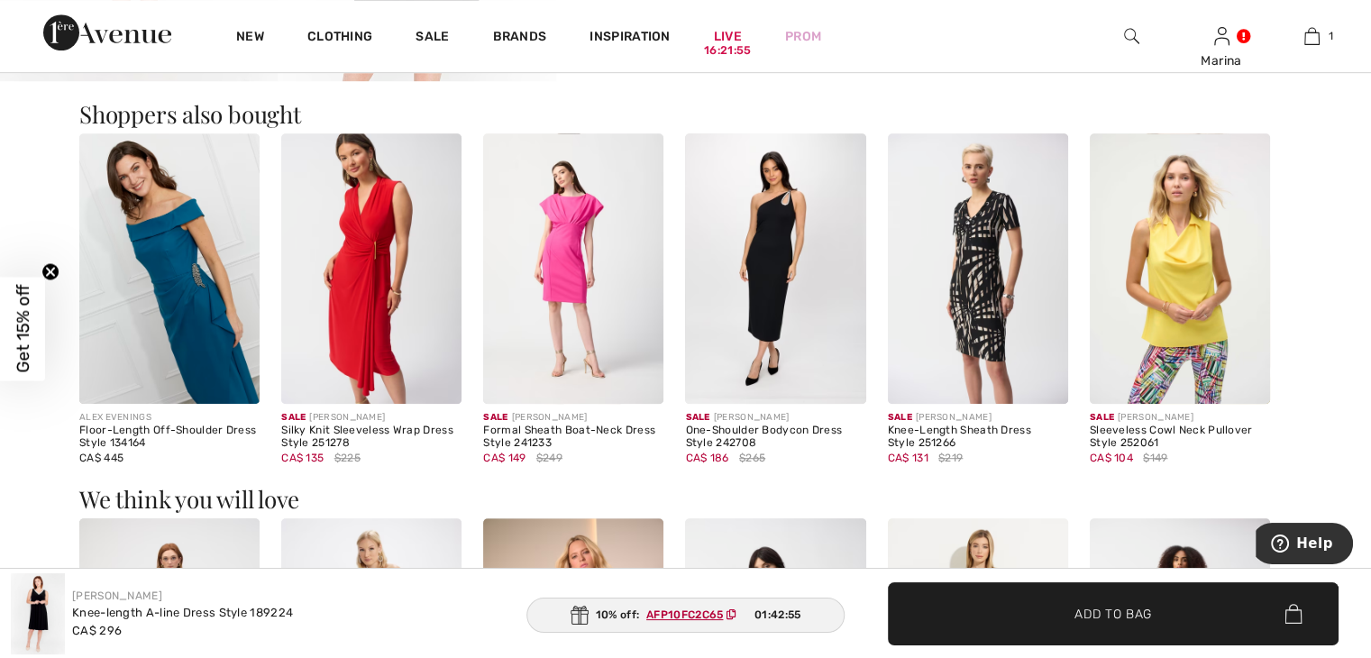
scroll to position [1081, 0]
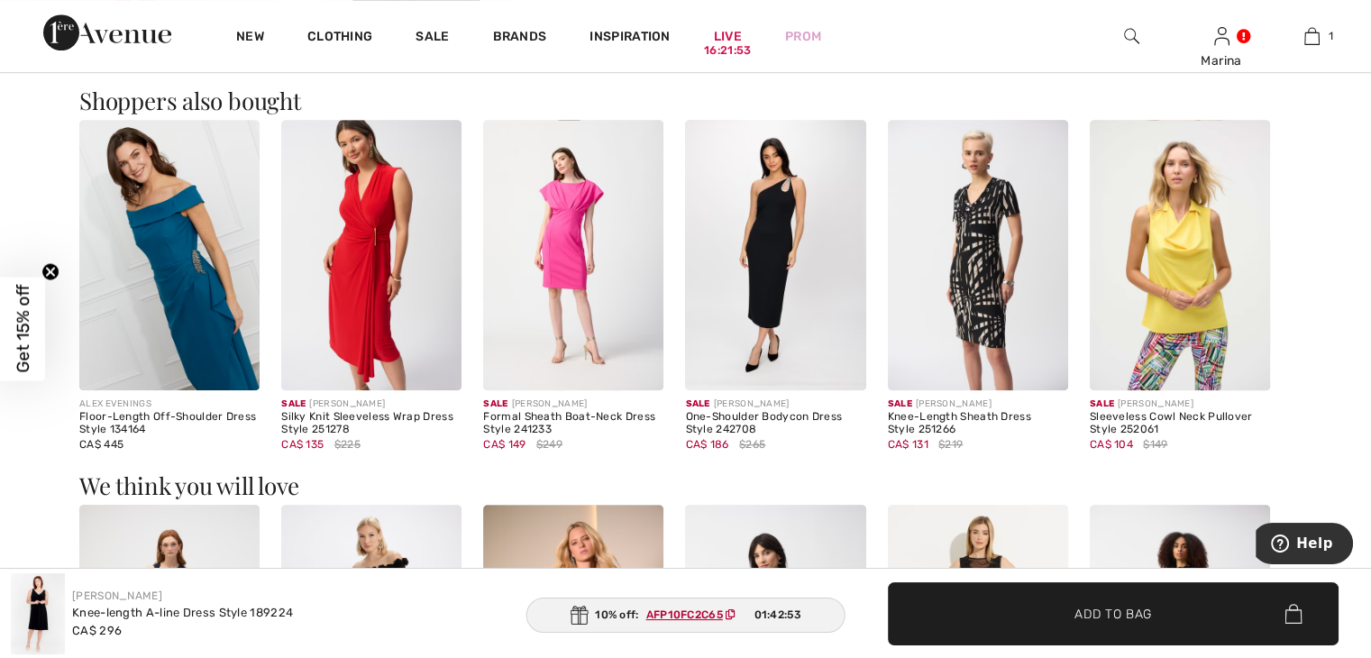
click at [747, 253] on img at bounding box center [775, 255] width 180 height 270
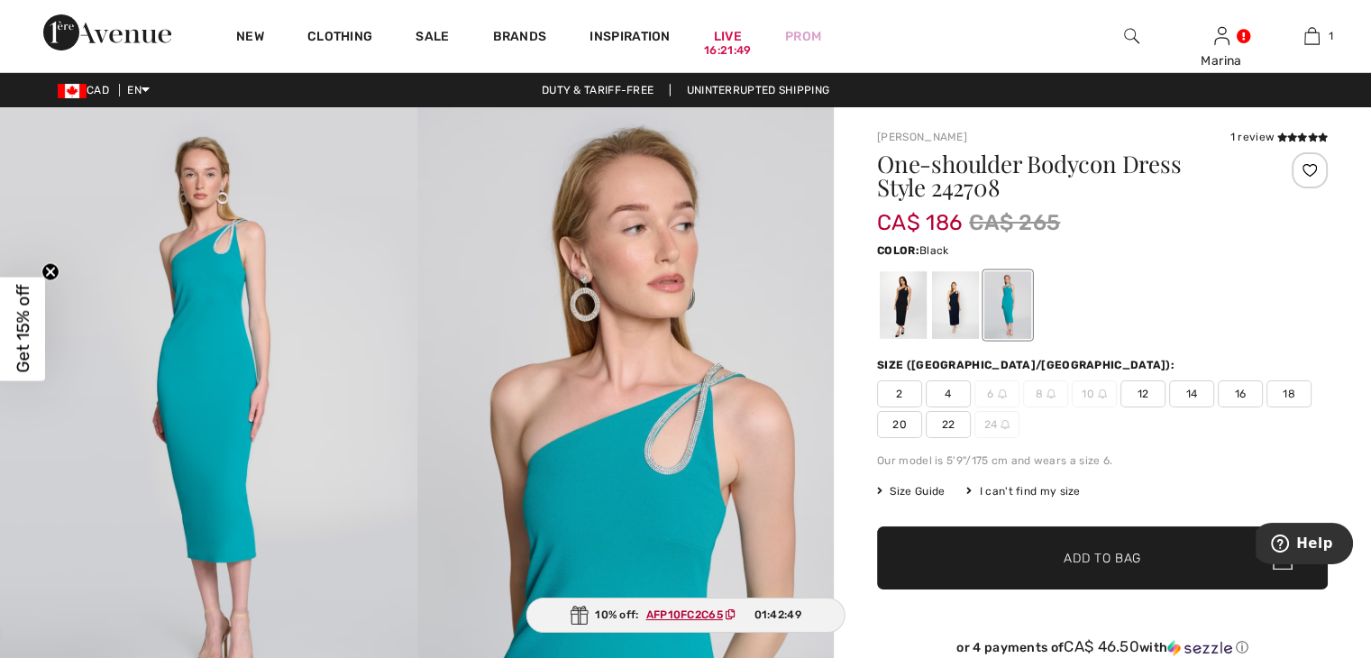
click at [901, 300] on div at bounding box center [902, 305] width 47 height 68
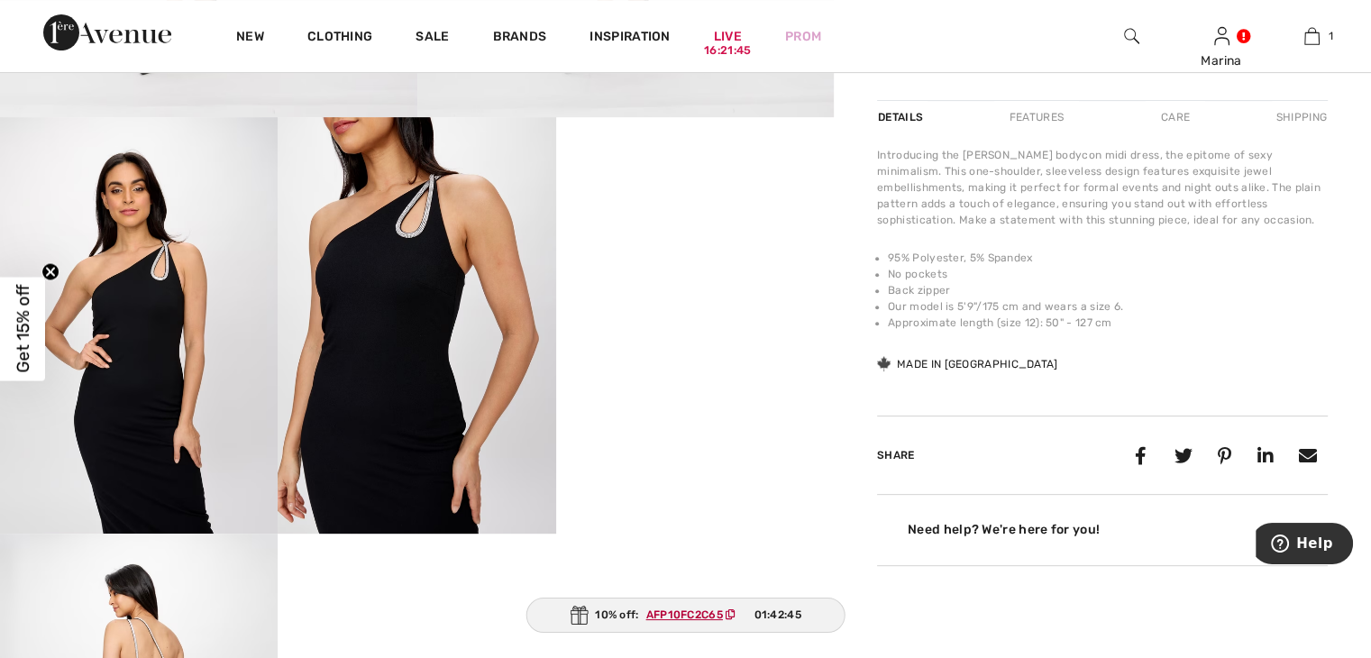
scroll to position [721, 0]
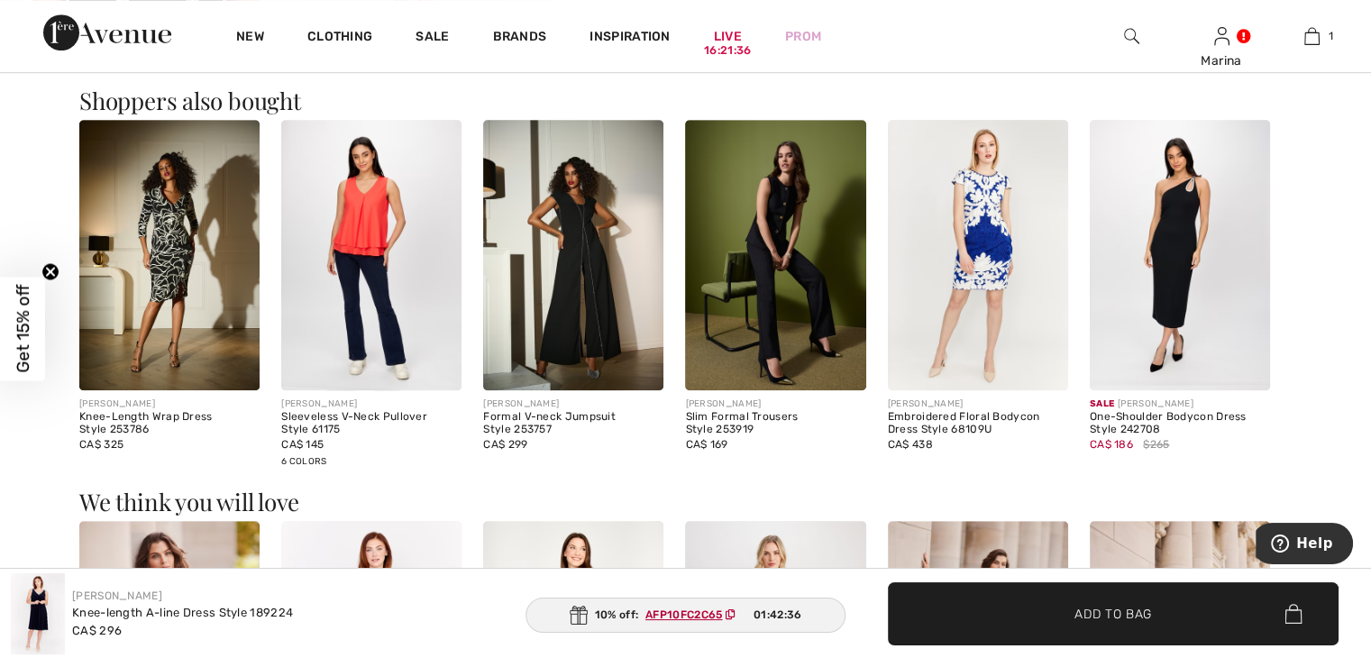
click at [597, 261] on img at bounding box center [573, 255] width 180 height 270
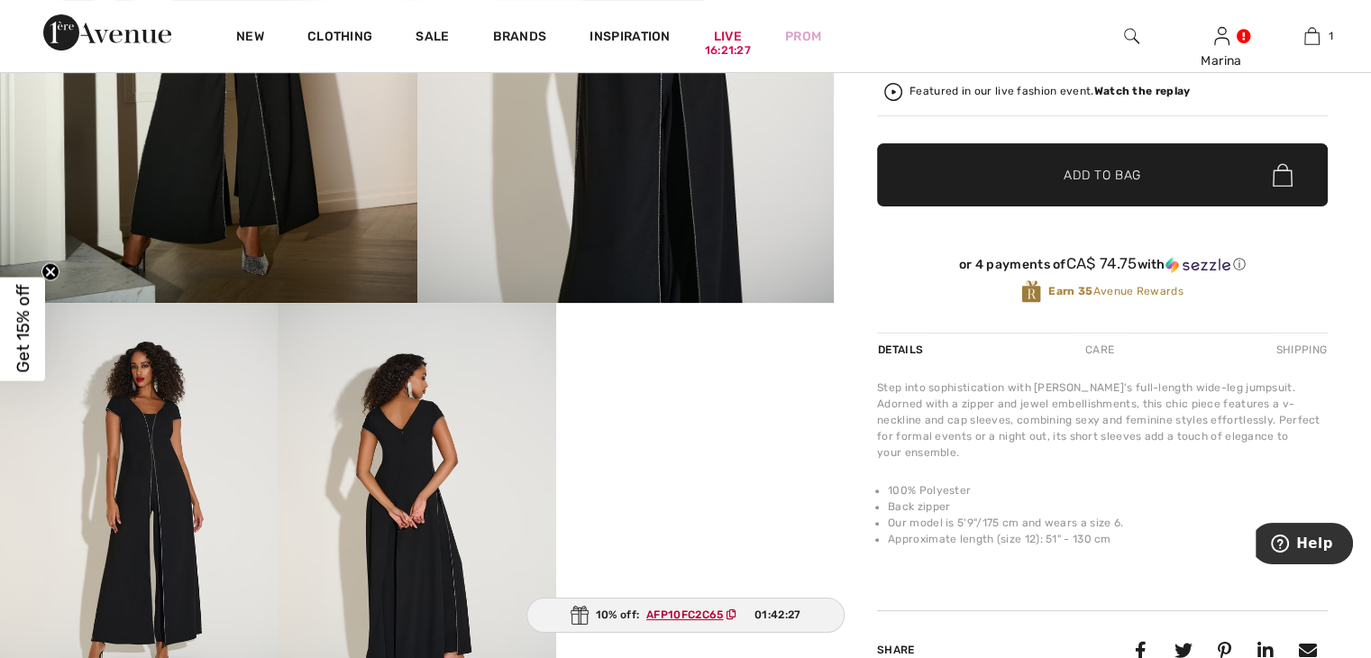
scroll to position [541, 0]
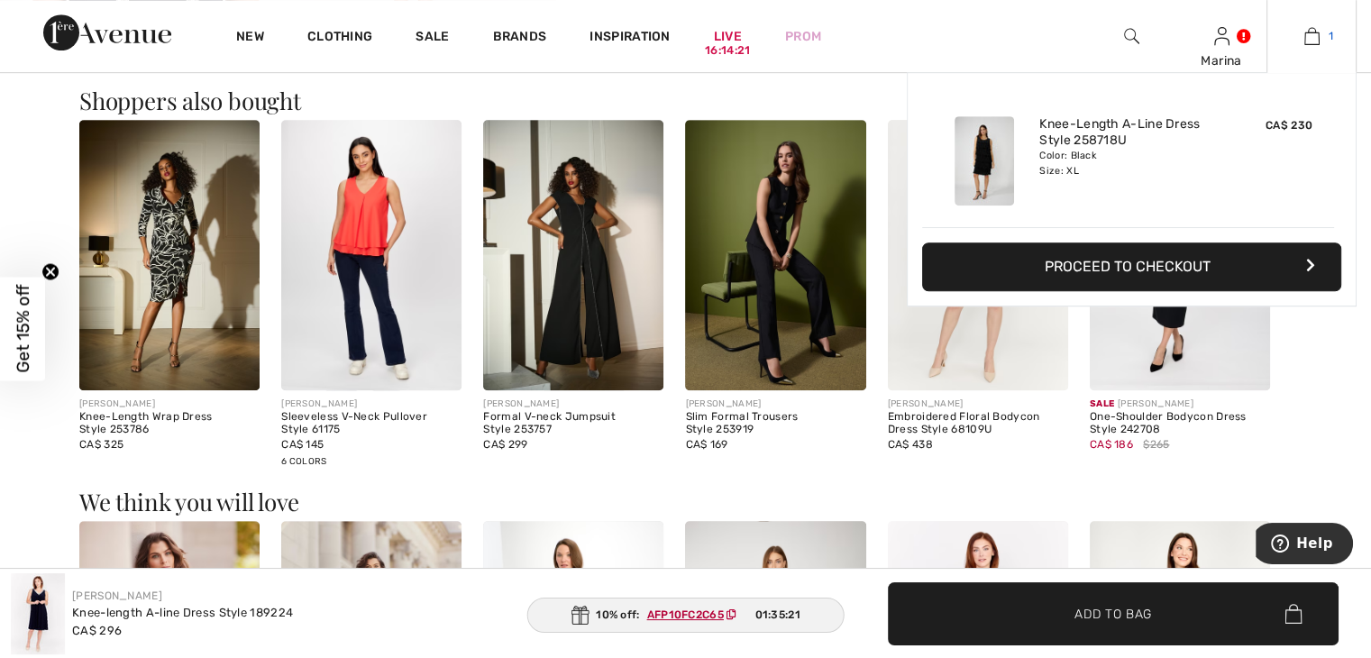
click at [1316, 38] on img at bounding box center [1311, 36] width 15 height 22
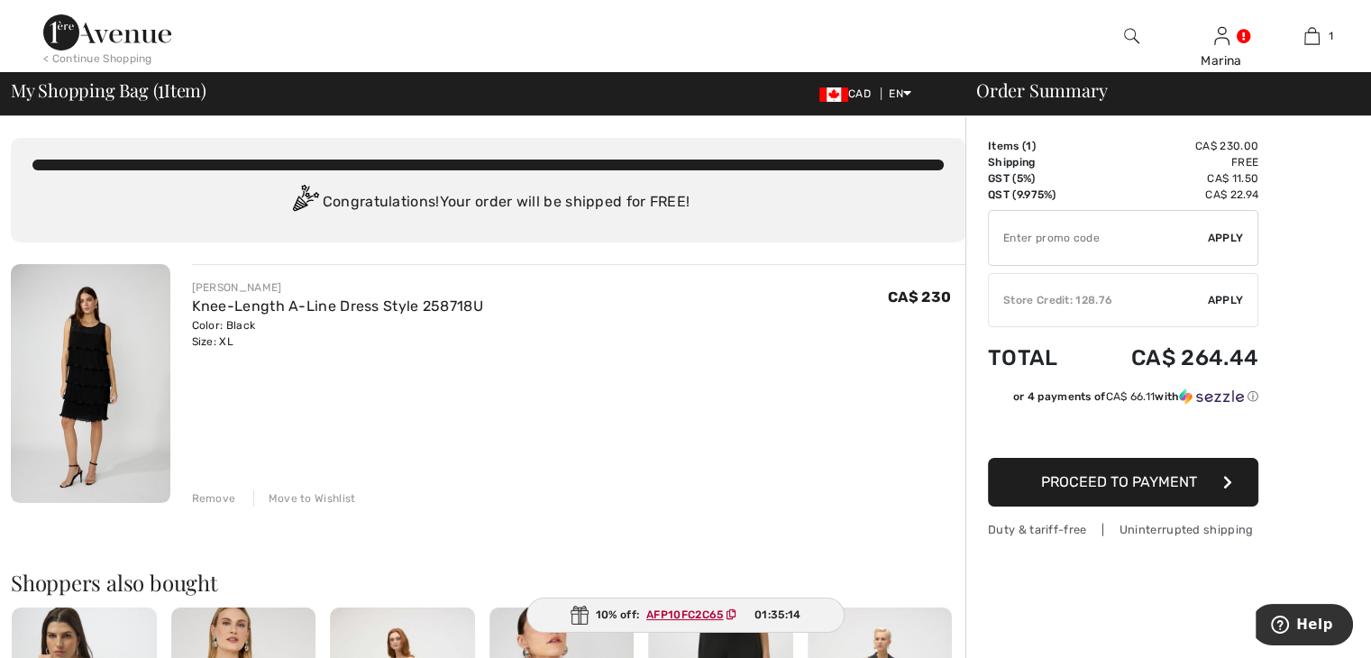
click at [1122, 483] on span "Proceed to Payment" at bounding box center [1119, 481] width 156 height 17
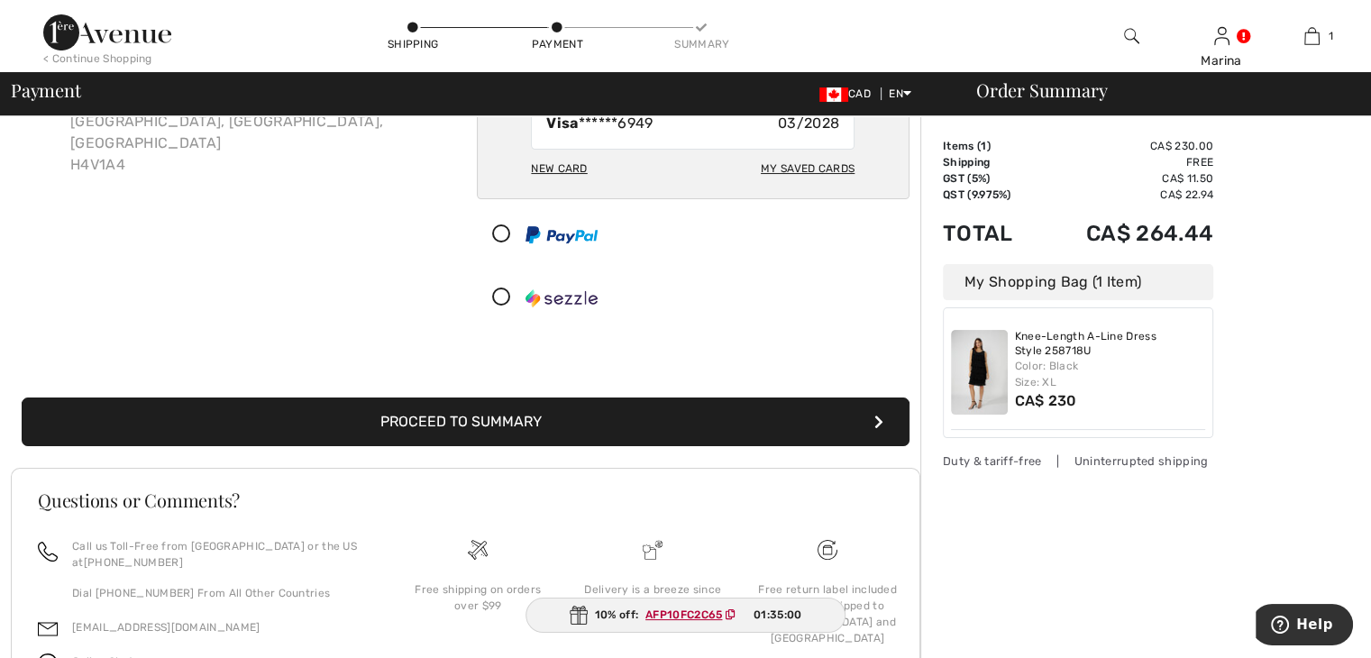
scroll to position [180, 0]
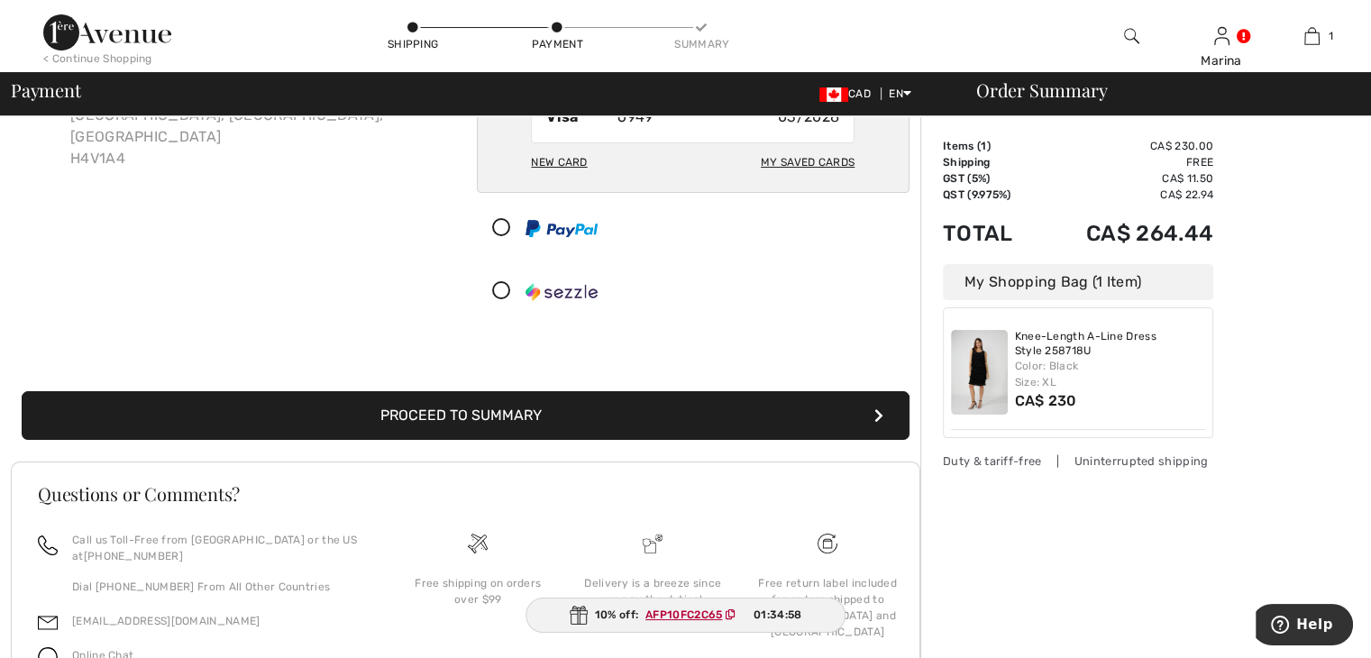
click at [696, 614] on ins "AFP10FC2C65" at bounding box center [683, 614] width 77 height 13
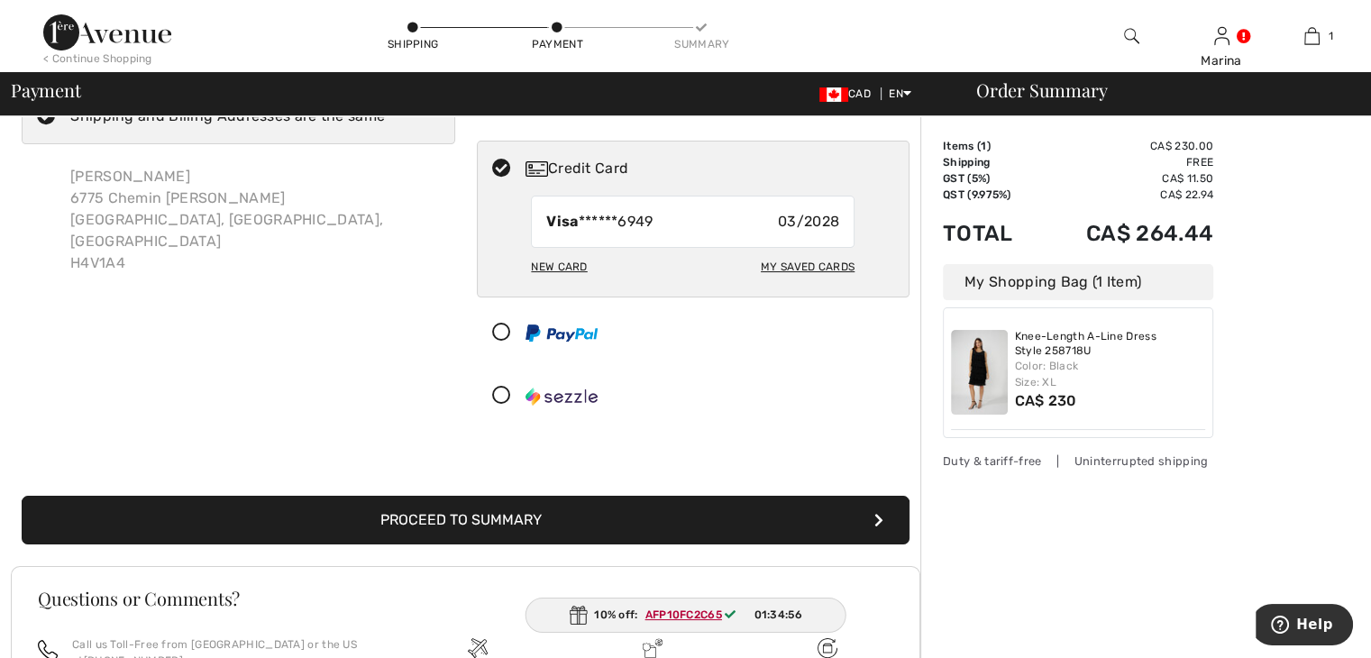
scroll to position [0, 0]
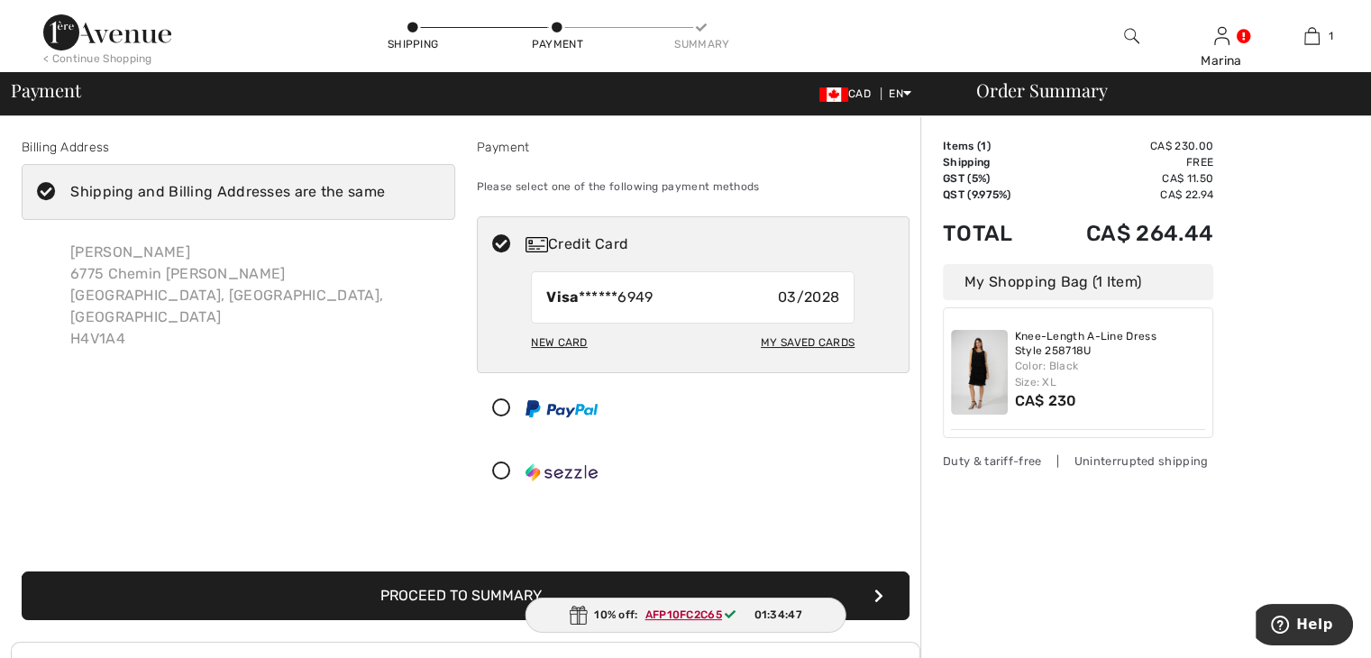
drag, startPoint x: 679, startPoint y: 614, endPoint x: 652, endPoint y: 563, distance: 57.2
click at [652, 563] on div "Proceed to Summary Complete Your Order with PayPal Proceed to Summary Complete …" at bounding box center [465, 574] width 909 height 92
drag, startPoint x: 649, startPoint y: 612, endPoint x: 718, endPoint y: 607, distance: 69.5
click at [718, 608] on ins "AFP10FC2C65" at bounding box center [683, 614] width 77 height 13
drag, startPoint x: 727, startPoint y: 606, endPoint x: 646, endPoint y: 611, distance: 81.2
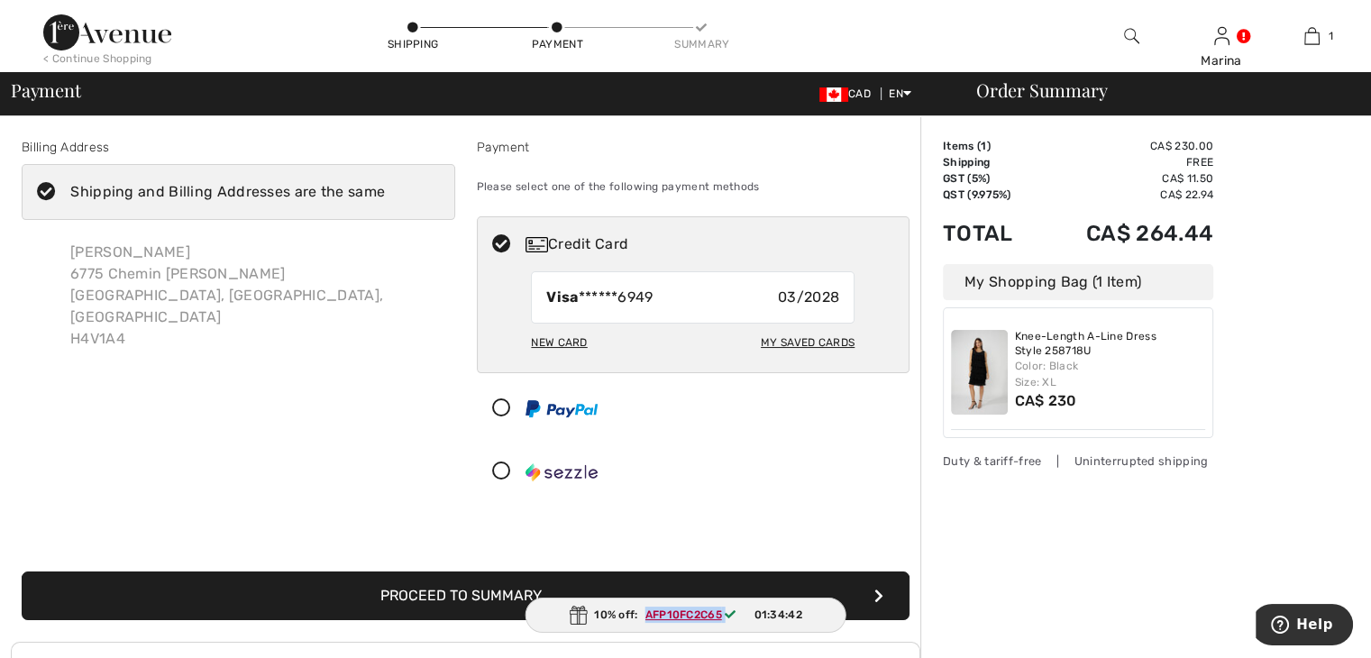
click at [646, 611] on span "AFP10FC2C65" at bounding box center [694, 614] width 113 height 16
copy span "AFP10FC2C65"
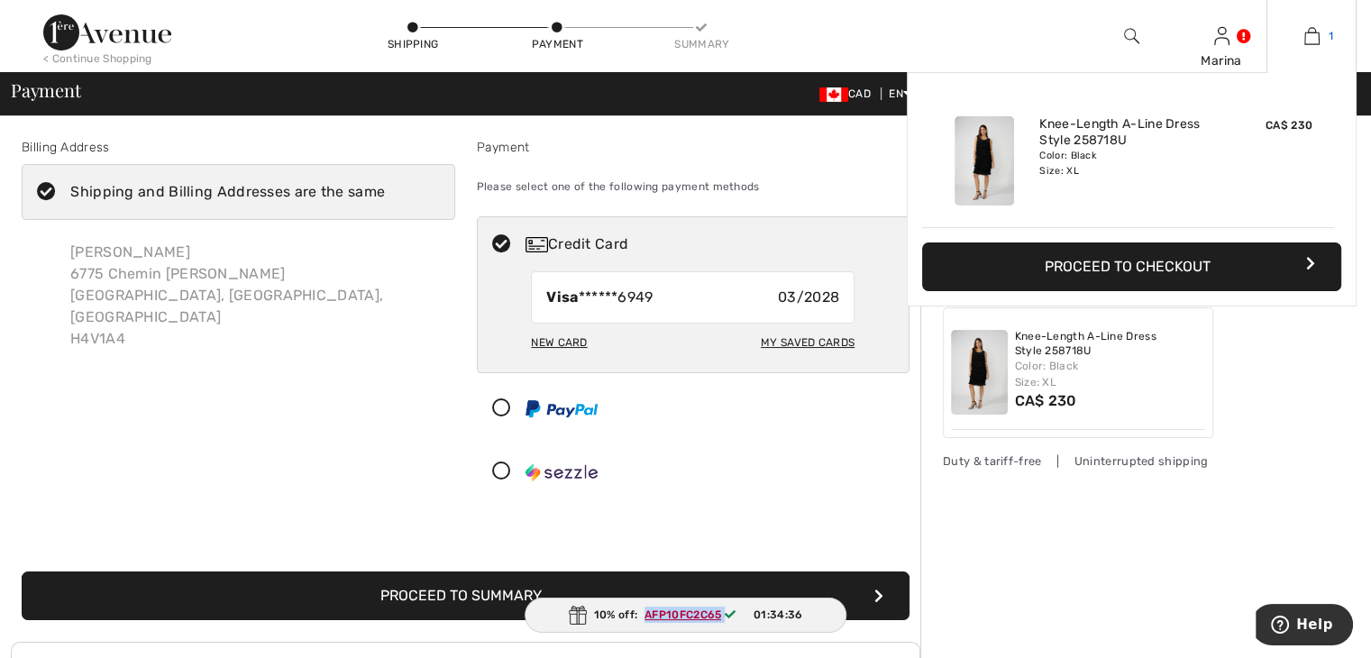
click at [1315, 38] on img at bounding box center [1311, 36] width 15 height 22
click at [1164, 268] on button "Proceed to Checkout" at bounding box center [1131, 266] width 419 height 49
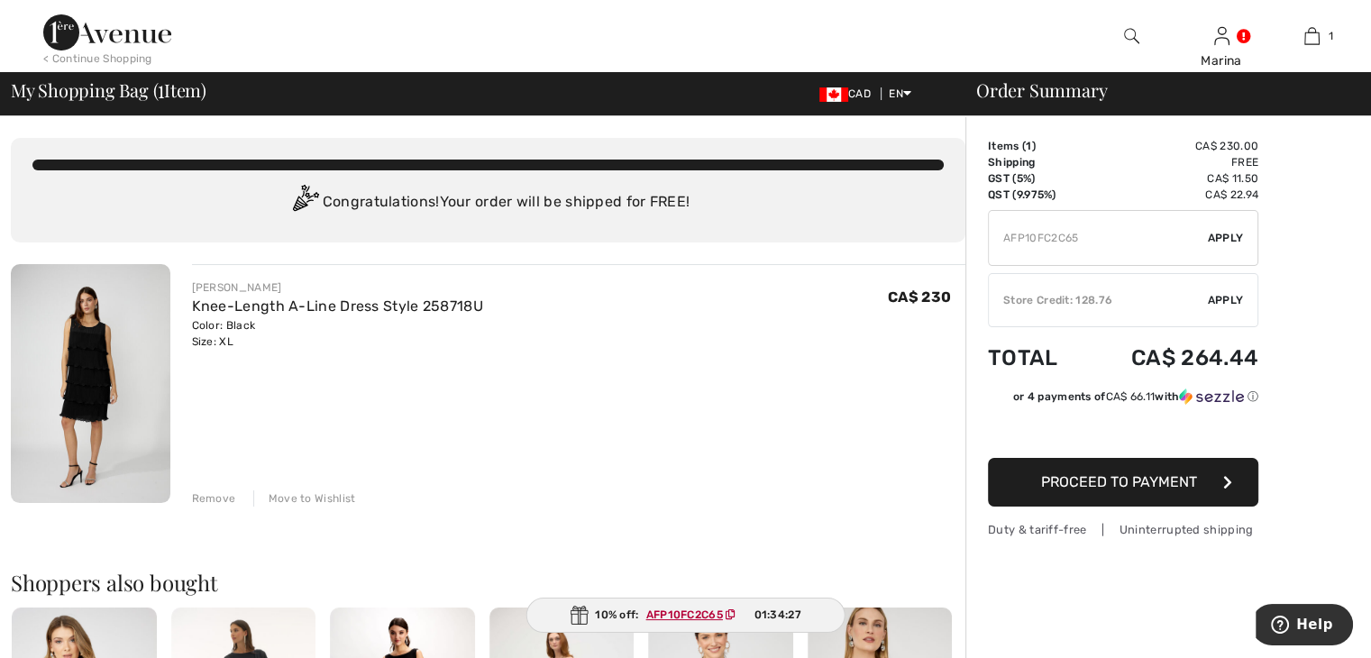
type input "AFP10FC2C65"
click at [1225, 237] on span "Apply" at bounding box center [1225, 238] width 36 height 16
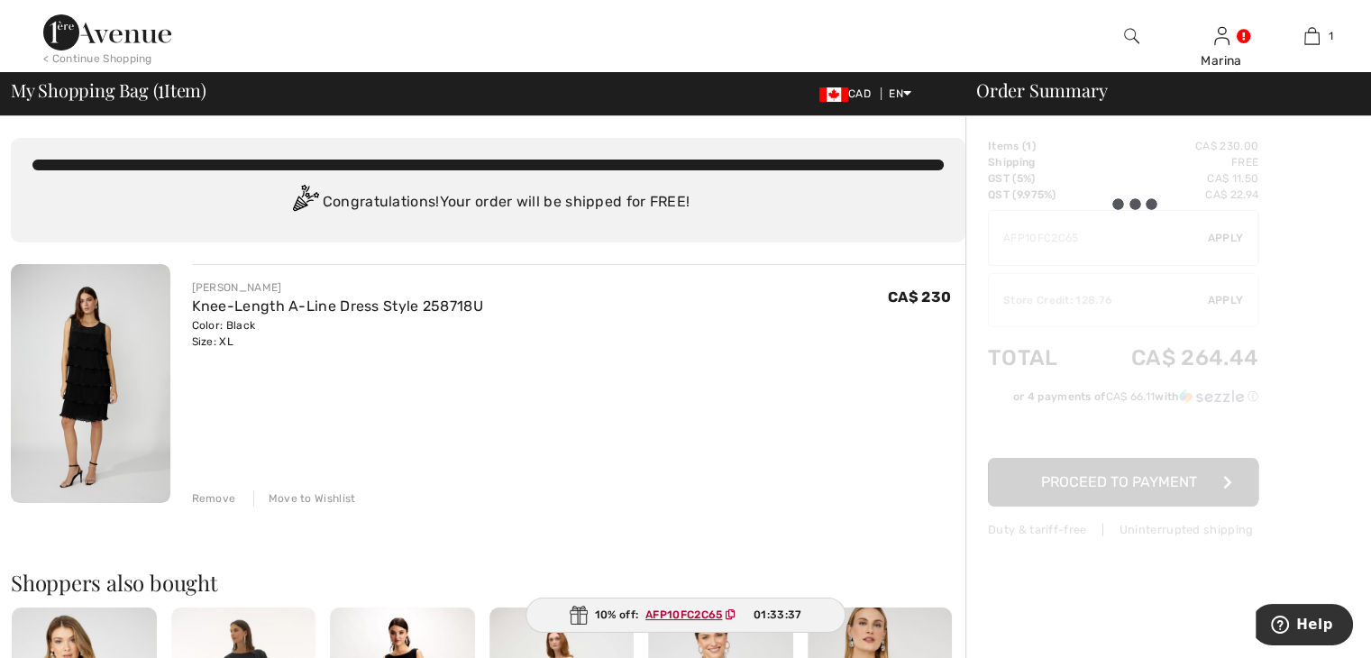
click at [1130, 426] on div at bounding box center [1123, 338] width 270 height 400
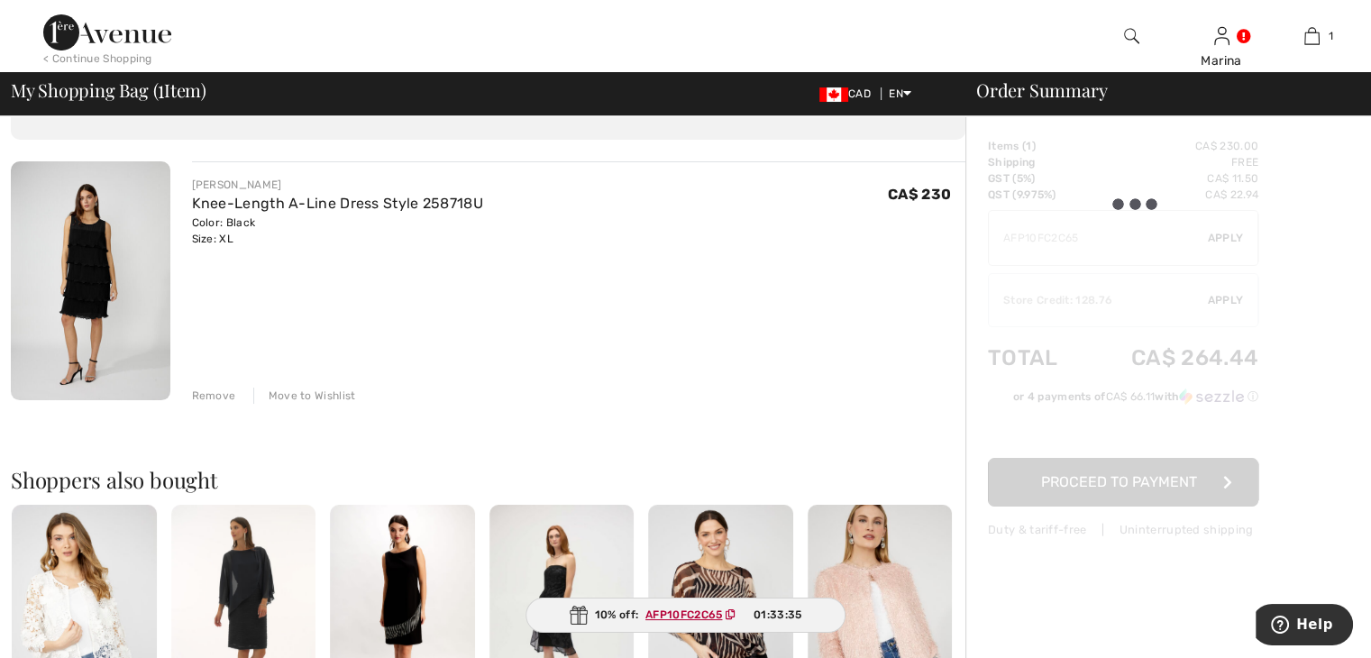
scroll to position [180, 0]
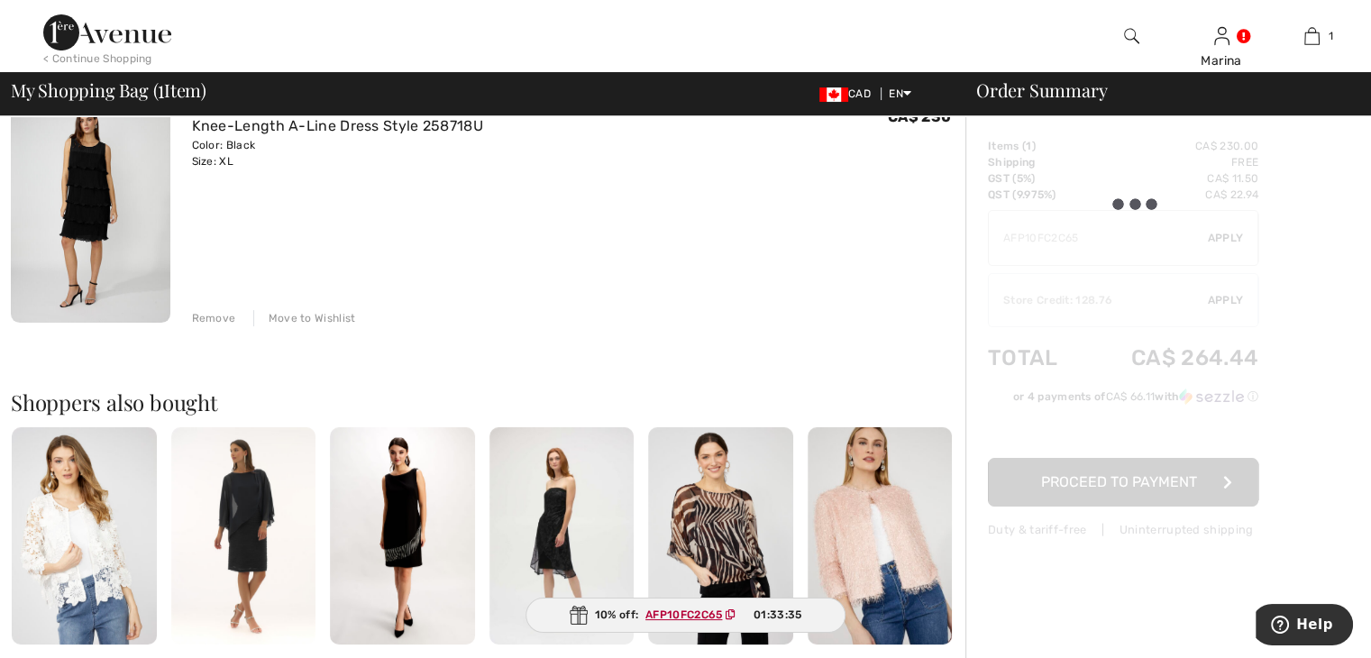
click at [641, 374] on div "Shoppers also bought Quick view [PERSON_NAME] Floral Lace Jacket Style 251523 C…" at bounding box center [488, 537] width 954 height 379
click at [410, 522] on img at bounding box center [402, 535] width 145 height 217
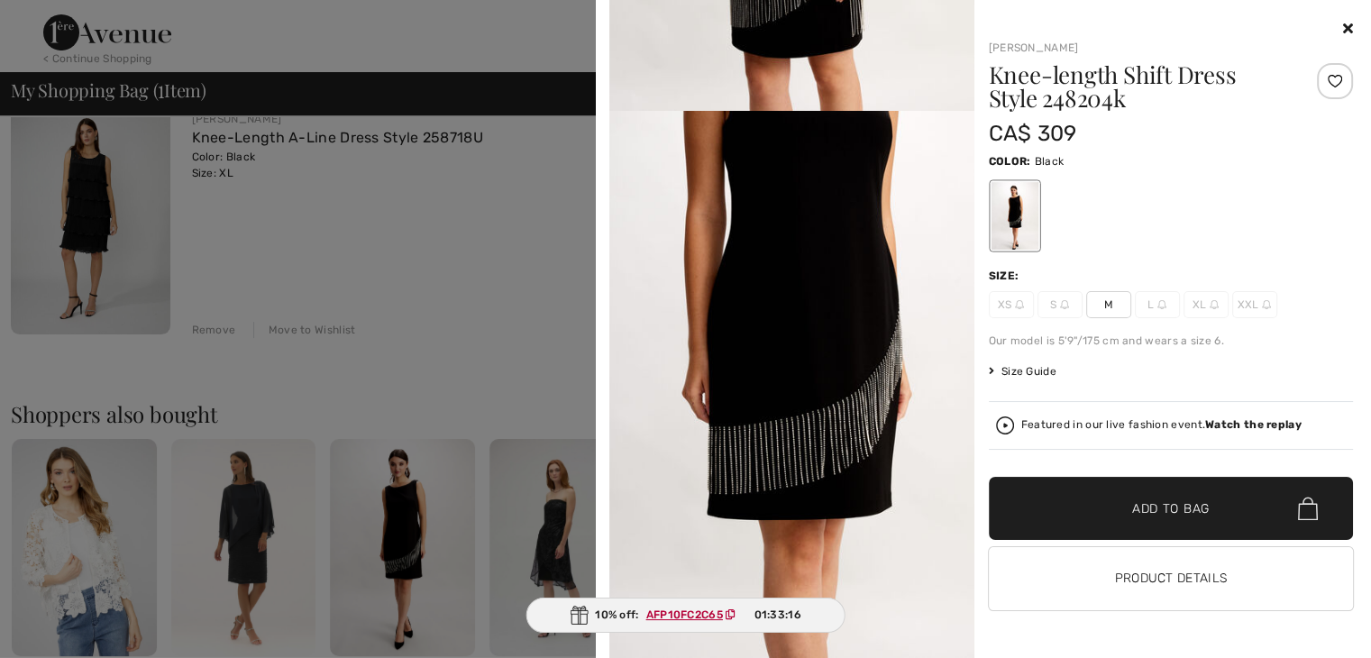
scroll to position [0, 0]
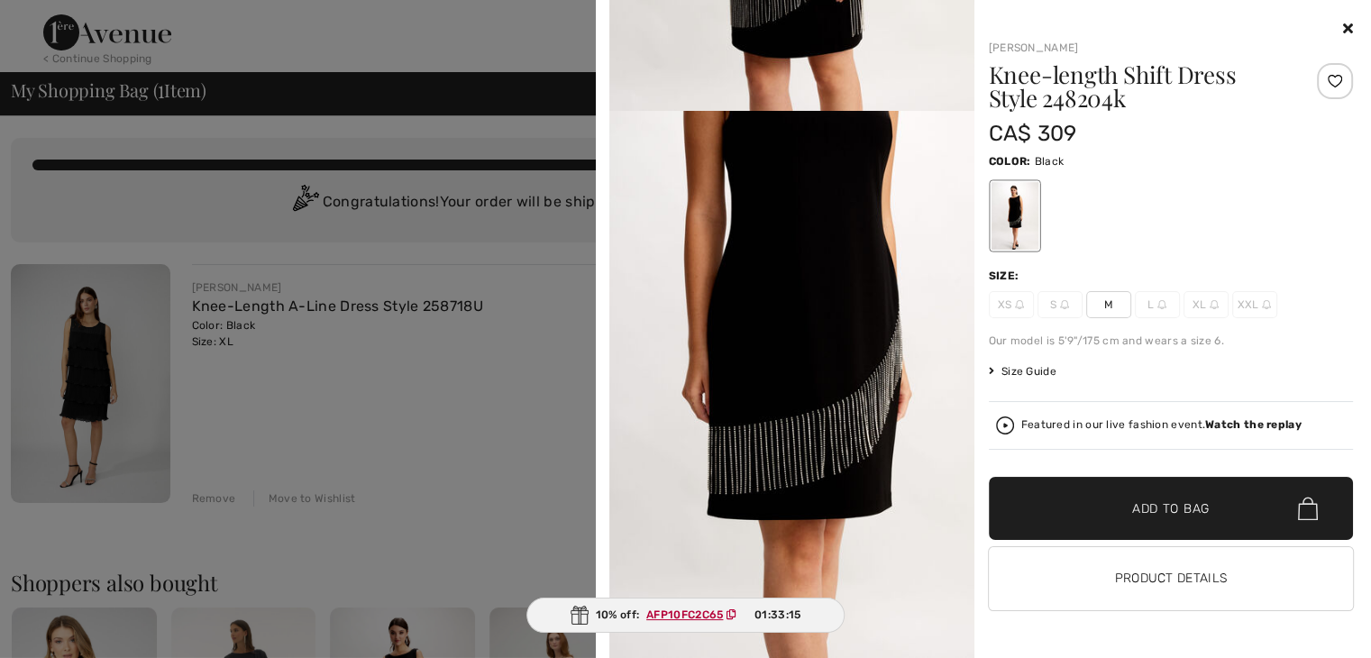
click at [1345, 24] on icon at bounding box center [1348, 28] width 10 height 14
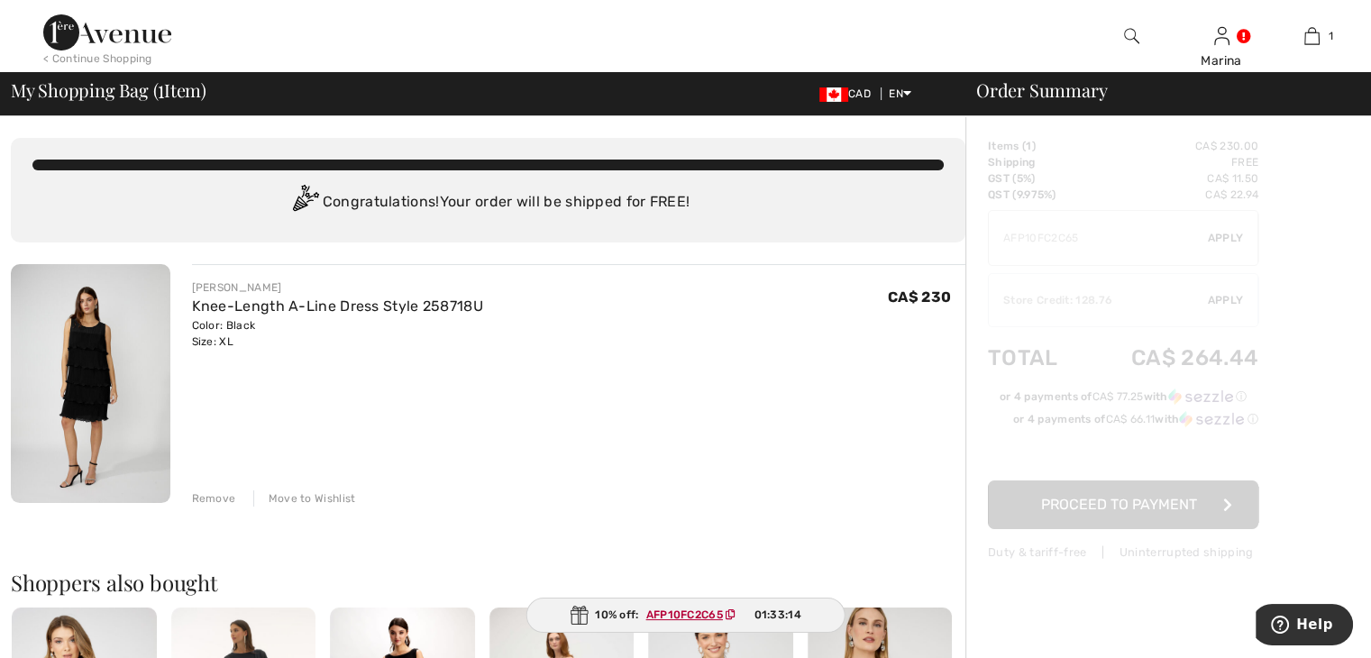
click at [1139, 311] on div at bounding box center [1123, 349] width 270 height 423
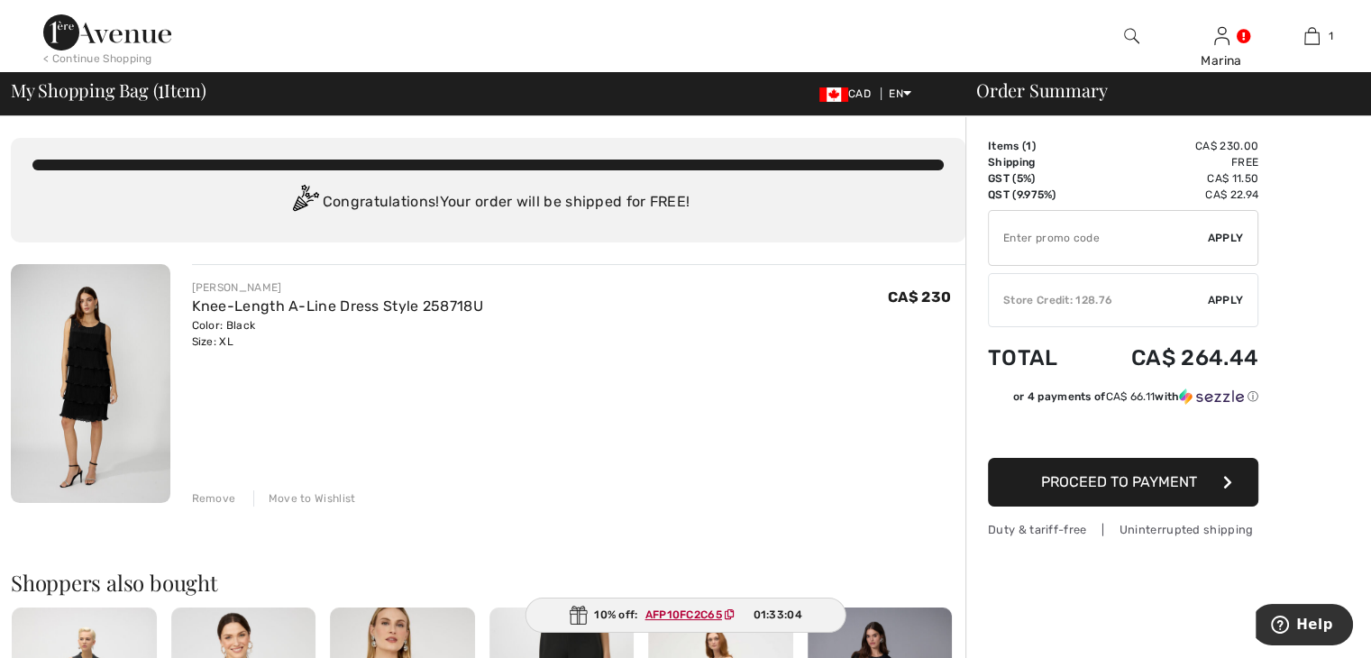
paste input "AFP10FC2C65"
type input "AFP10FC2C65"
click at [1236, 234] on span "Apply" at bounding box center [1225, 238] width 36 height 16
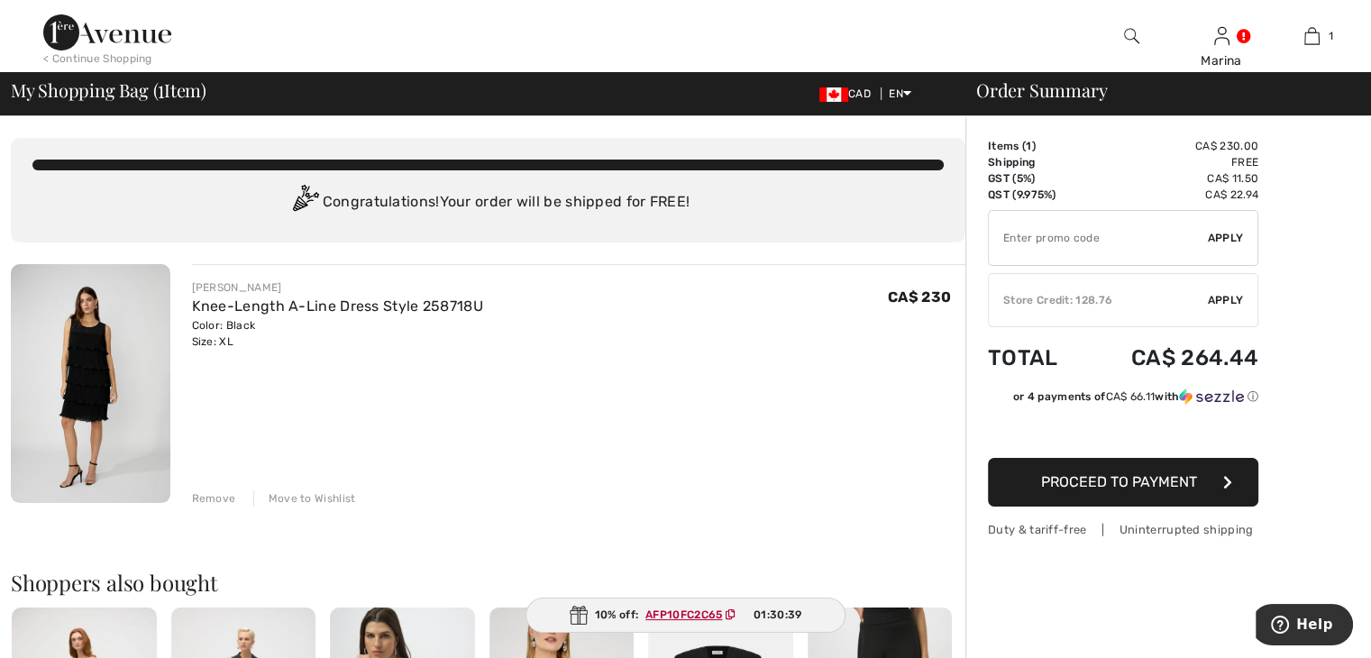
click at [101, 376] on img at bounding box center [90, 383] width 159 height 239
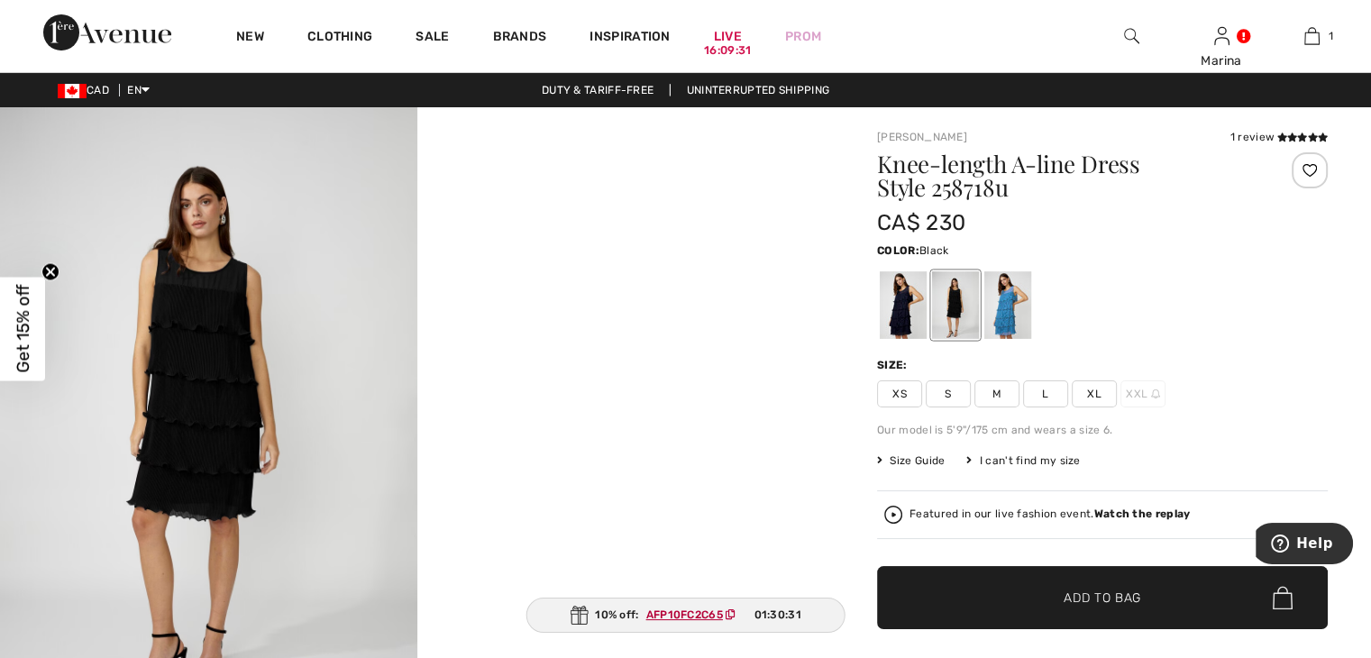
click at [925, 460] on span "Size Guide" at bounding box center [911, 460] width 68 height 16
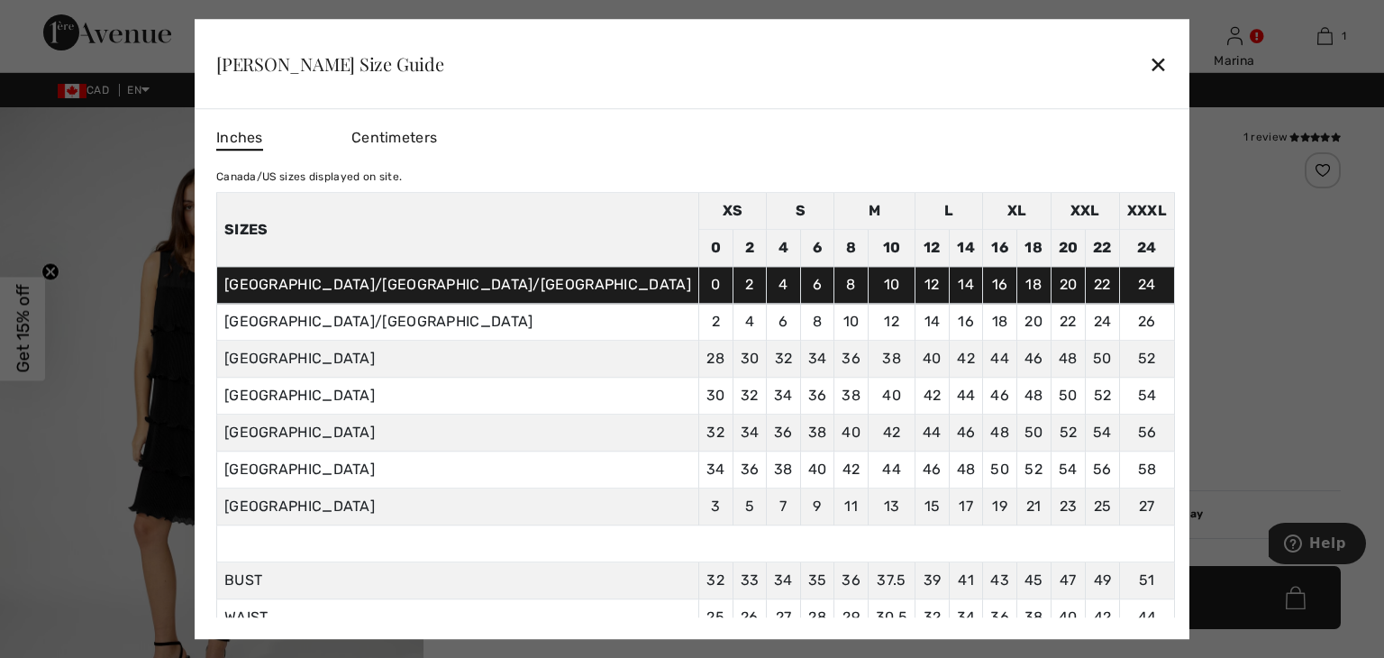
click at [1149, 68] on div "✕" at bounding box center [1158, 64] width 19 height 38
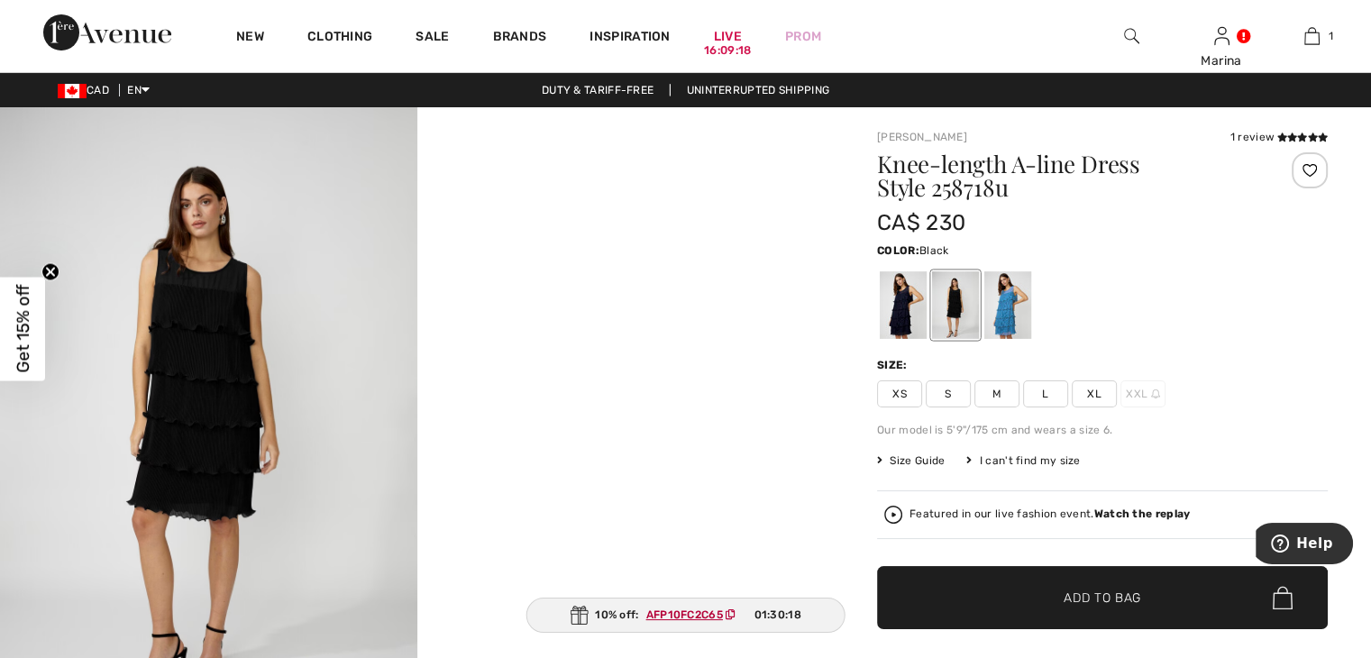
click at [1043, 392] on span "L" at bounding box center [1045, 393] width 45 height 27
click at [1097, 603] on span "Add to Bag" at bounding box center [1101, 597] width 77 height 19
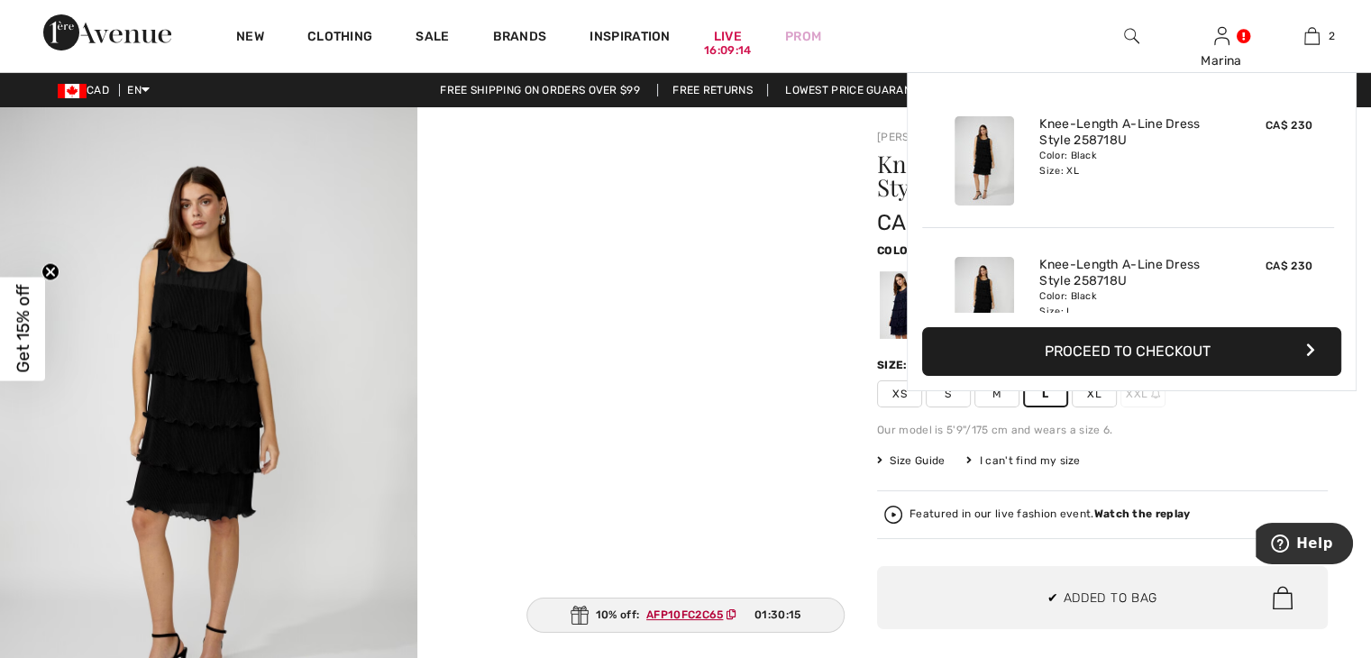
scroll to position [55, 0]
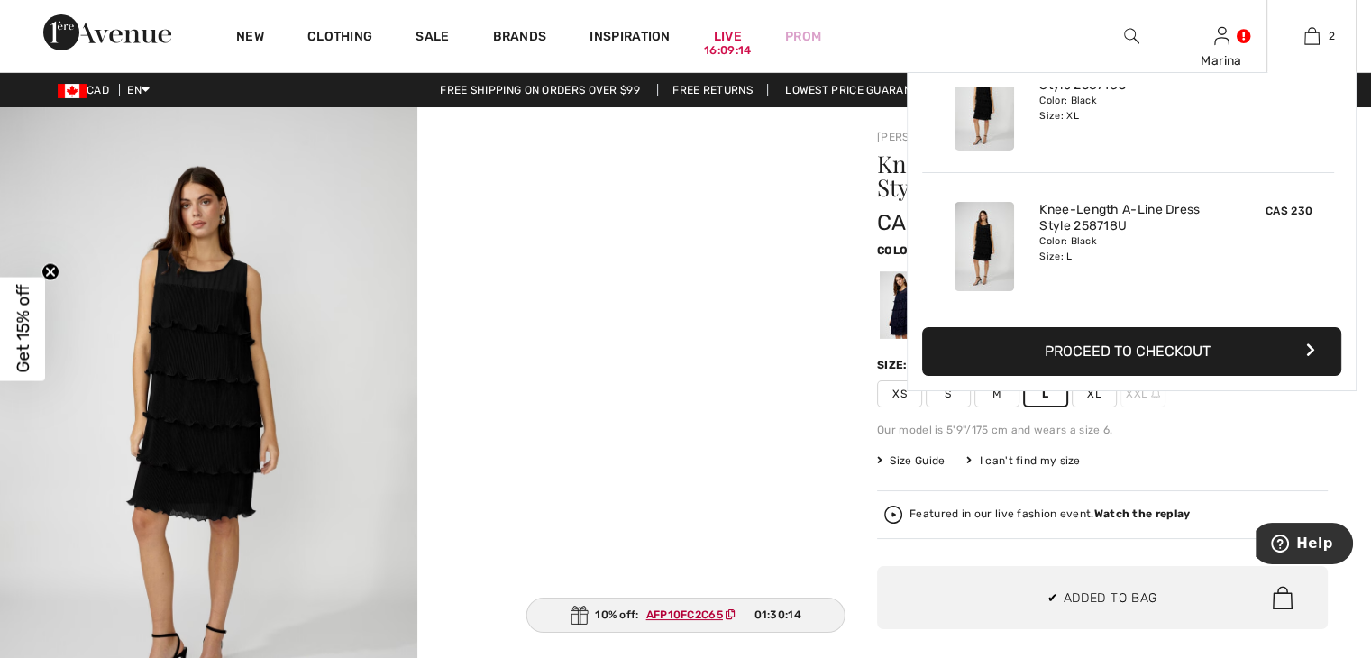
click at [1007, 314] on div "Added to Bag Frank Lyman Knee-length A-line Dress Style 258718u CA$ 230 Color: …" at bounding box center [1131, 231] width 450 height 319
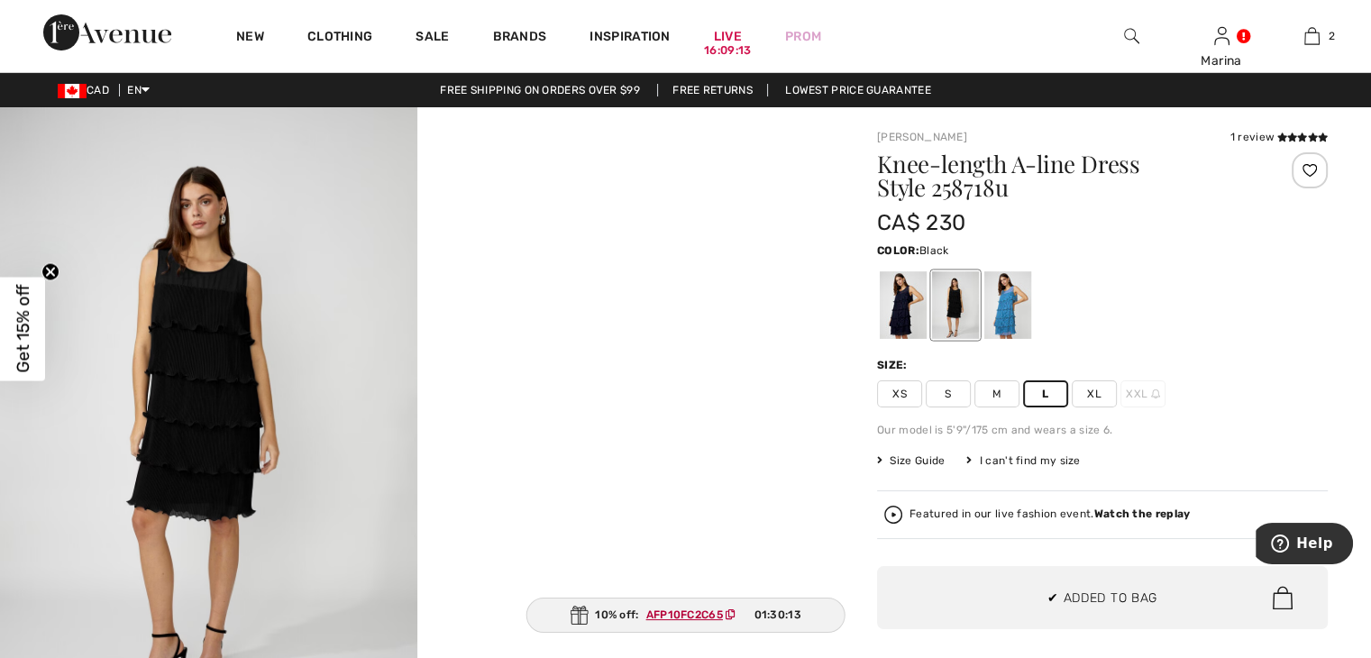
drag, startPoint x: 1139, startPoint y: 426, endPoint x: 1041, endPoint y: 369, distance: 113.9
click at [1140, 426] on div "Our model is 5'9"/175 cm and wears a size 6." at bounding box center [1102, 430] width 451 height 16
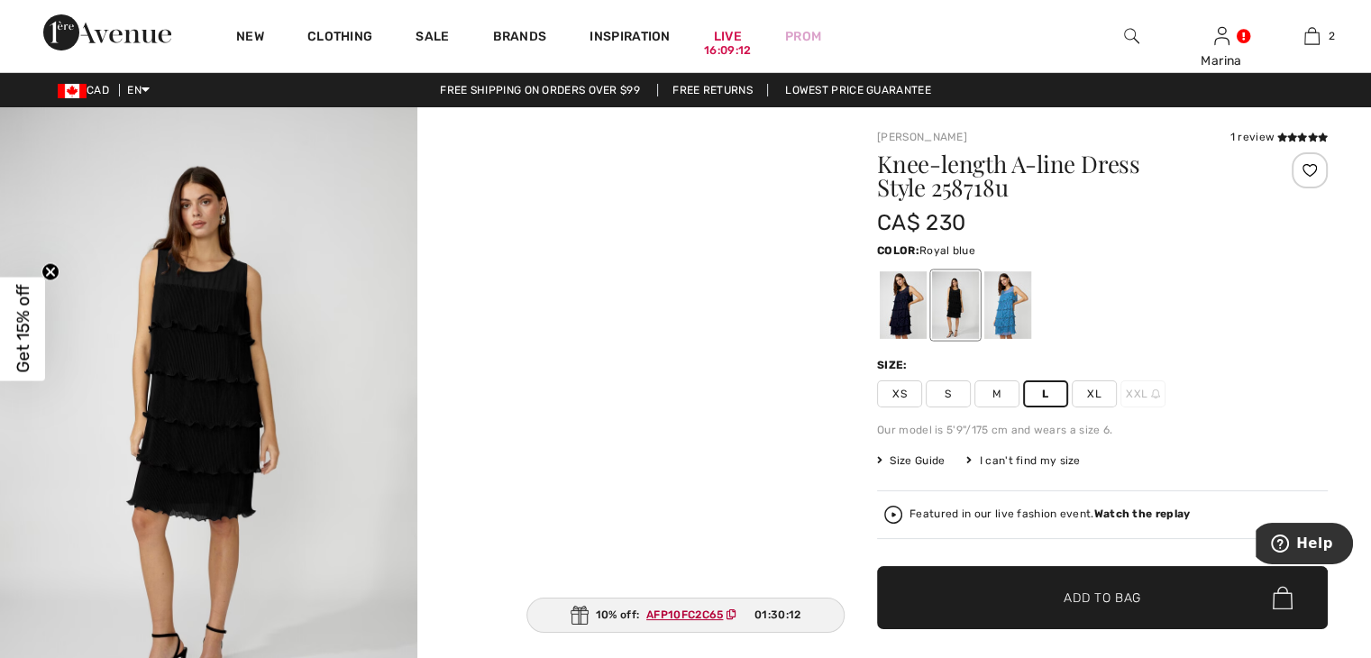
click at [1008, 316] on div at bounding box center [1007, 305] width 47 height 68
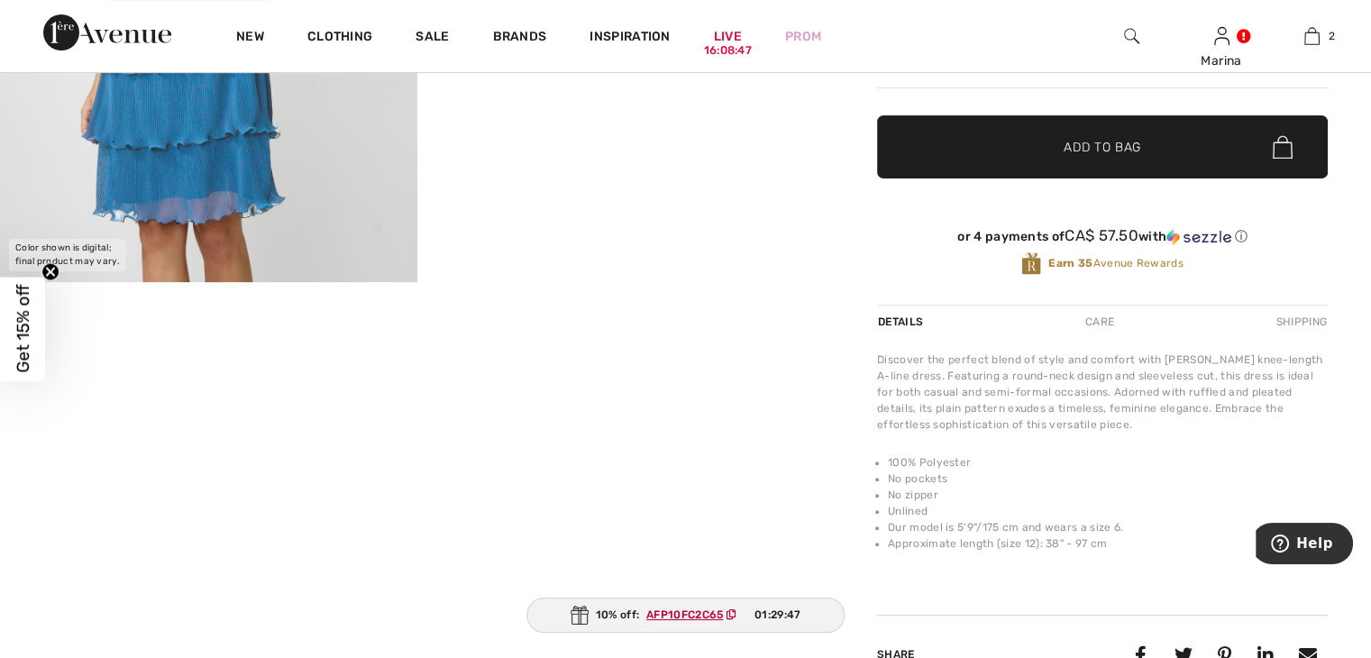
scroll to position [0, 0]
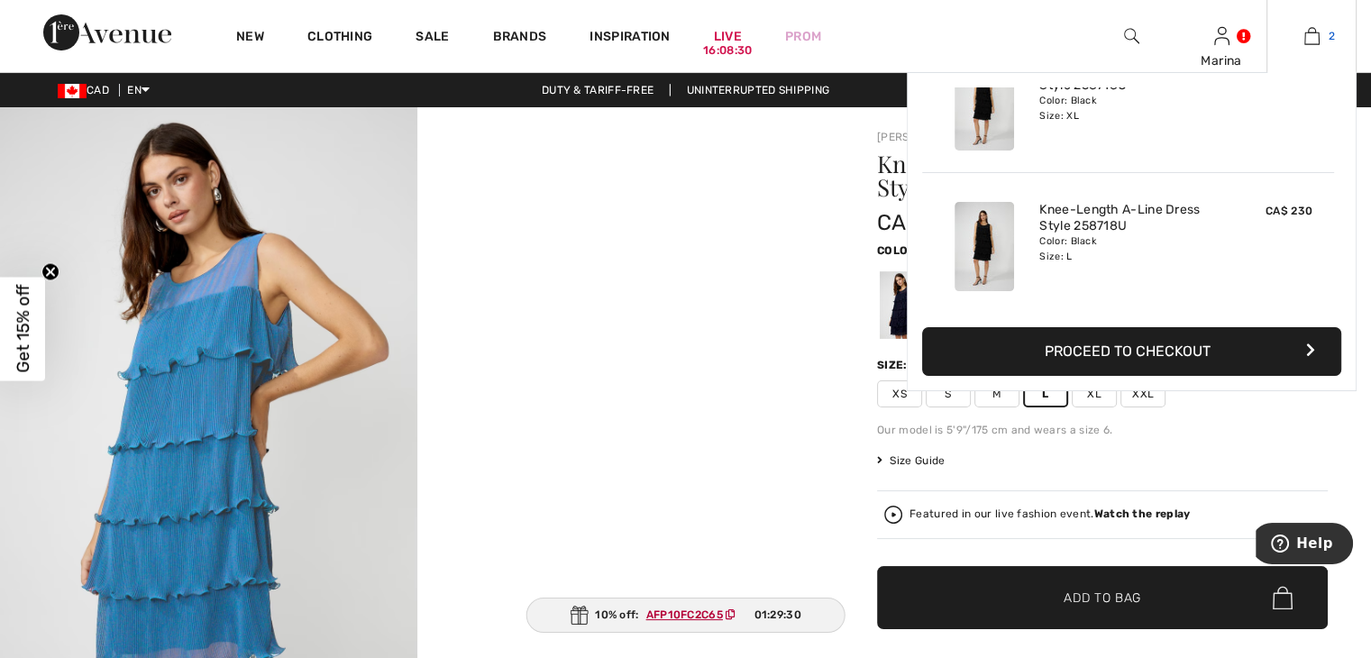
click at [1307, 41] on img at bounding box center [1311, 36] width 15 height 22
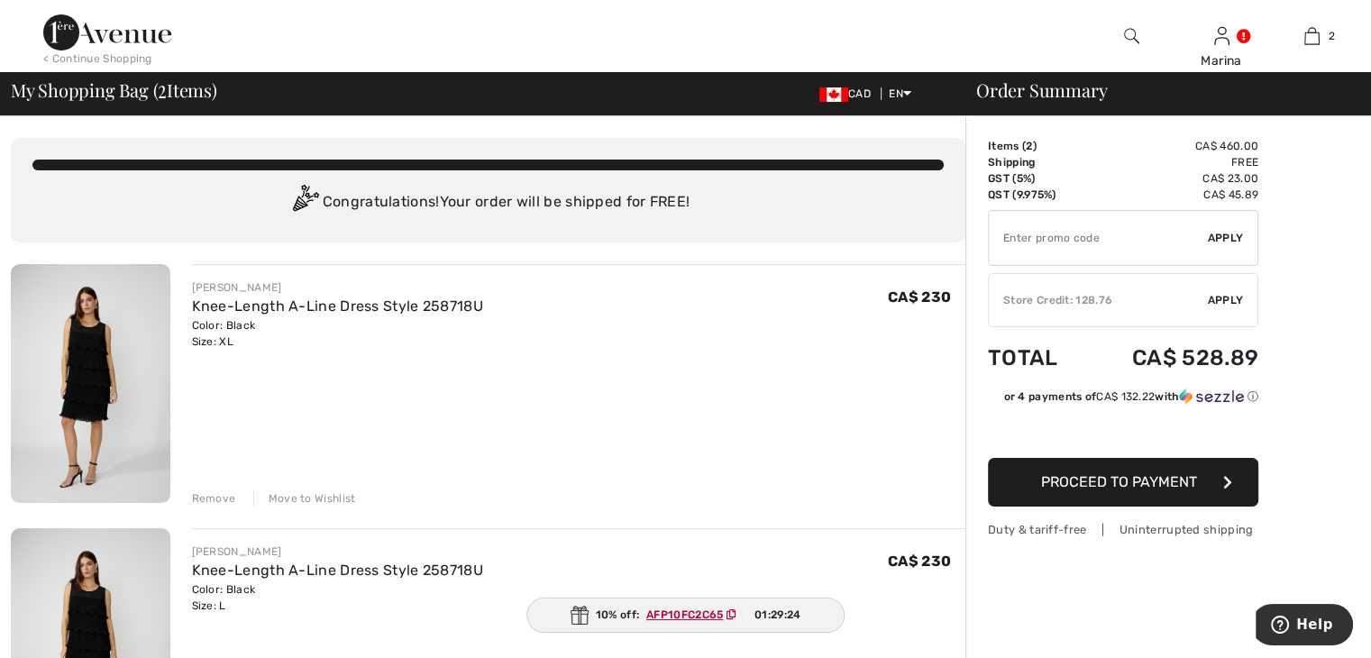
click at [93, 377] on img at bounding box center [90, 383] width 159 height 239
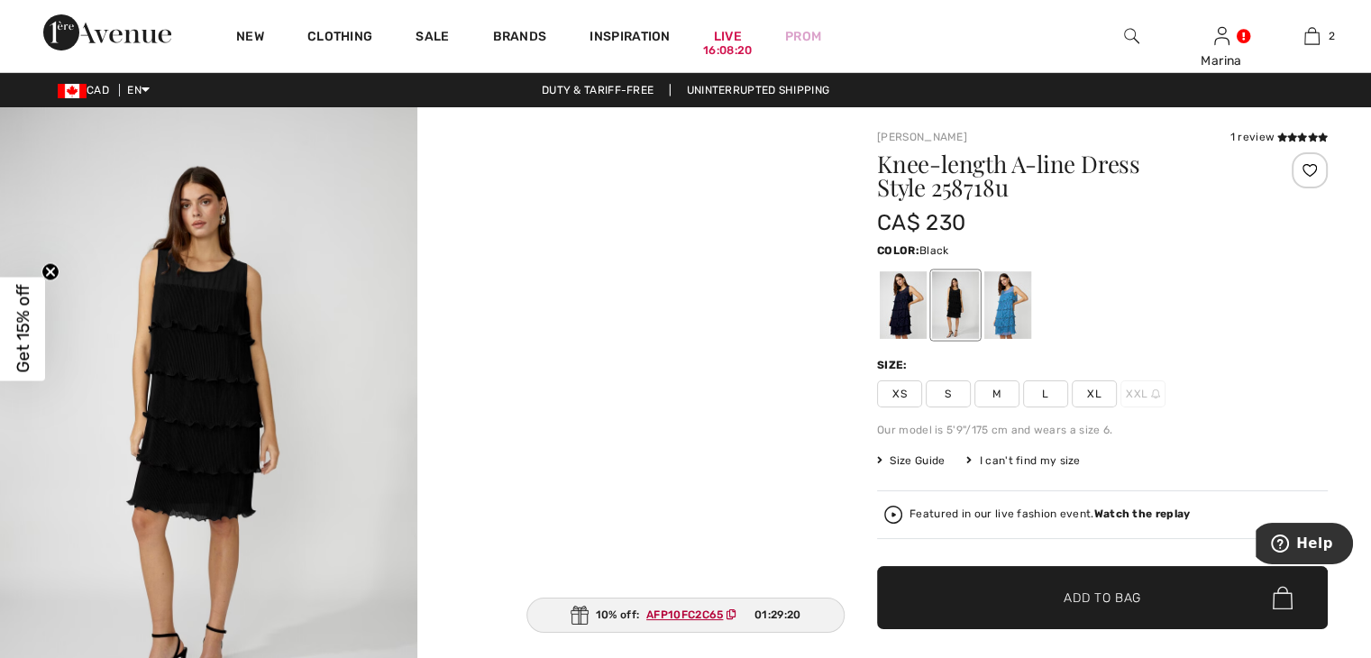
click at [901, 459] on span "Size Guide" at bounding box center [911, 460] width 68 height 16
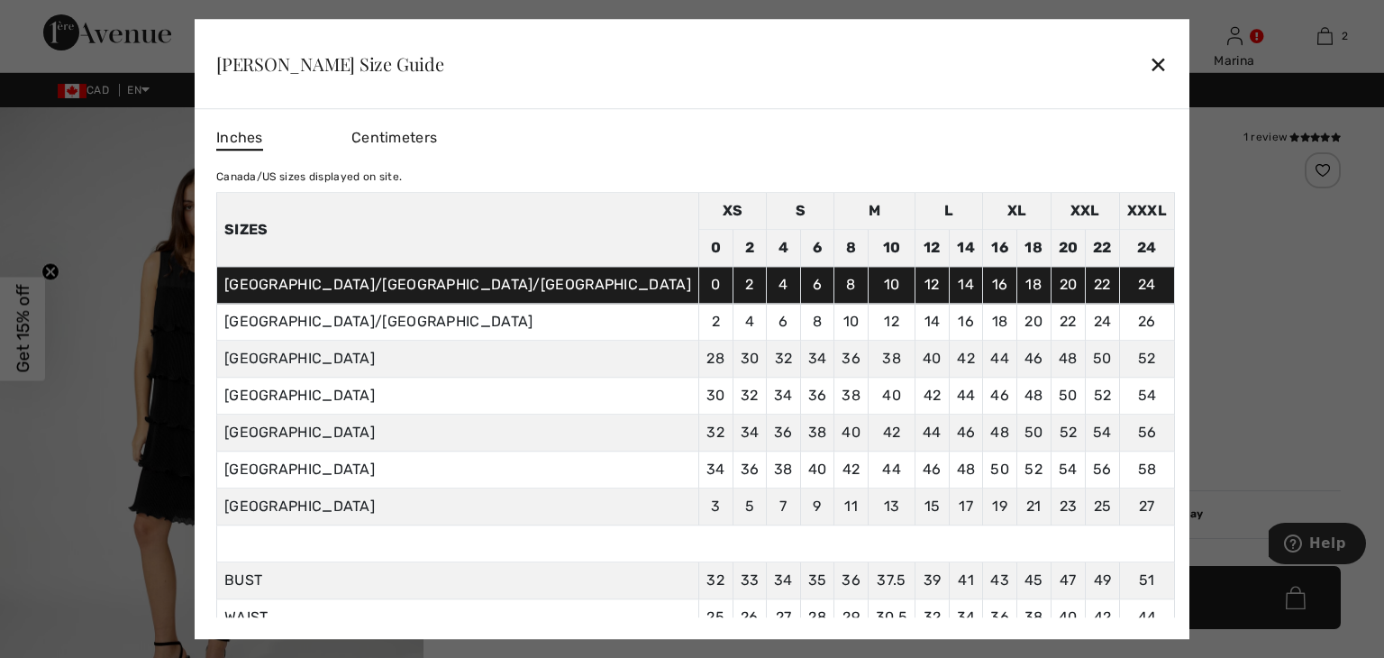
click at [240, 475] on div at bounding box center [692, 329] width 1384 height 658
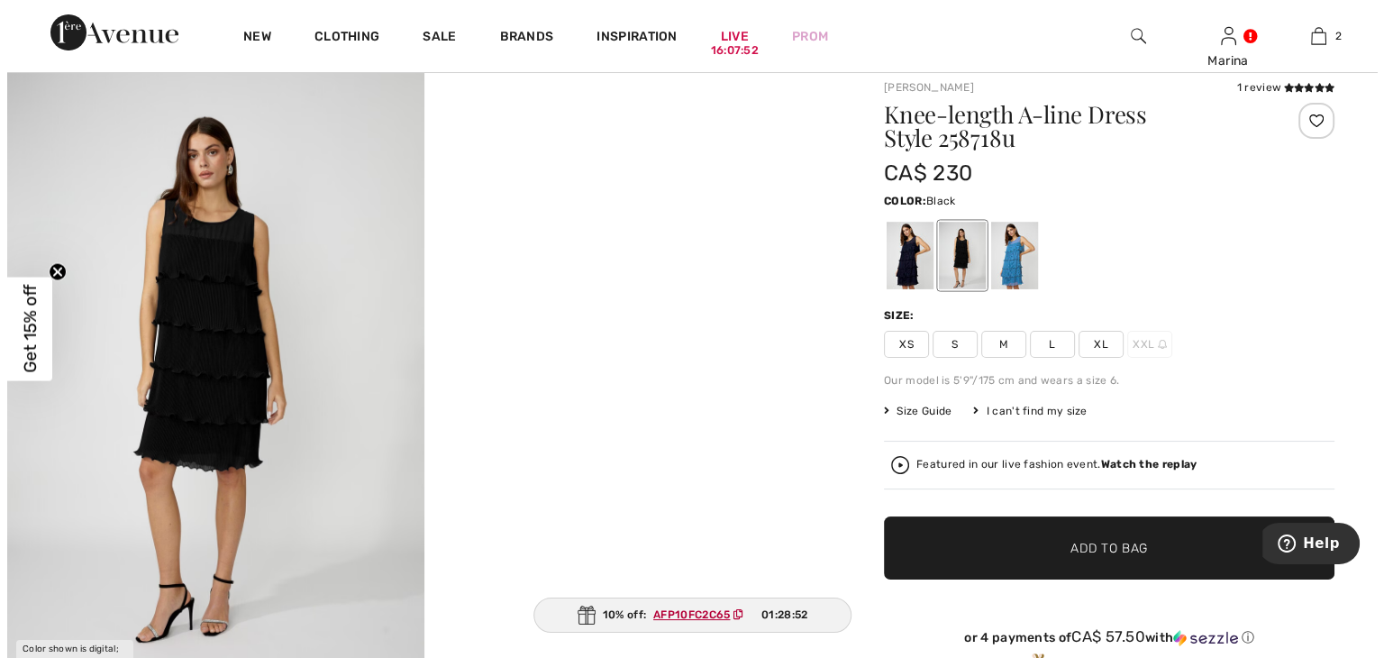
scroll to position [90, 0]
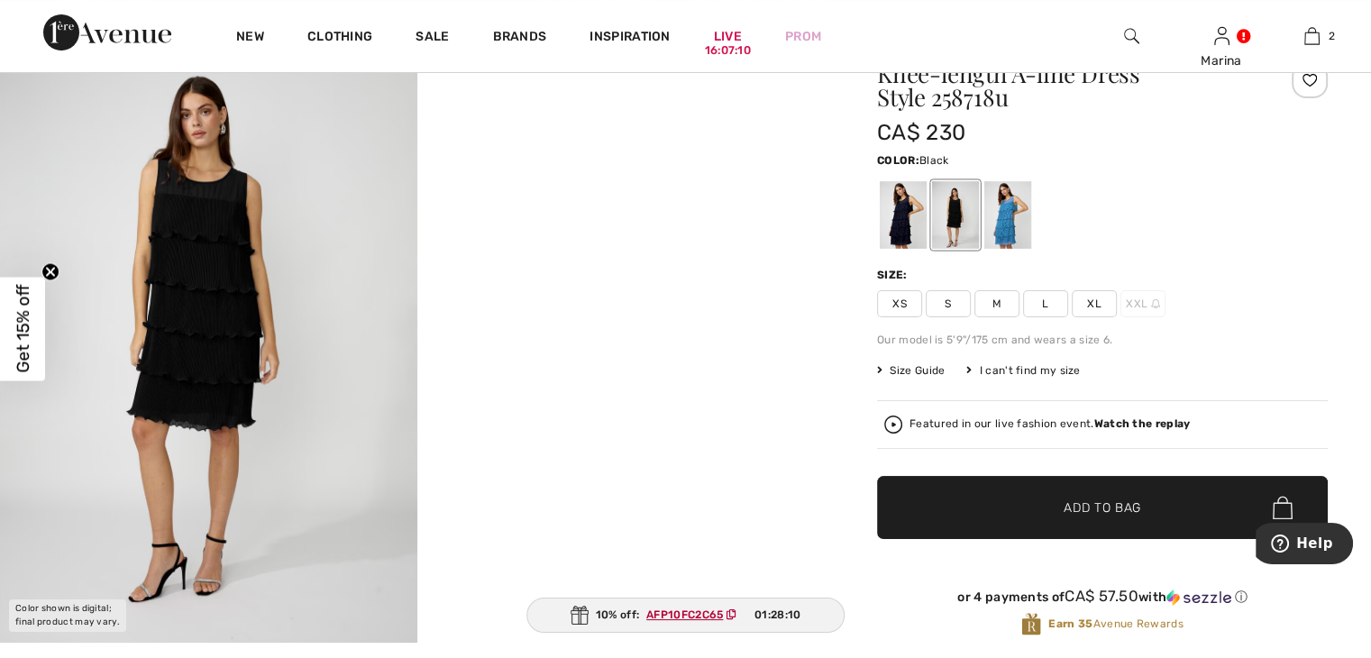
click at [232, 313] on img at bounding box center [208, 329] width 417 height 625
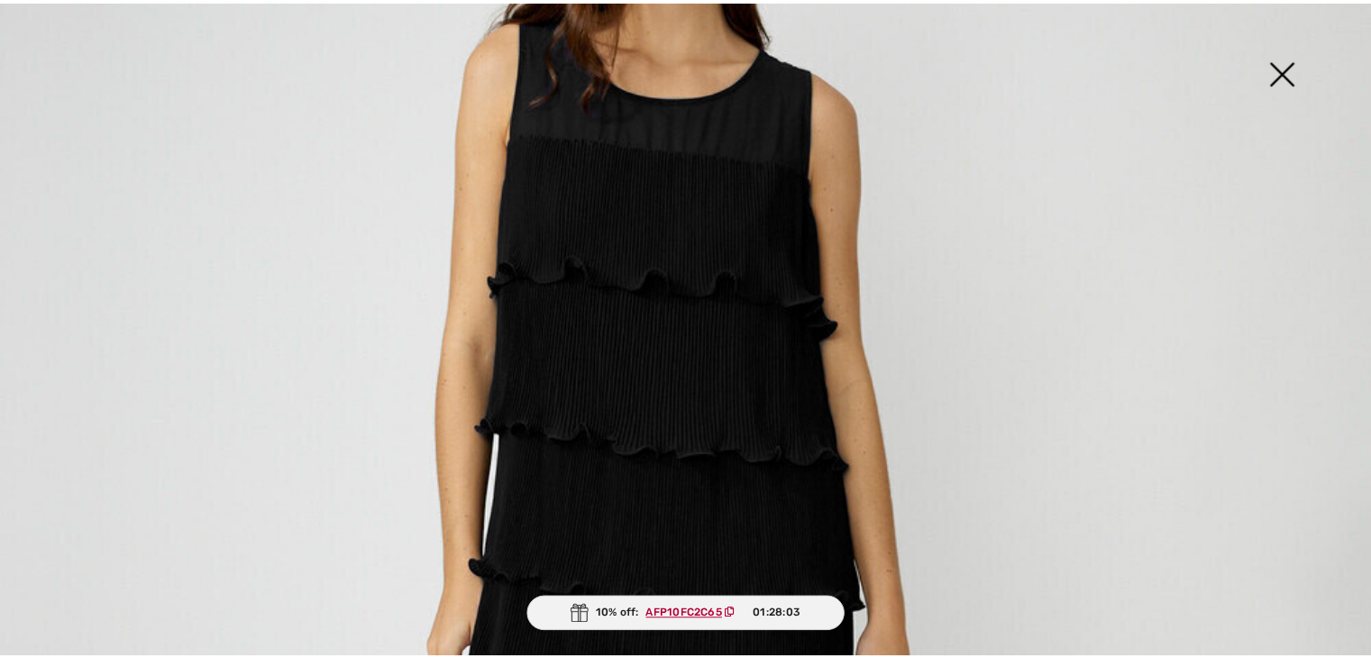
scroll to position [227, 0]
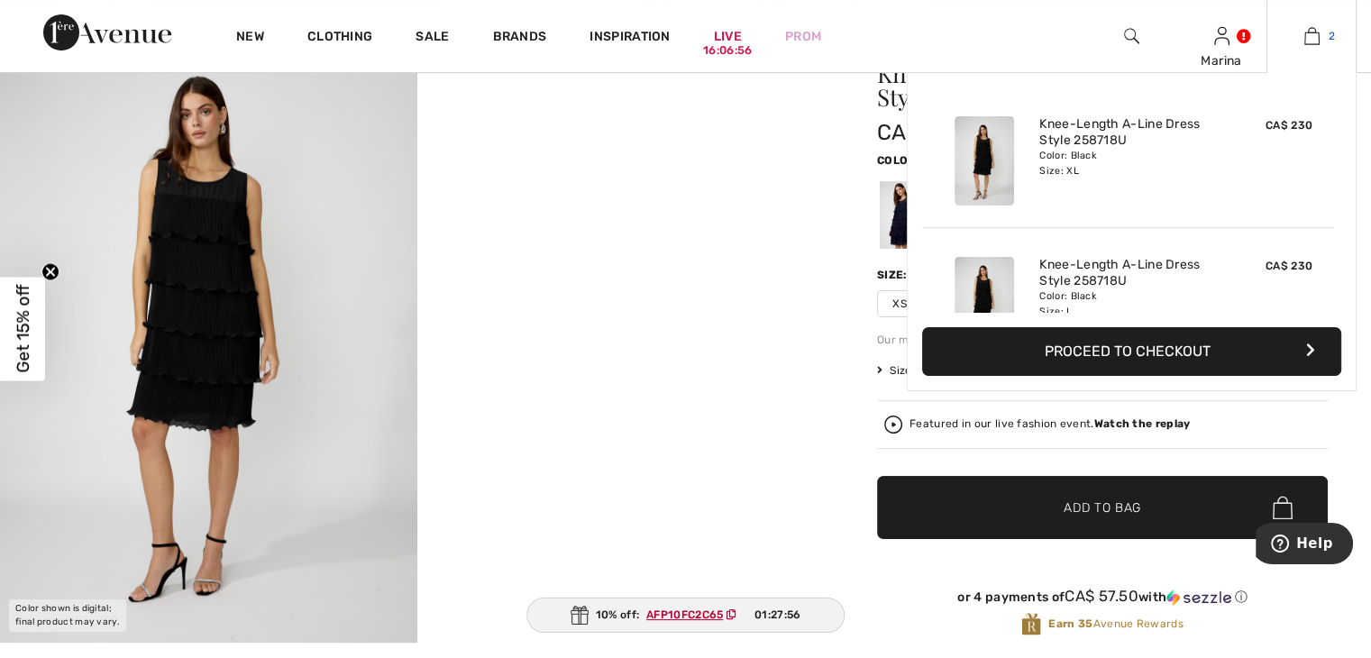
click at [1304, 37] on img at bounding box center [1311, 36] width 15 height 22
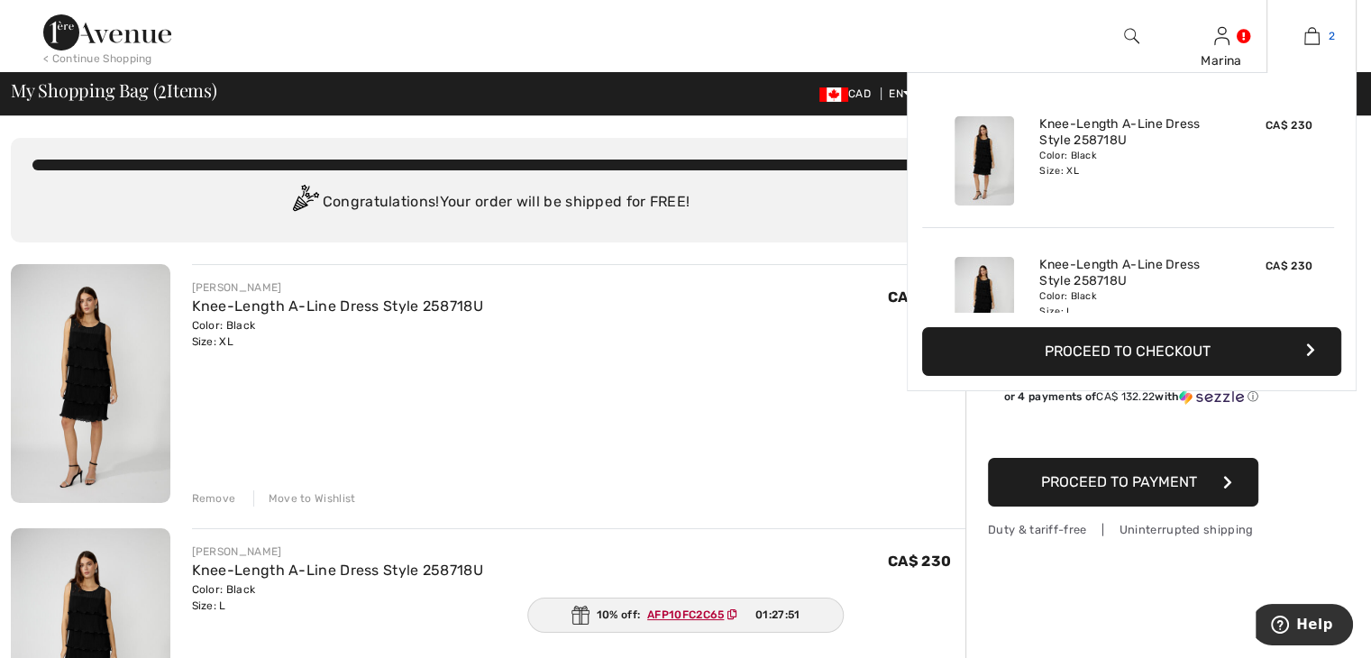
click at [1307, 38] on img at bounding box center [1311, 36] width 15 height 22
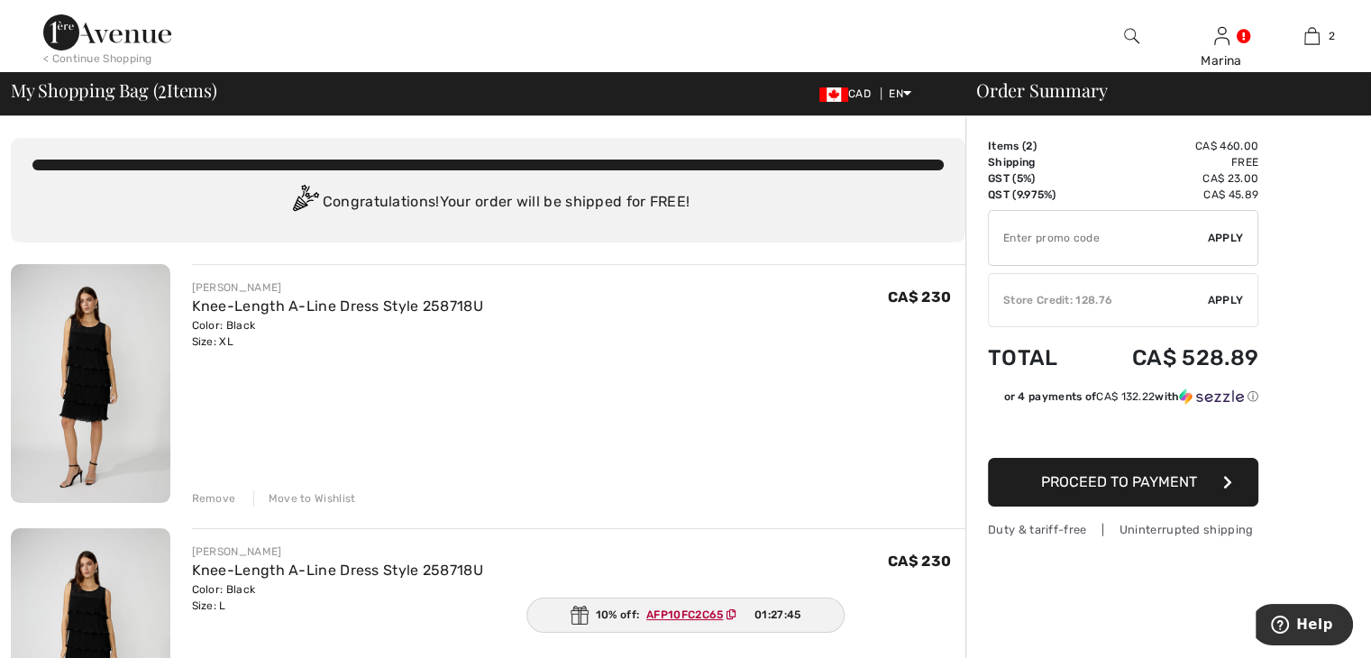
click at [218, 496] on div "Remove" at bounding box center [214, 498] width 44 height 16
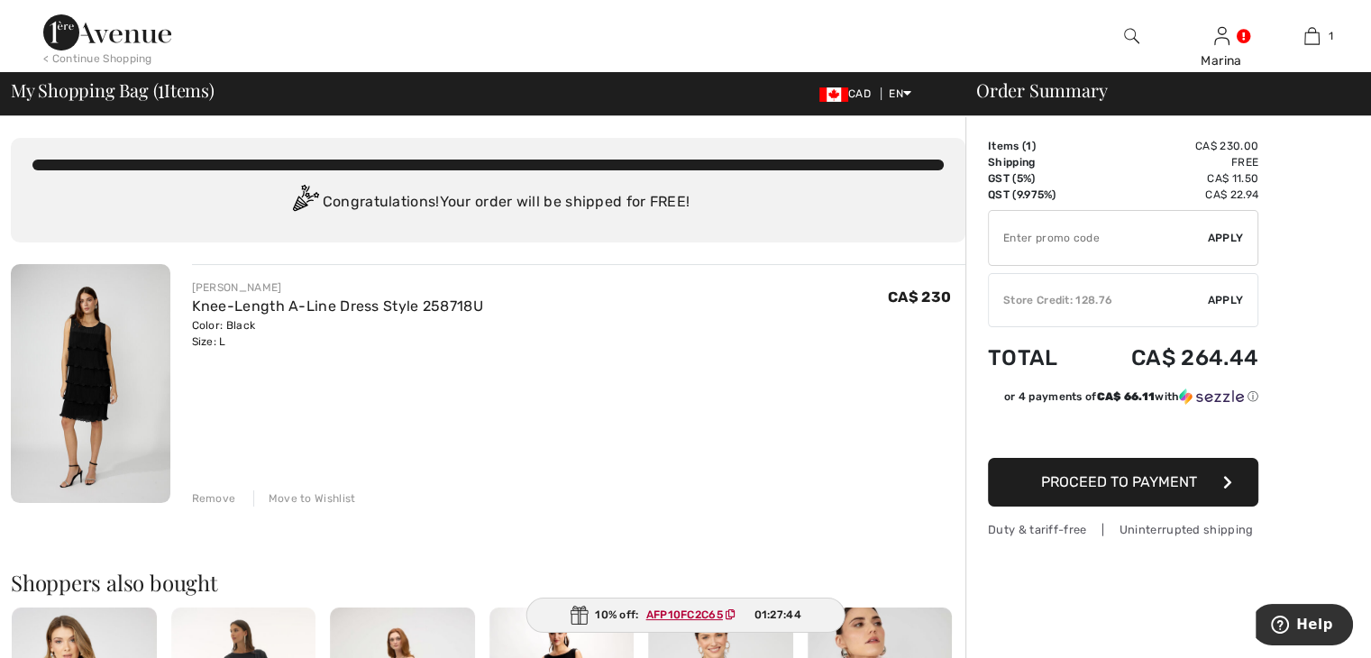
click at [286, 498] on div "Move to Wishlist" at bounding box center [304, 498] width 103 height 16
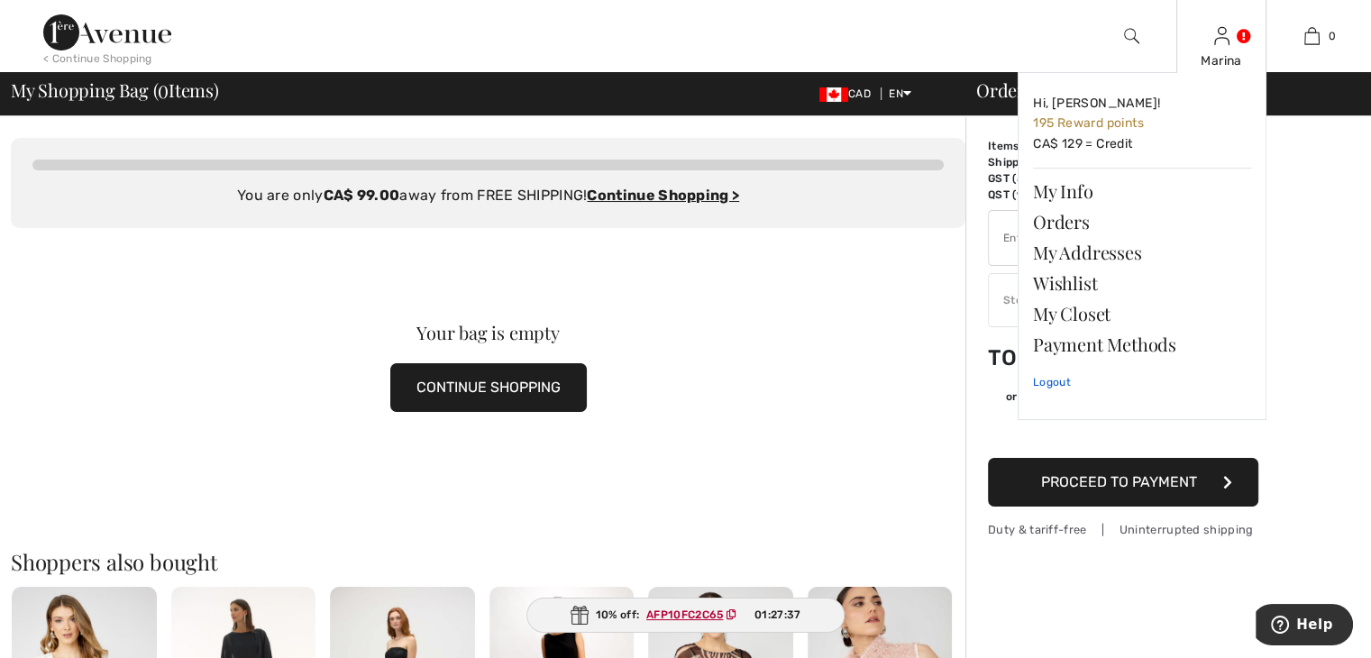
click at [1055, 383] on link "Logout" at bounding box center [1142, 382] width 218 height 45
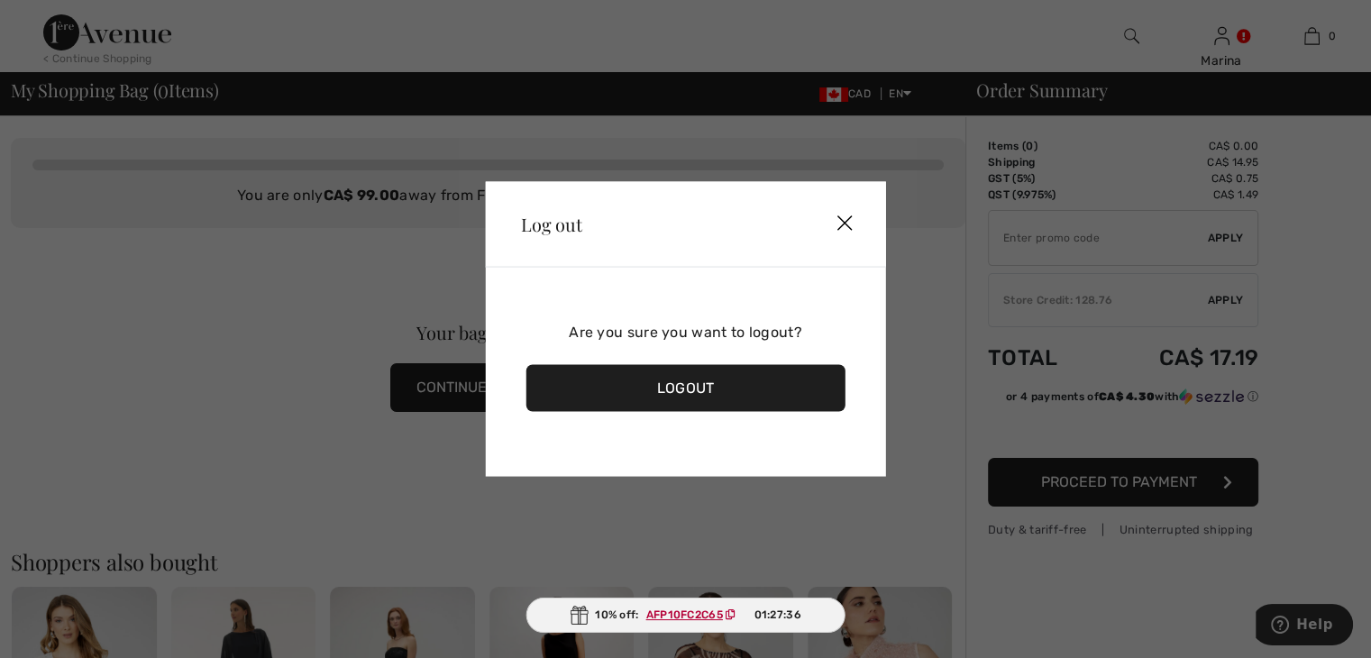
click at [840, 219] on img at bounding box center [844, 224] width 54 height 56
